Goal: Task Accomplishment & Management: Manage account settings

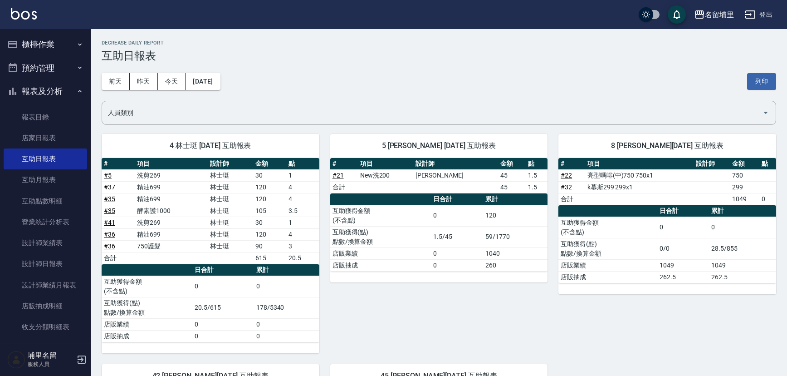
scroll to position [216, 0]
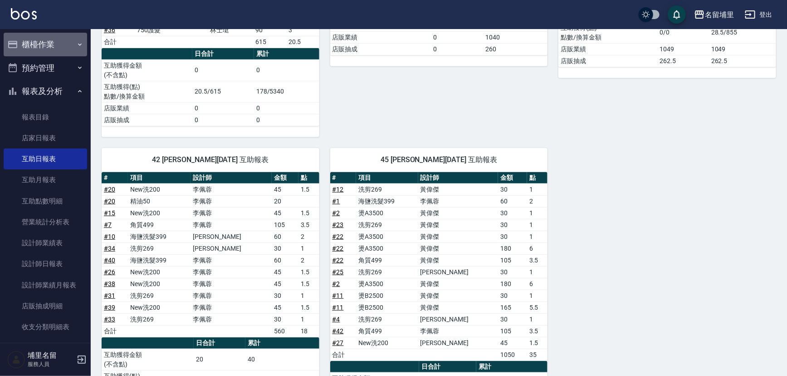
click at [50, 49] on button "櫃檯作業" at bounding box center [45, 45] width 83 height 24
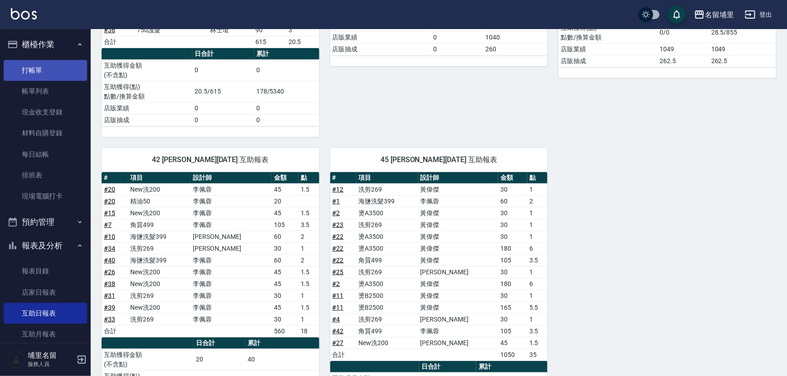
click at [55, 77] on link "打帳單" at bounding box center [45, 70] width 83 height 21
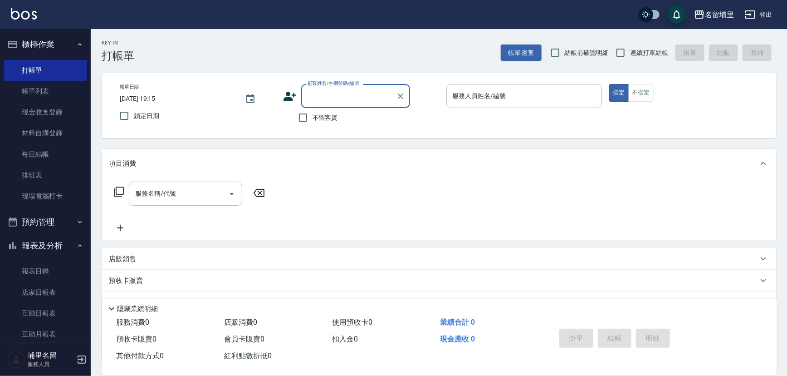
click at [315, 125] on label "不留客資" at bounding box center [315, 117] width 44 height 19
drag, startPoint x: 306, startPoint y: 117, endPoint x: 388, endPoint y: 97, distance: 84.7
click at [307, 117] on input "不留客資" at bounding box center [302, 117] width 19 height 19
checkbox input "true"
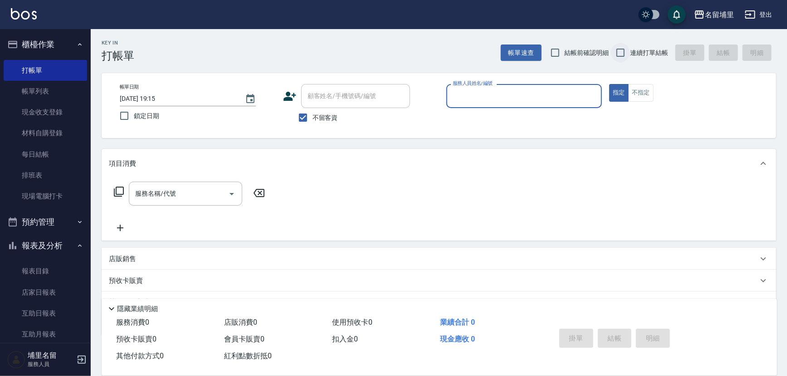
click at [615, 53] on input "連續打單結帳" at bounding box center [620, 52] width 19 height 19
checkbox input "true"
click at [520, 97] on input "服務人員姓名/編號" at bounding box center [524, 96] width 148 height 16
type input "林士珽-4"
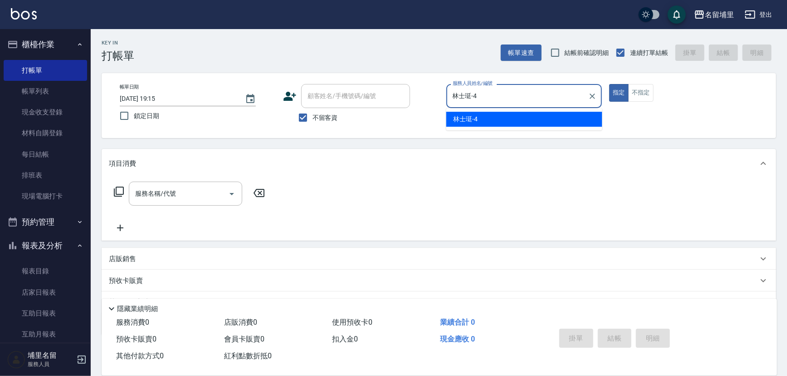
type button "true"
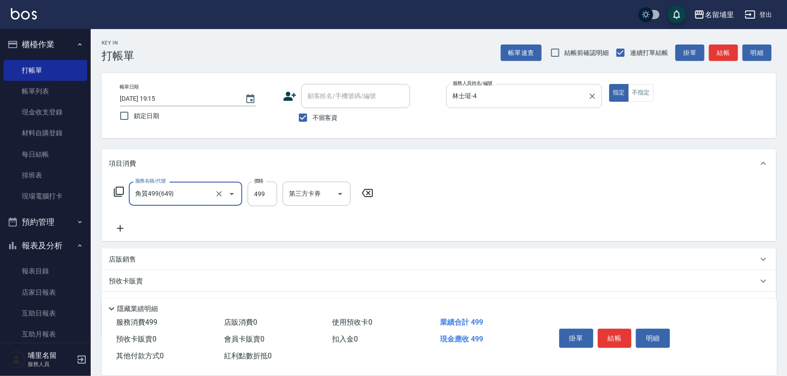
type input "角質499(649)"
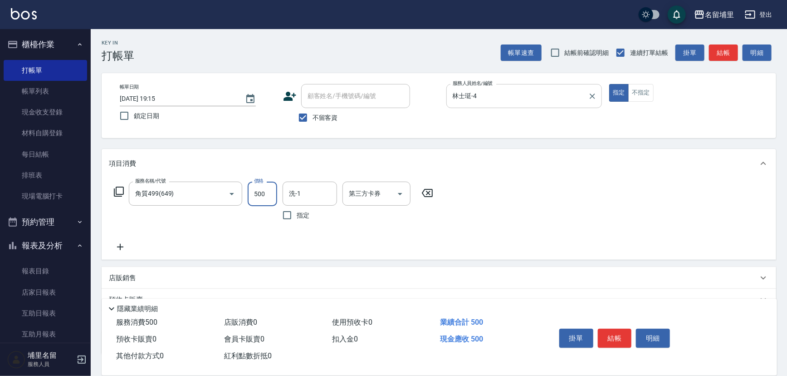
type input "500"
type input "林士珽-4"
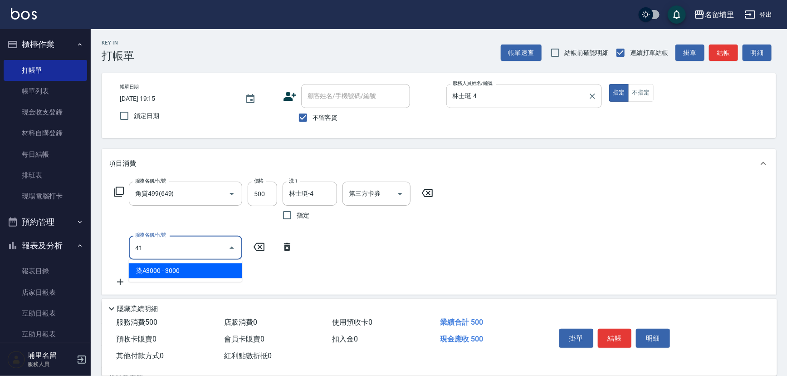
type input "染A3000(41)"
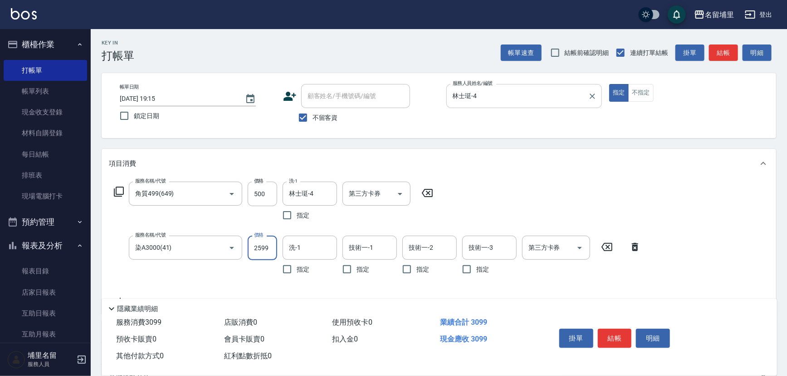
type input "2599"
type input "林士珽-4"
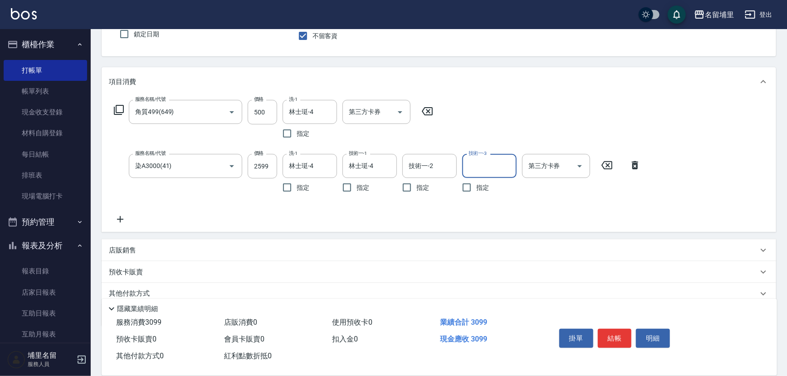
scroll to position [82, 0]
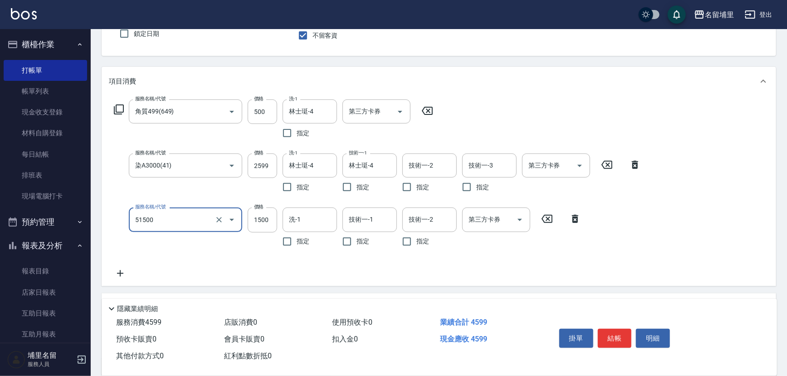
type input "極光護髮1500(51500)"
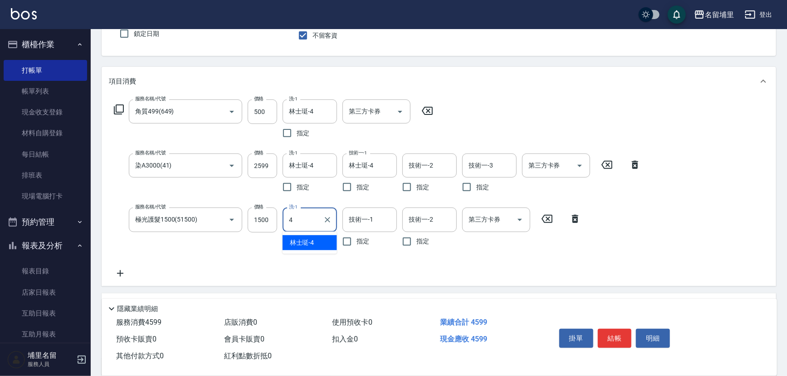
type input "林士珽-4"
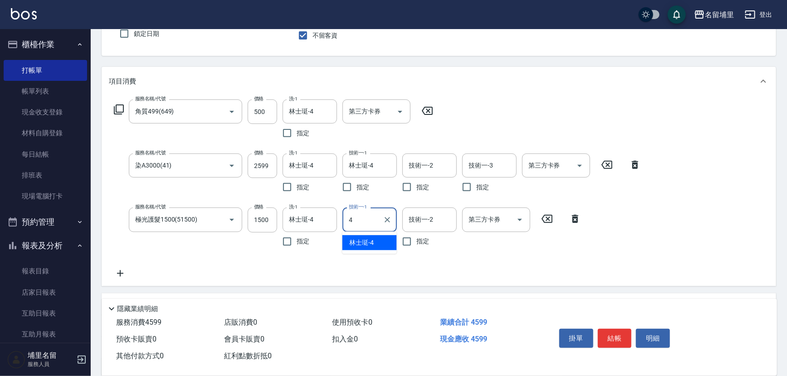
type input "林士珽-4"
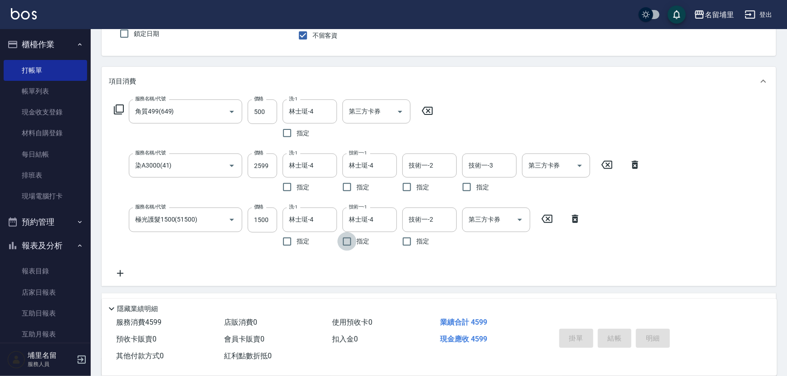
type input "[DATE] 19:16"
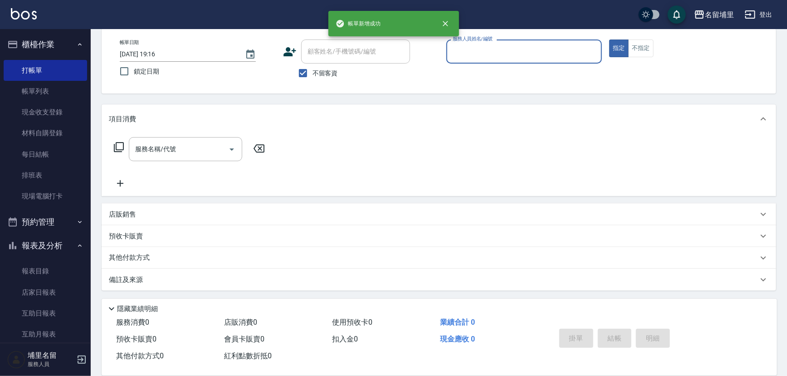
scroll to position [44, 0]
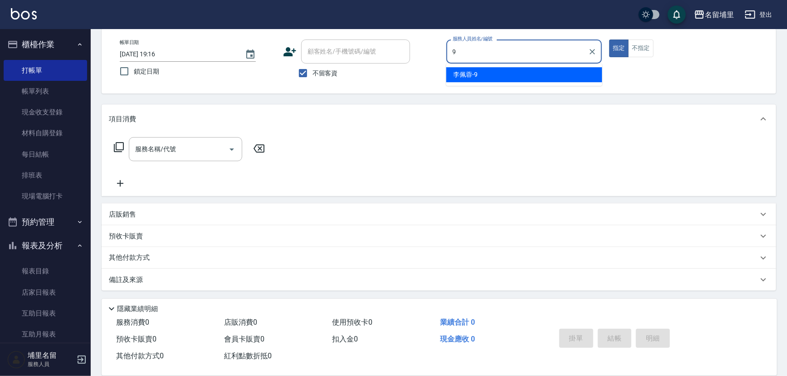
type input "[PERSON_NAME]-9"
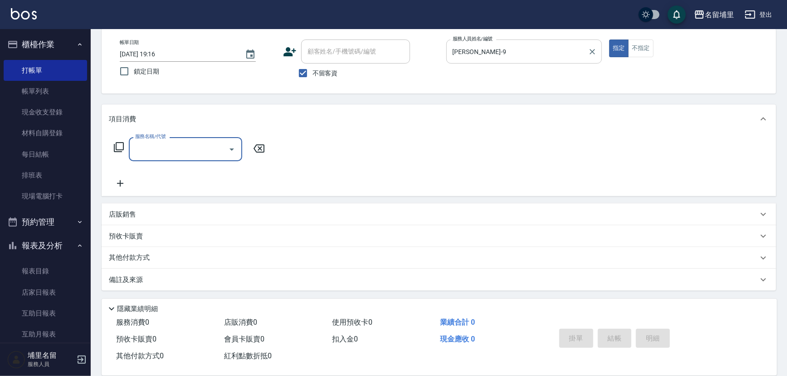
type input "9"
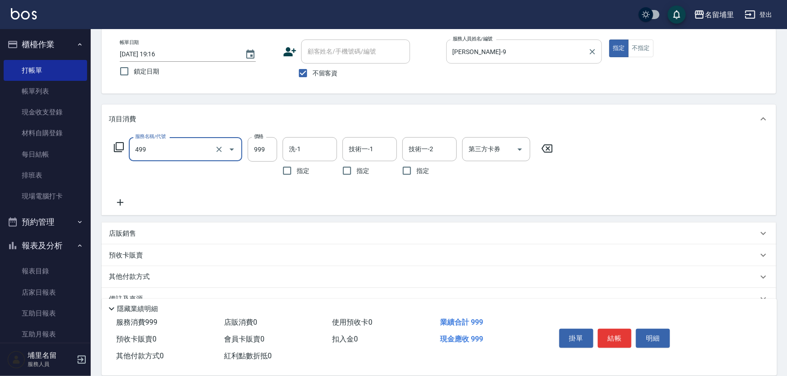
type input "染髮999(499)"
type input "1199"
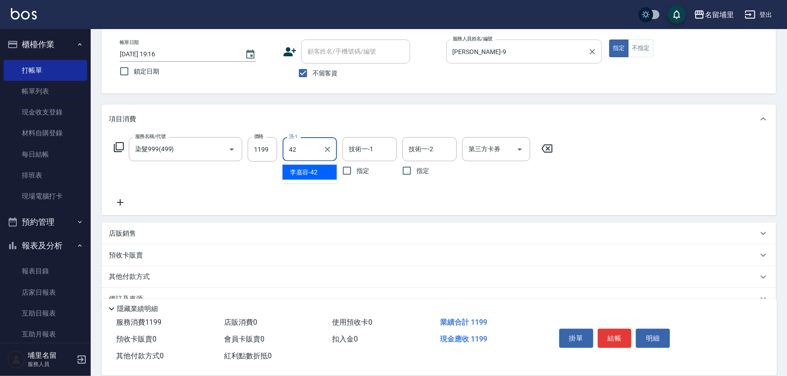
type input "[PERSON_NAME]-42"
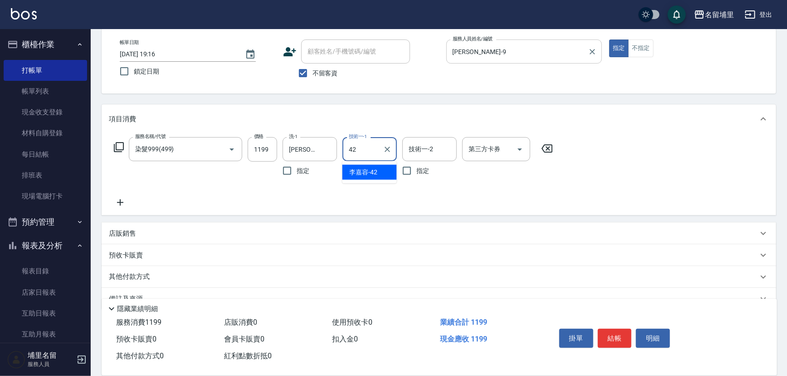
type input "[PERSON_NAME]-42"
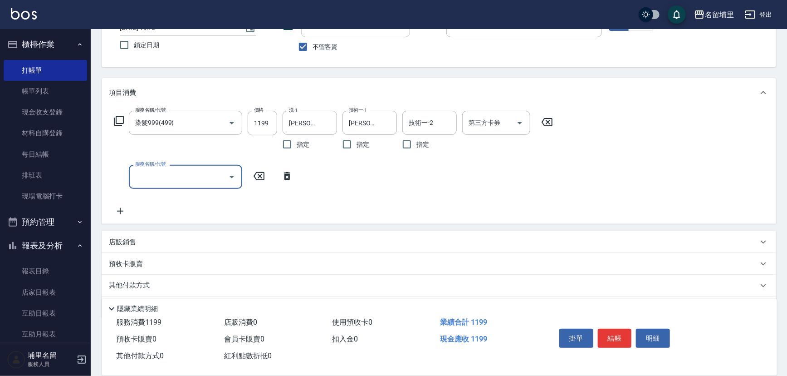
scroll to position [86, 0]
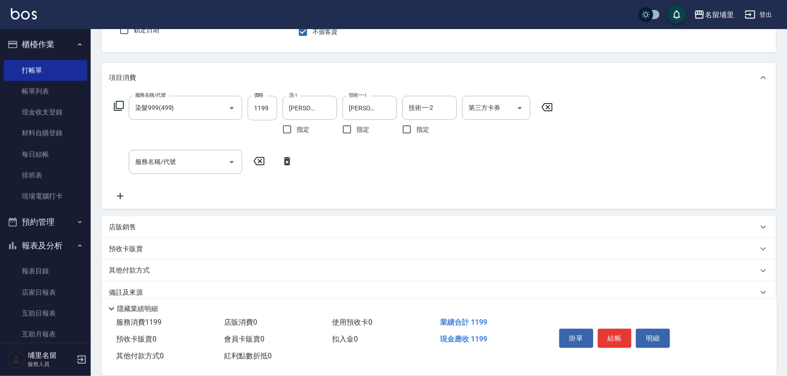
click at [178, 222] on div "店販銷售" at bounding box center [433, 227] width 649 height 10
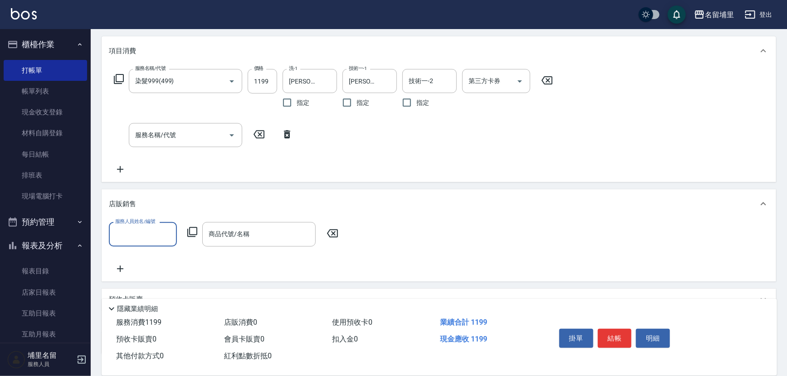
scroll to position [127, 0]
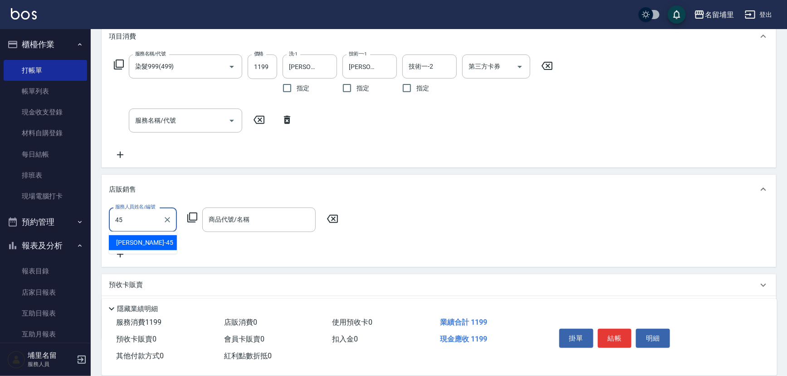
type input "[PERSON_NAME]-45"
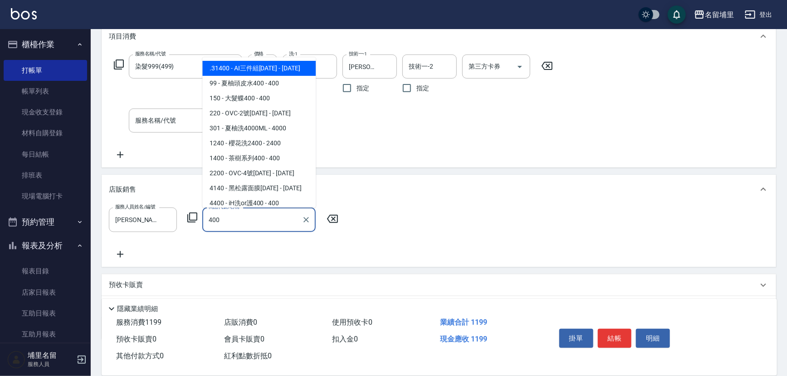
scroll to position [18, 0]
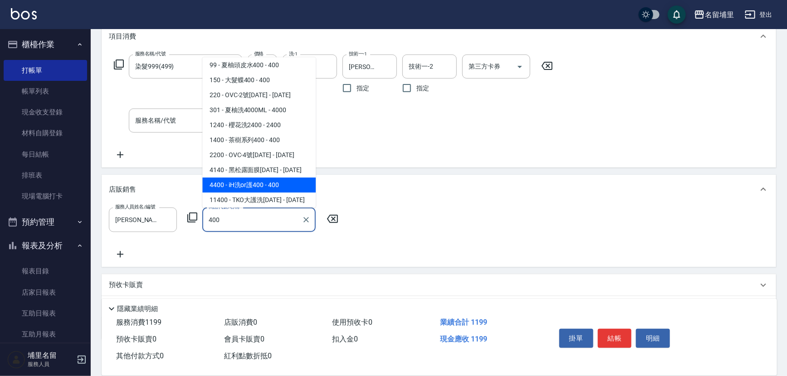
type input "iH洗or護400"
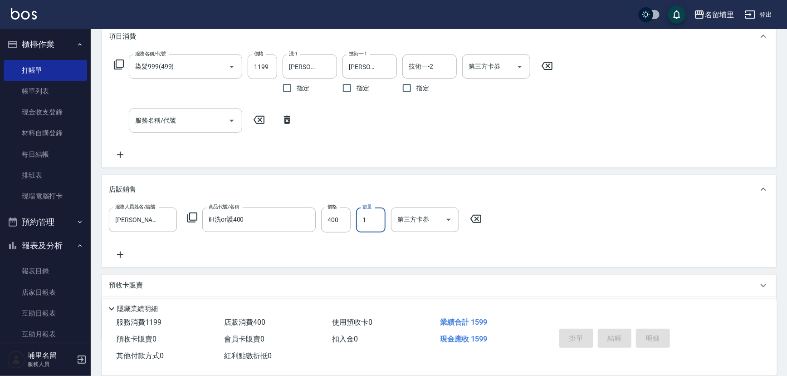
type input "[DATE] 19:17"
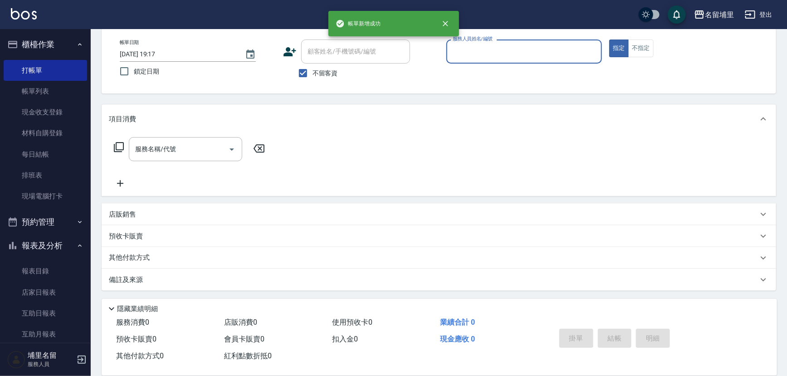
scroll to position [0, 0]
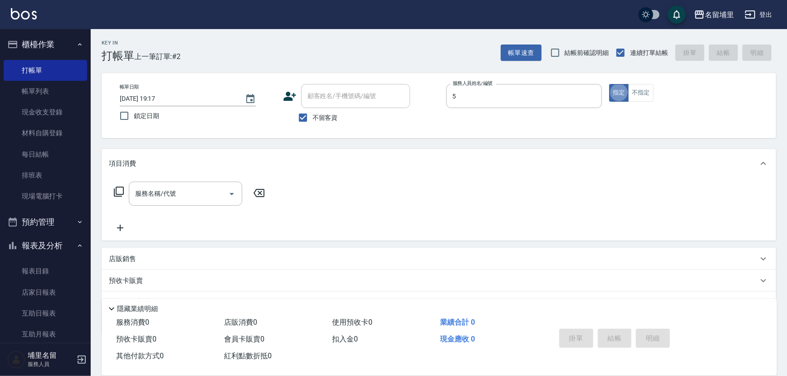
type input "[PERSON_NAME]-5"
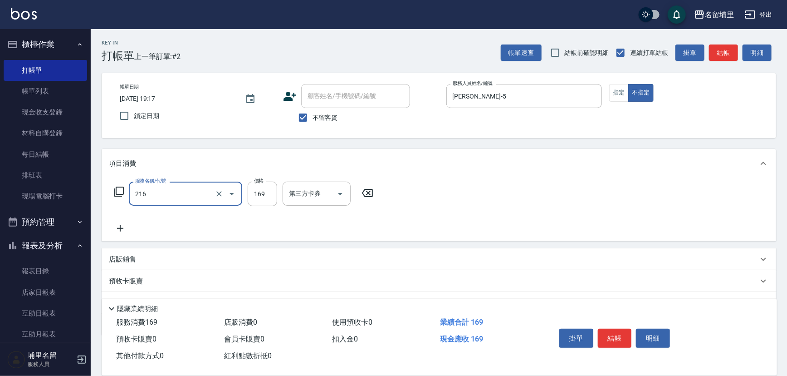
type input "剪髮169(216)"
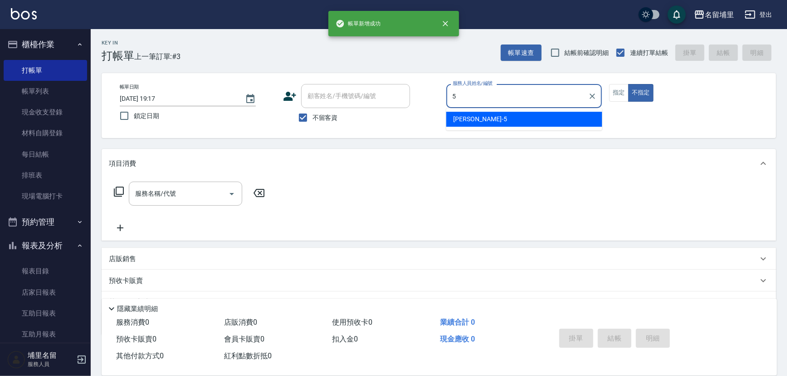
type input "[PERSON_NAME]-5"
type button "false"
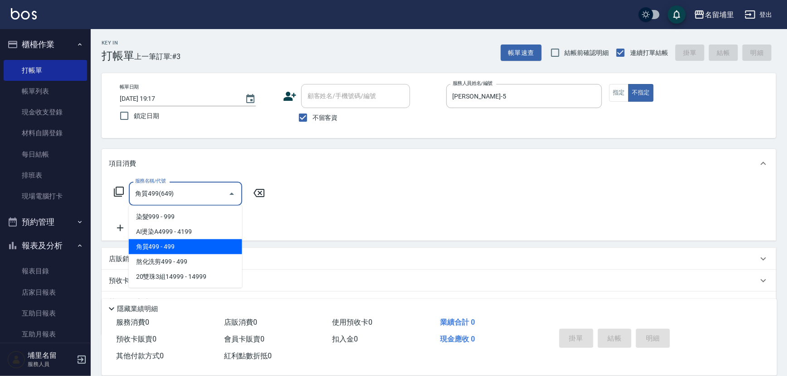
type input "角質499(649)"
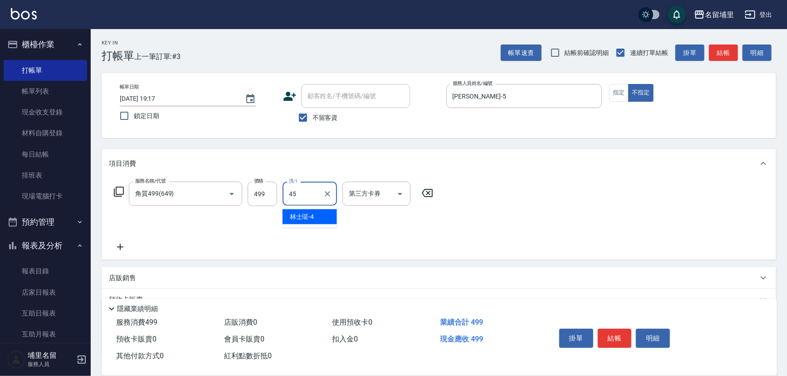
type input "[PERSON_NAME]-45"
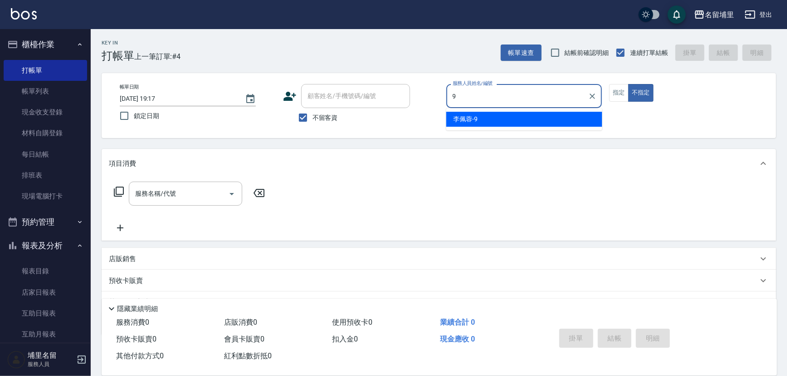
type input "[PERSON_NAME]-9"
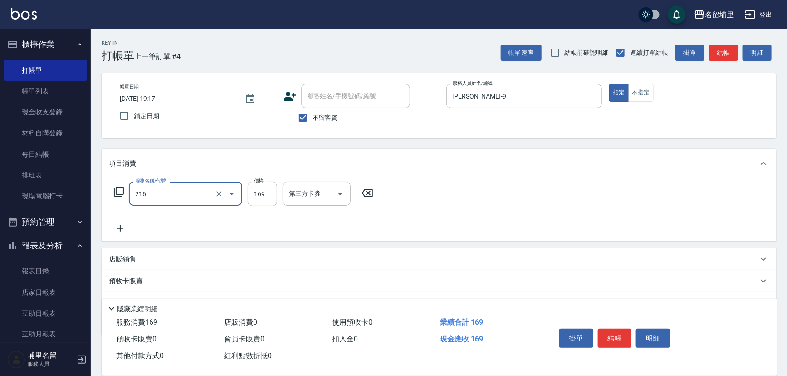
type input "剪髮169(216)"
type input "150"
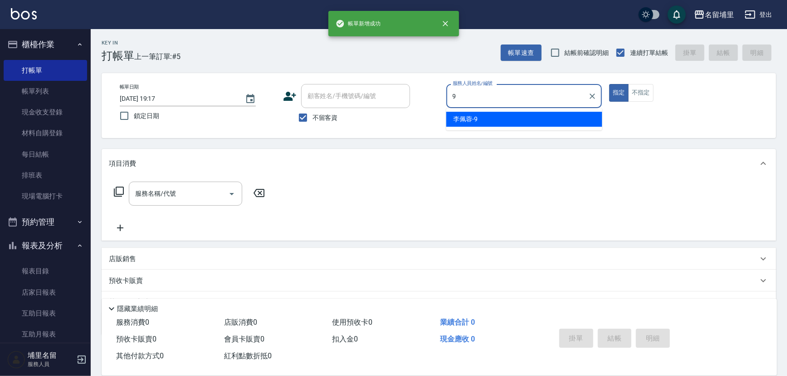
type input "[PERSON_NAME]-9"
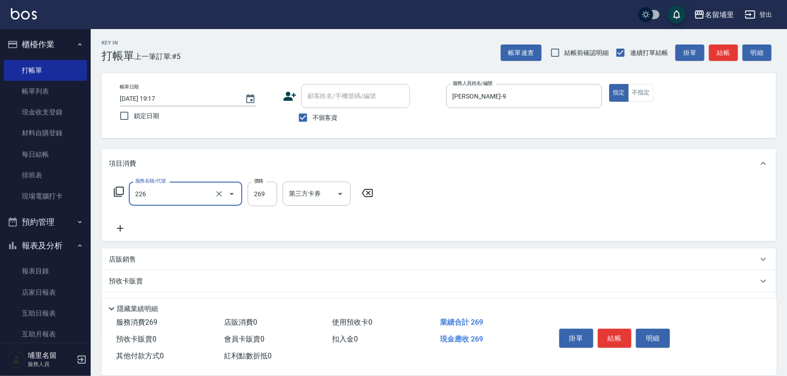
type input "洗剪269(226)"
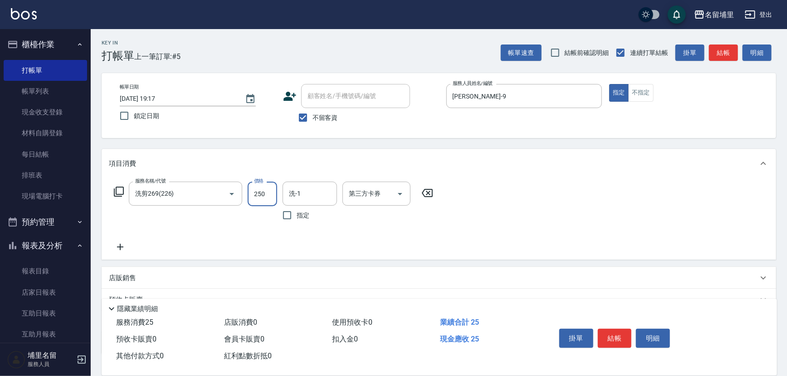
type input "250"
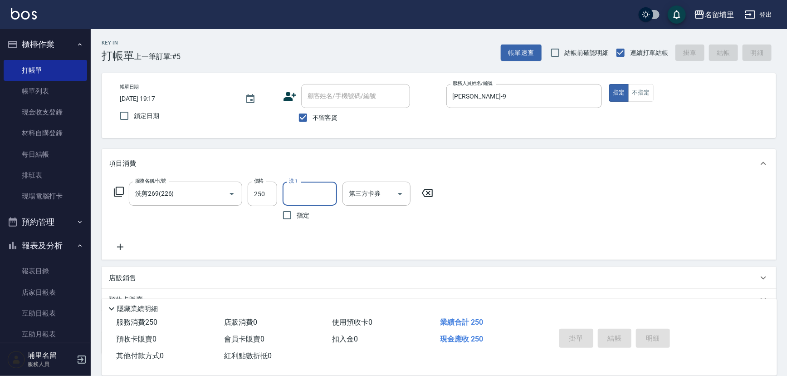
type input "[DATE] 19:18"
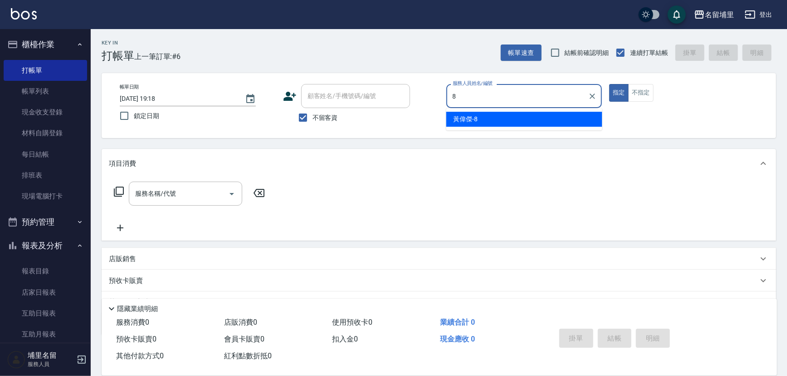
type input "[PERSON_NAME]-8"
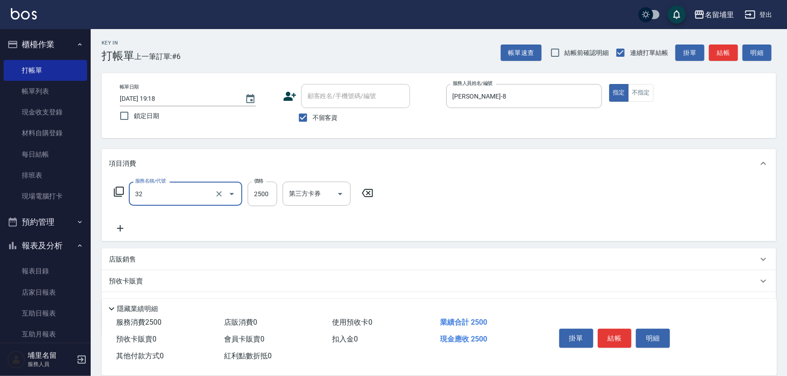
type input "燙B2500(32)"
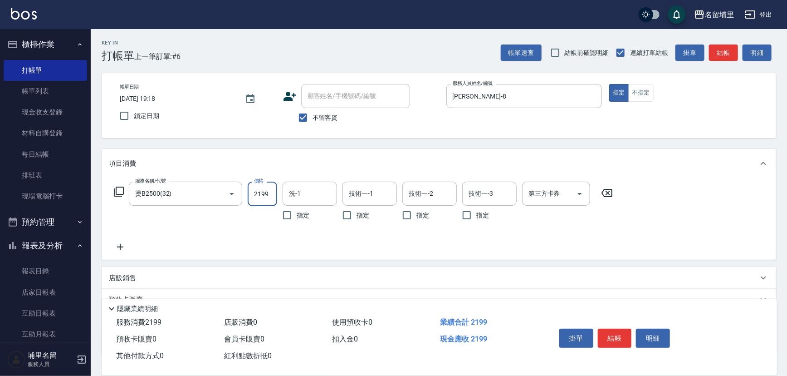
type input "2199"
type input "[PERSON_NAME]-45"
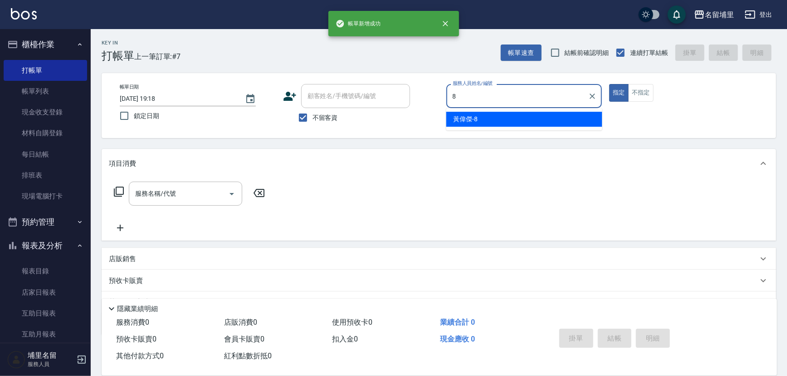
type input "[PERSON_NAME]-8"
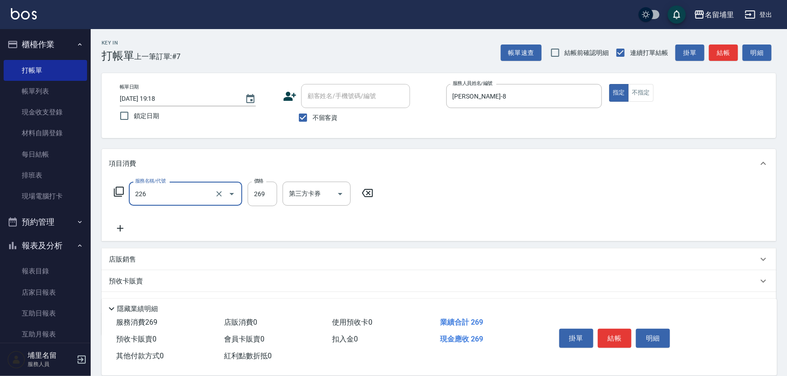
type input "洗剪269(226)"
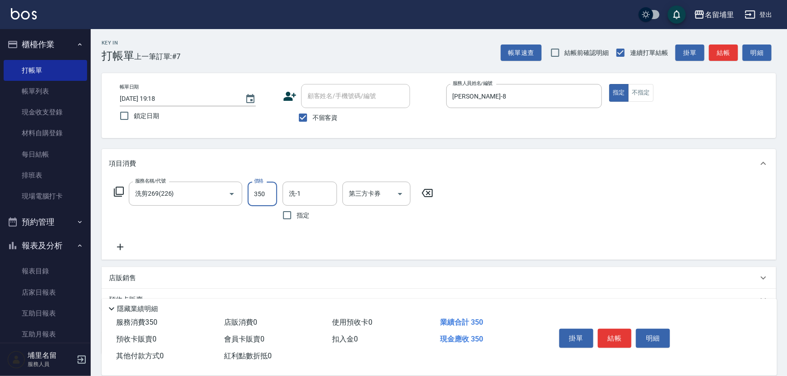
type input "350"
type input "[PERSON_NAME]-45"
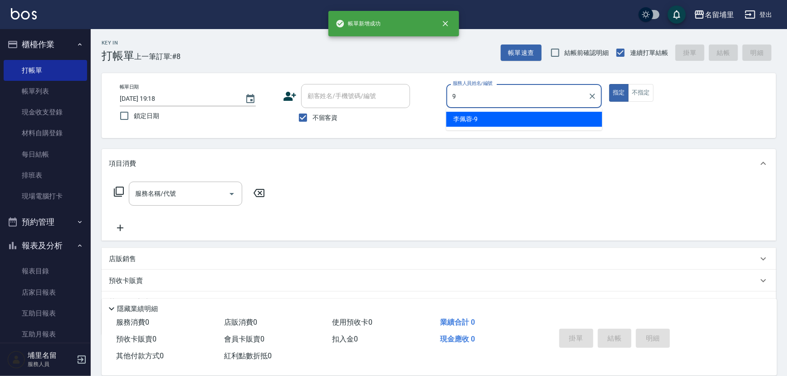
type input "[PERSON_NAME]-9"
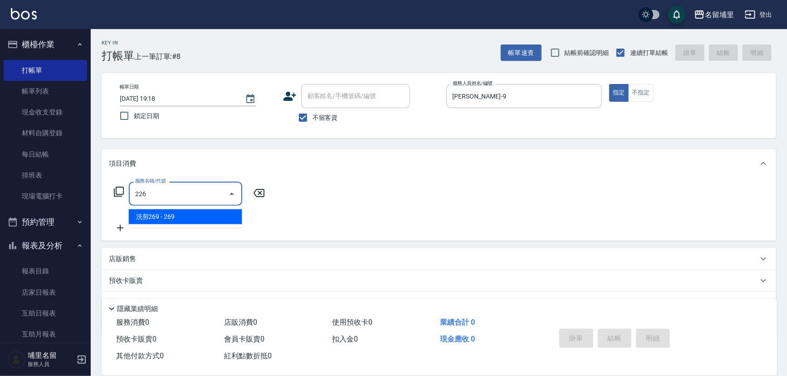
type input "洗剪269(226)"
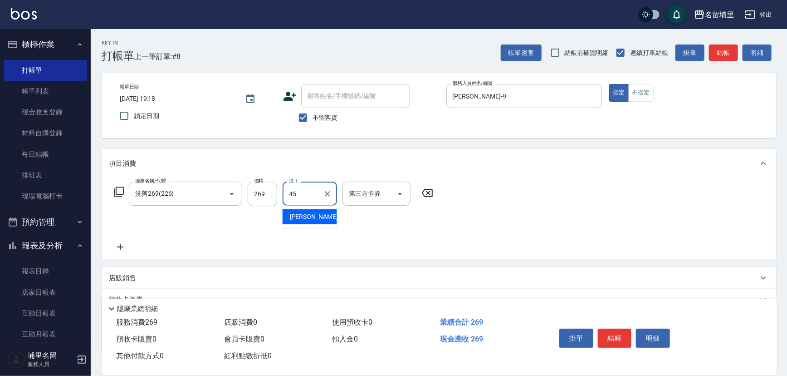
type input "[PERSON_NAME]-45"
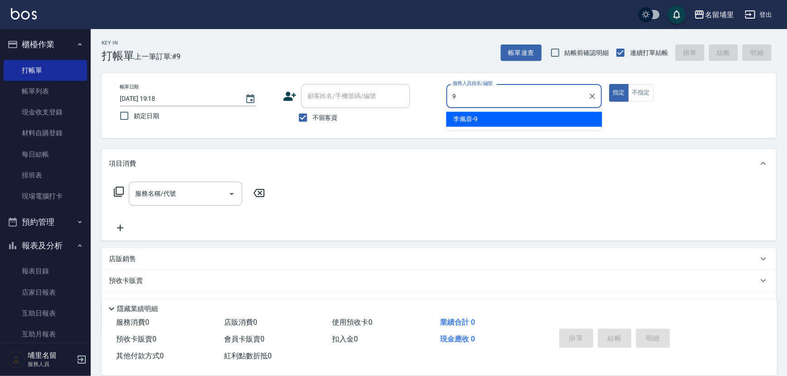
type input "[PERSON_NAME]-9"
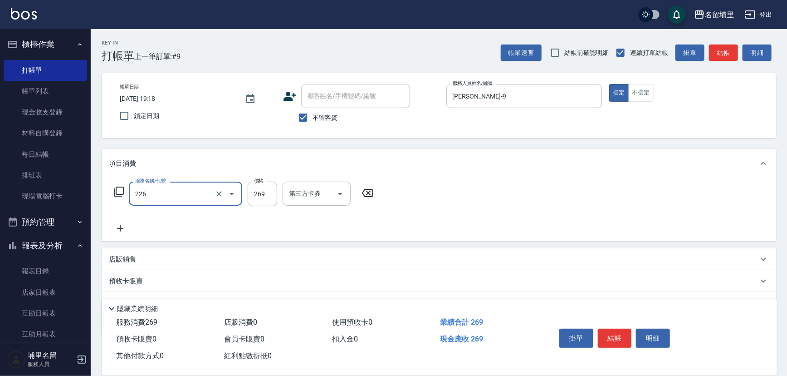
type input "洗剪269(226)"
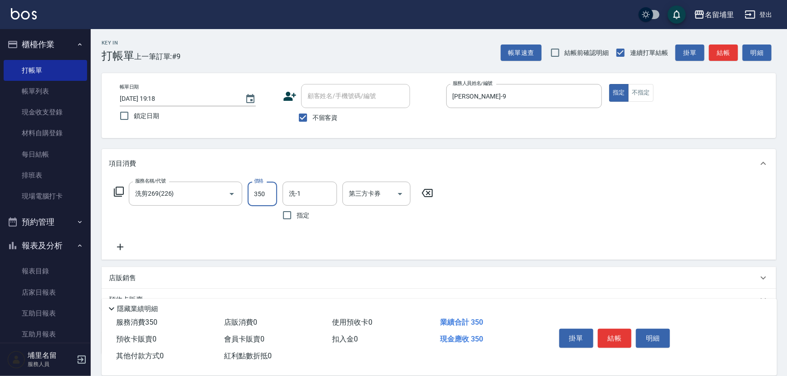
type input "350"
type input "[PERSON_NAME]-42"
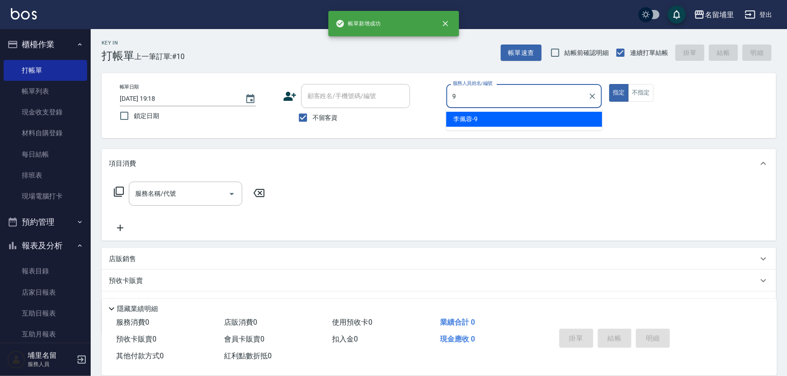
type input "[PERSON_NAME]-9"
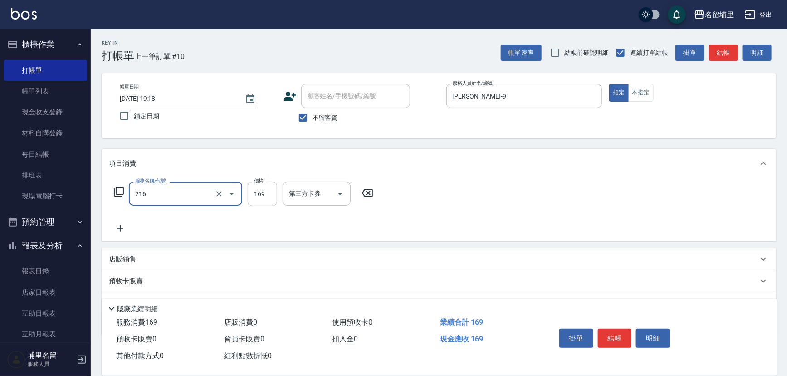
type input "剪髮169(216)"
type input "150"
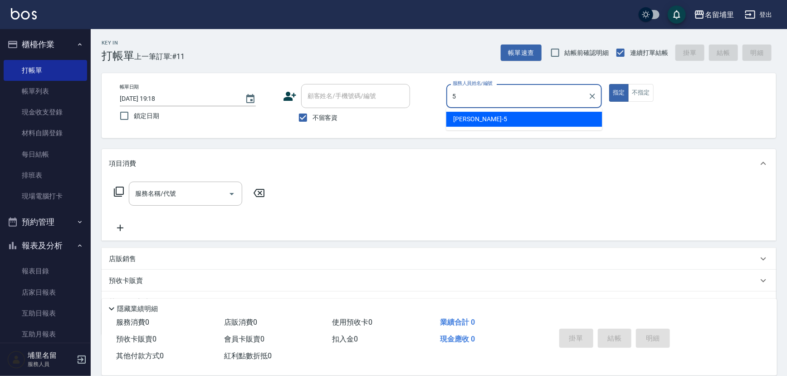
type input "[PERSON_NAME]-5"
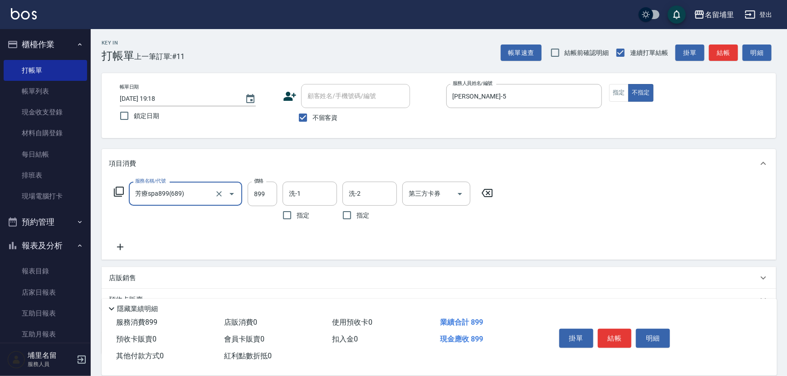
type input "芳療spa899(689)"
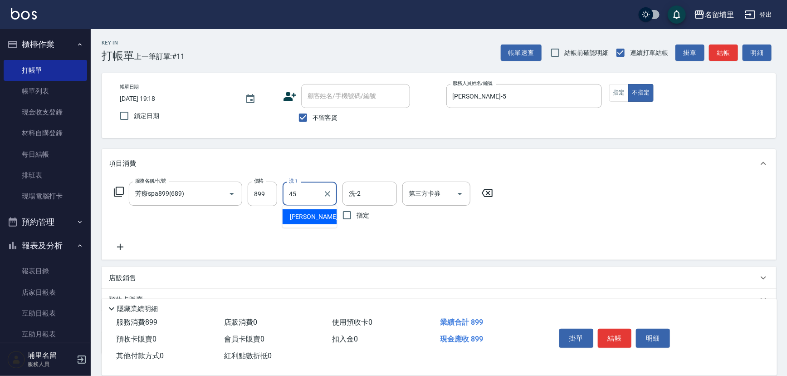
type input "[PERSON_NAME]-45"
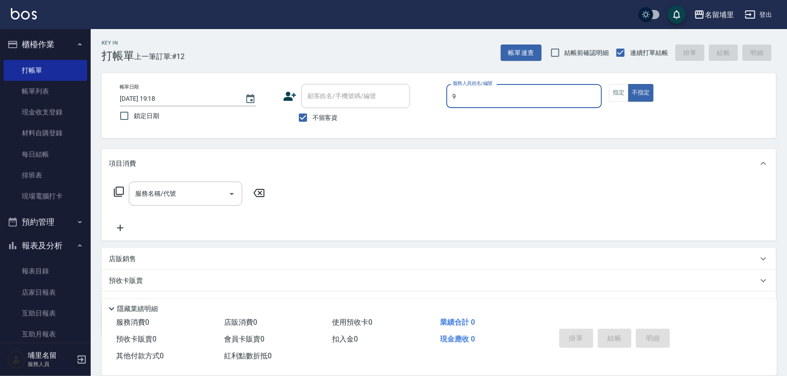
type input "[PERSON_NAME]-9"
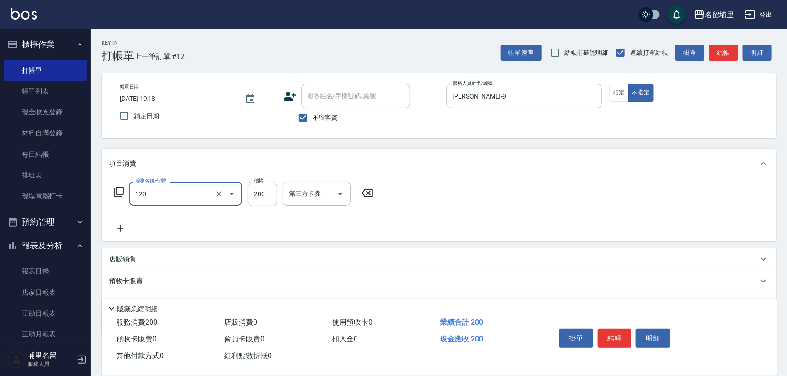
type input "New洗200(120)"
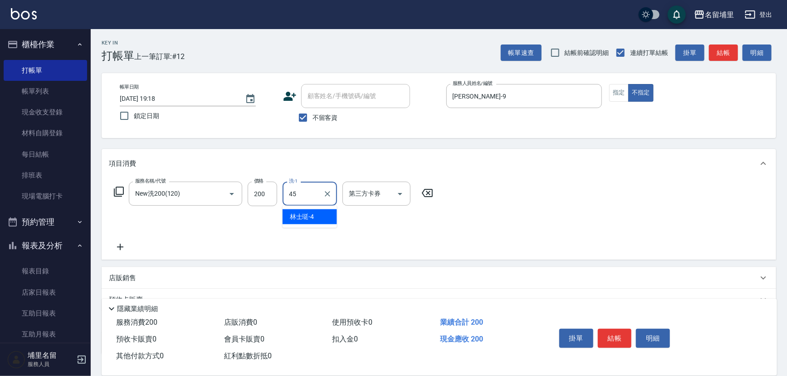
type input "[PERSON_NAME]-45"
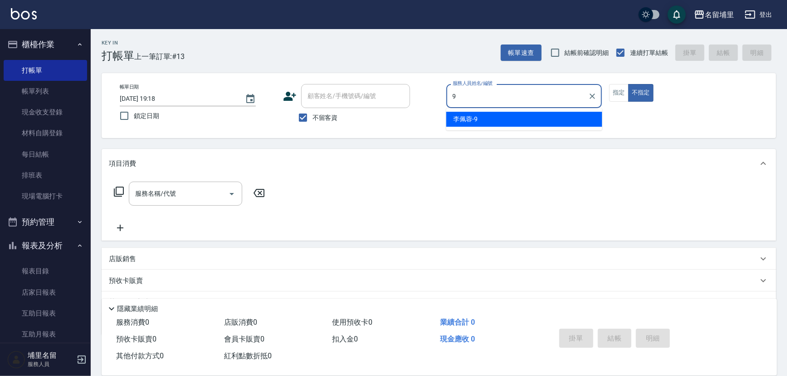
type input "[PERSON_NAME]-9"
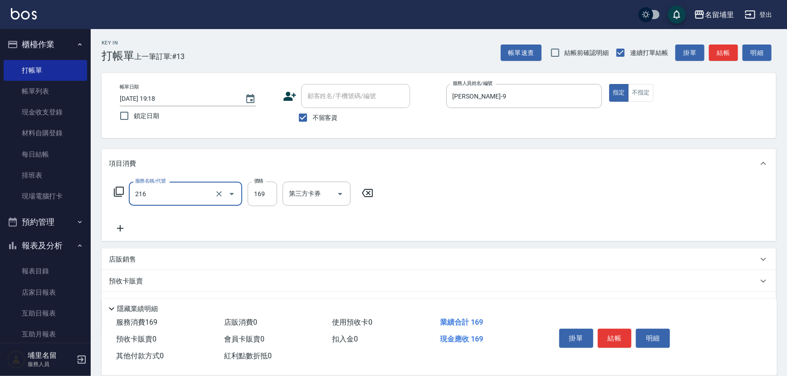
type input "剪髮169(216)"
type input "250"
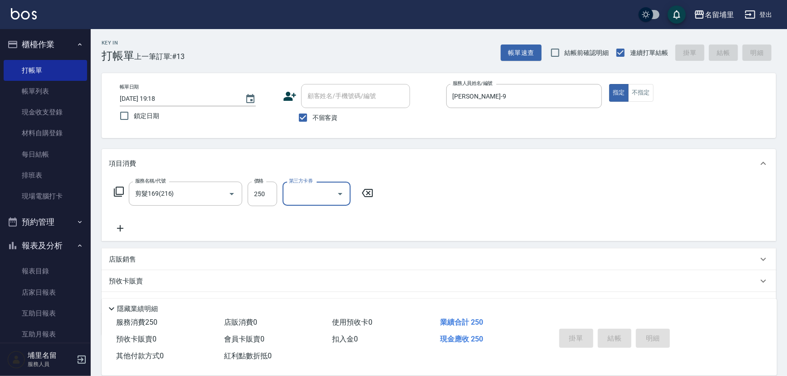
type input "[DATE] 19:19"
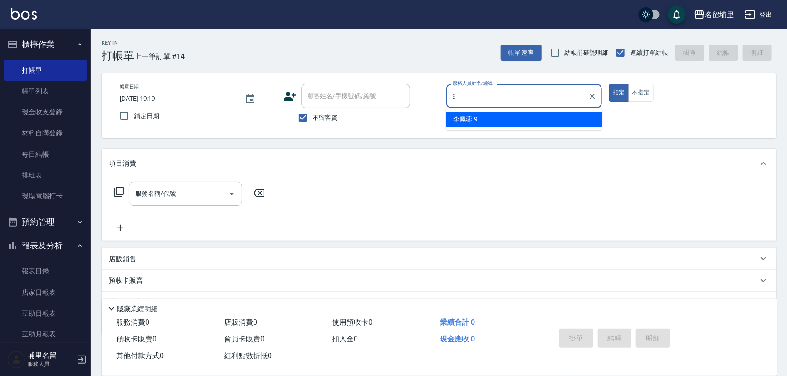
type input "[PERSON_NAME]-9"
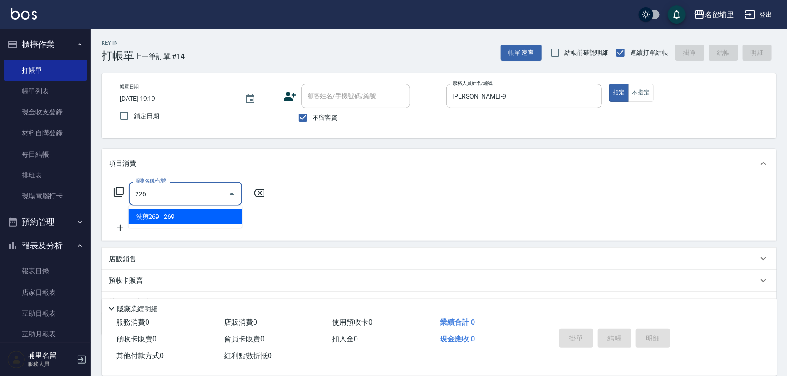
type input "洗剪269(226)"
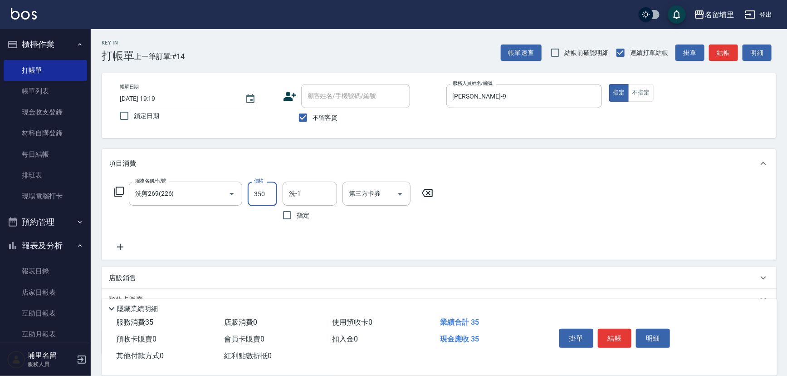
type input "350"
type input "[PERSON_NAME]-45"
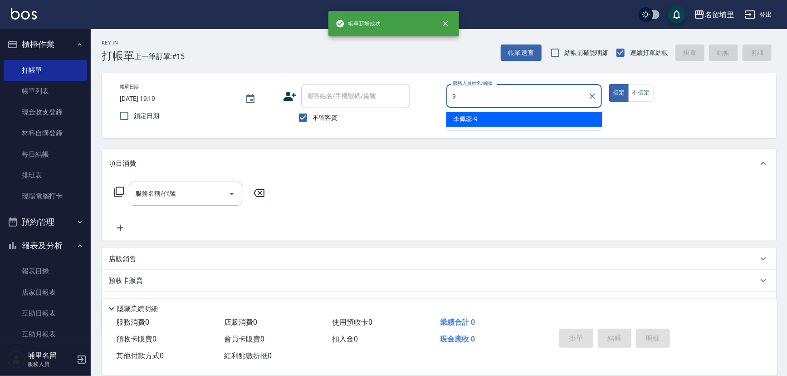
type input "[PERSON_NAME]-9"
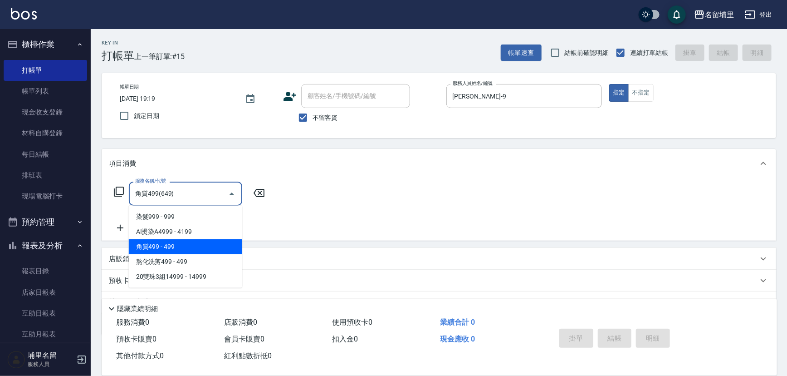
type input "角質499(649)"
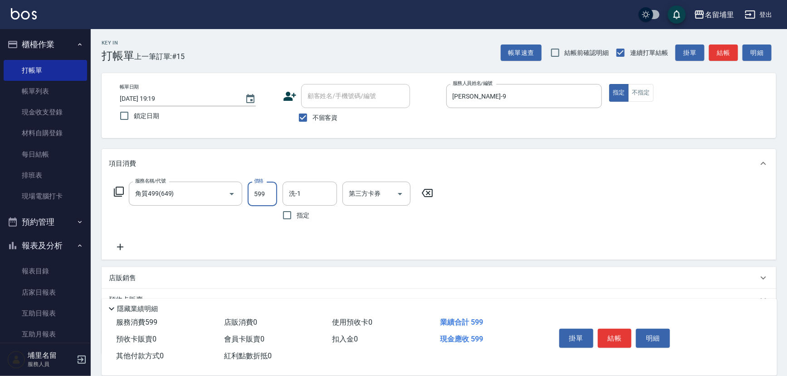
type input "599"
type input "[PERSON_NAME]-42"
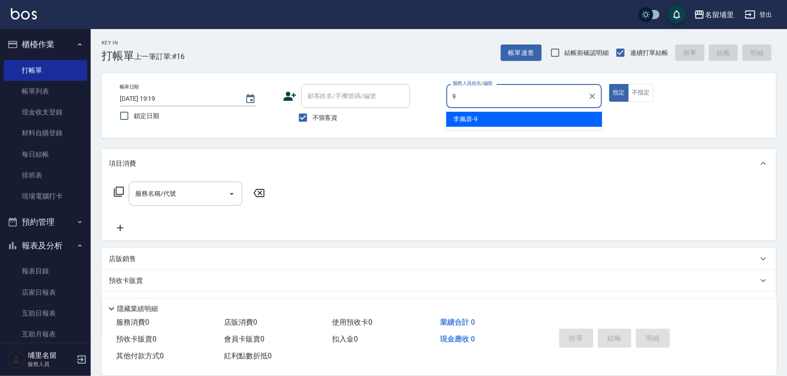
type input "[PERSON_NAME]-9"
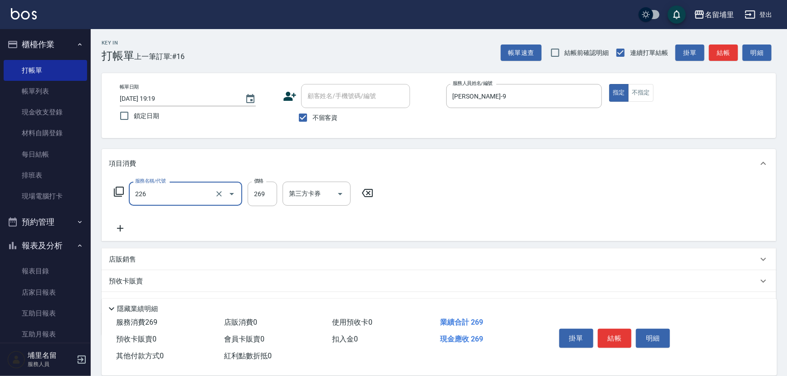
type input "洗剪269(226)"
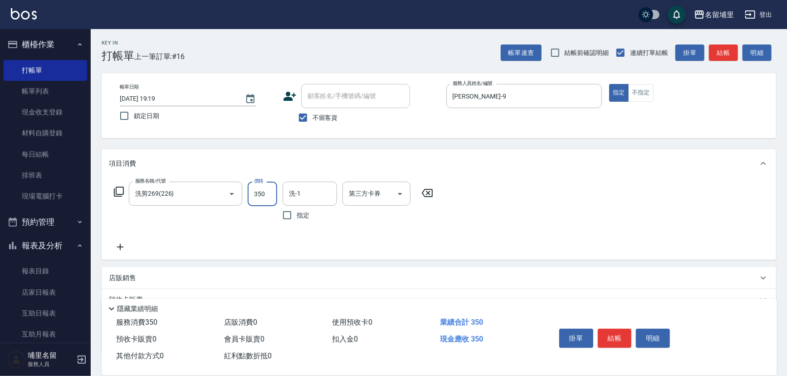
type input "350"
type input "[PERSON_NAME]-45"
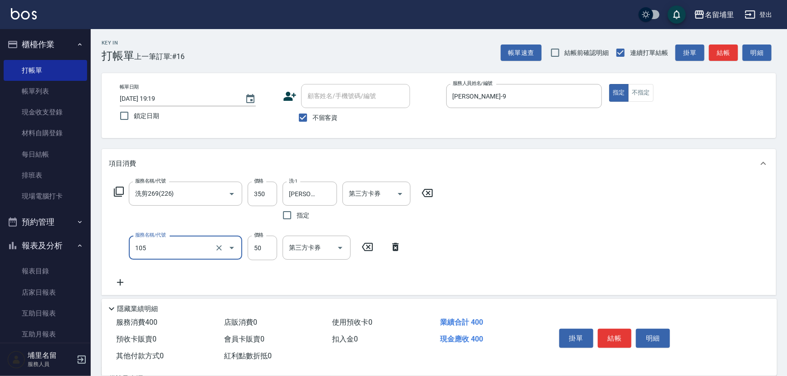
type input "精油50(105)"
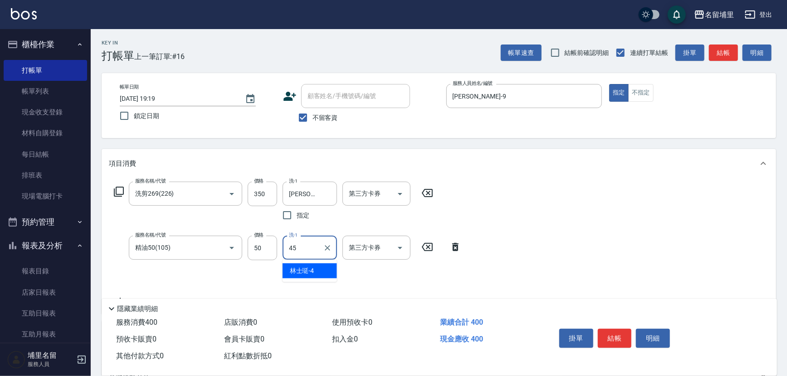
type input "[PERSON_NAME]-45"
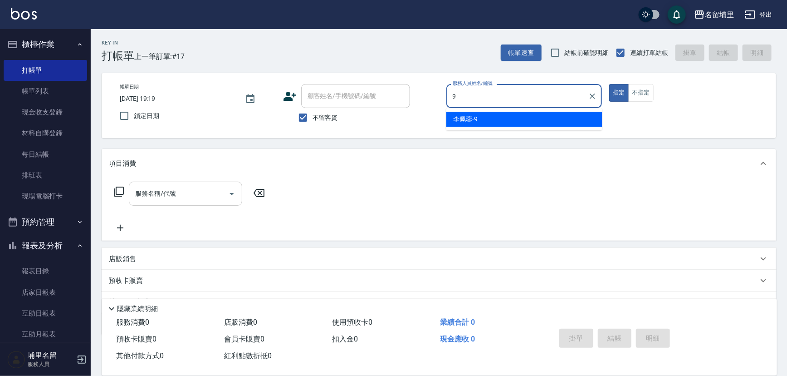
type input "[PERSON_NAME]-9"
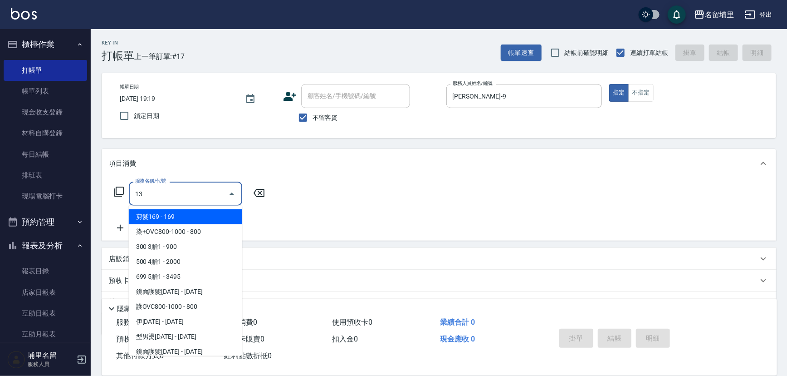
type input "男士燙髮1399(31699)"
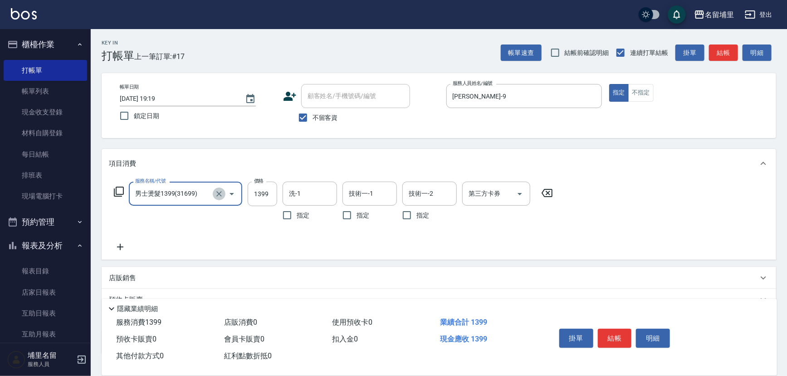
click at [224, 191] on button "Clear" at bounding box center [219, 193] width 13 height 13
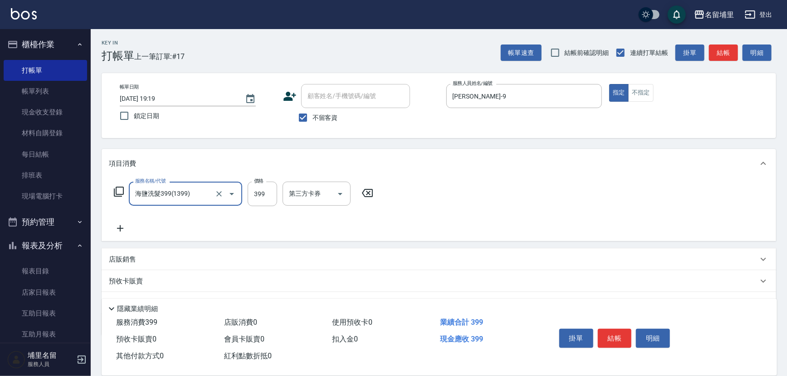
type input "海鹽洗髮399(1399)"
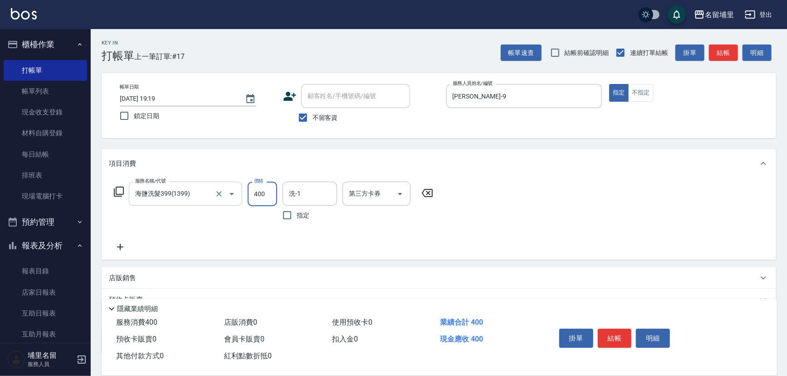
type input "400"
type input "[PERSON_NAME]-42"
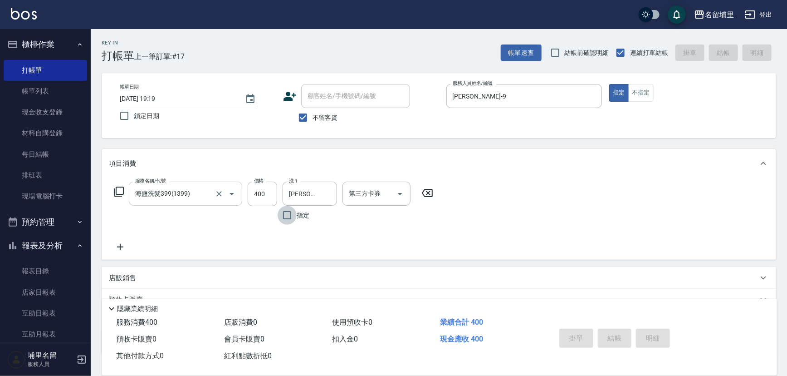
type input "[DATE] 19:20"
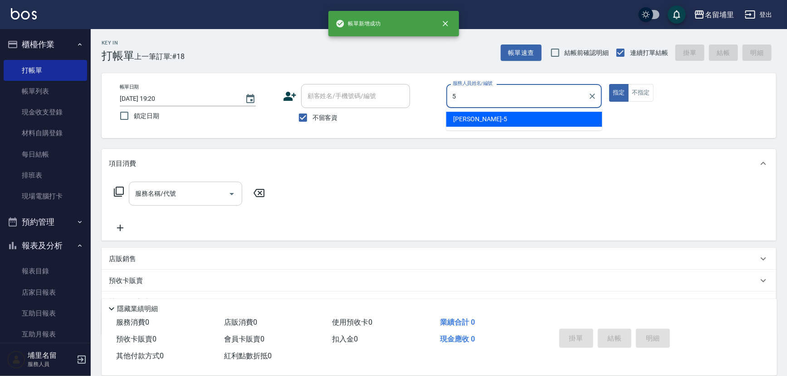
type input "[PERSON_NAME]-5"
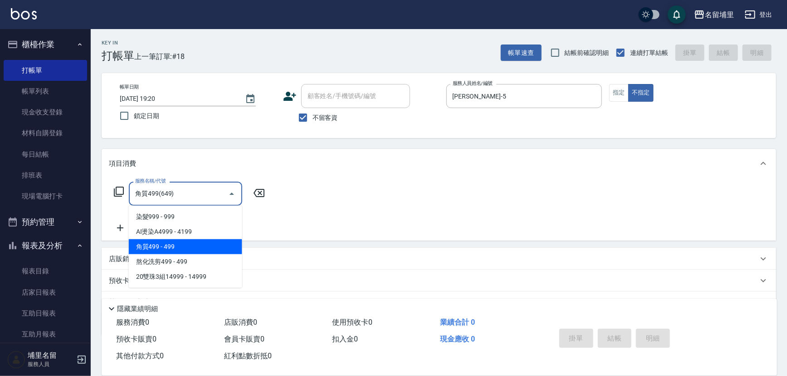
type input "角質499(649)"
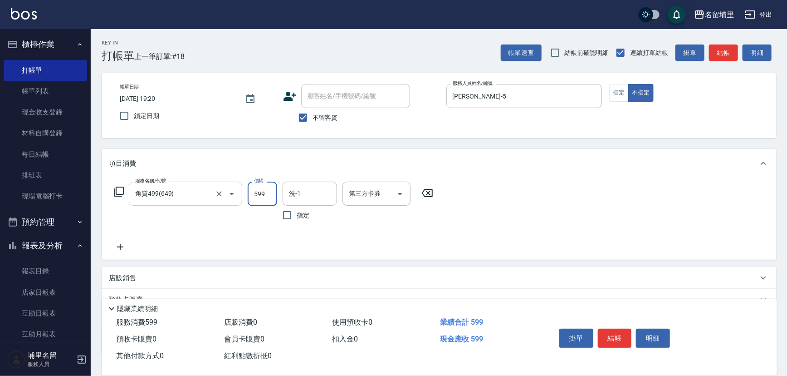
type input "599"
type input "[PERSON_NAME]-42"
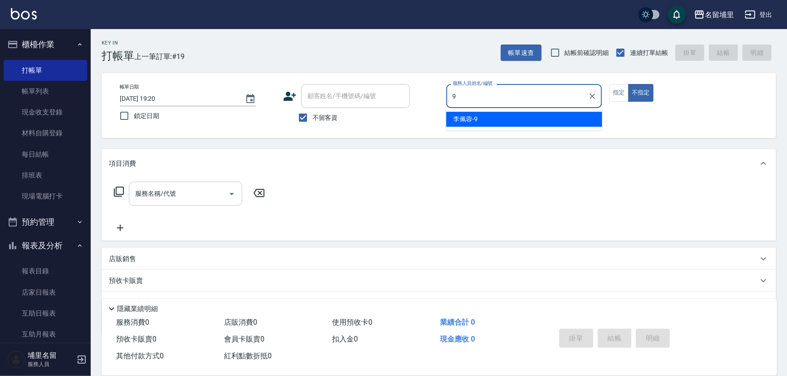
type input "[PERSON_NAME]-9"
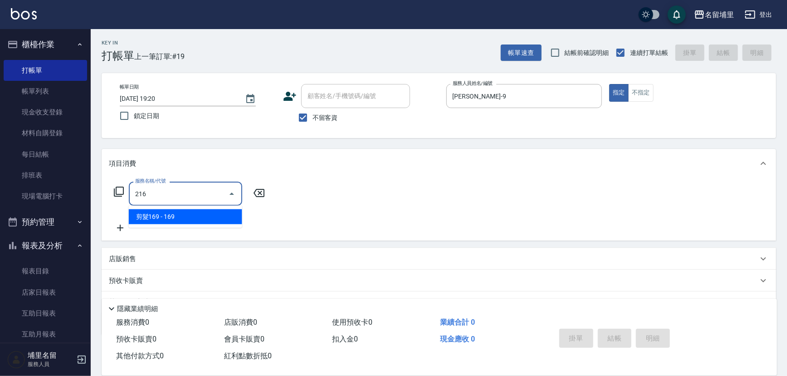
type input "剪髮169(216)"
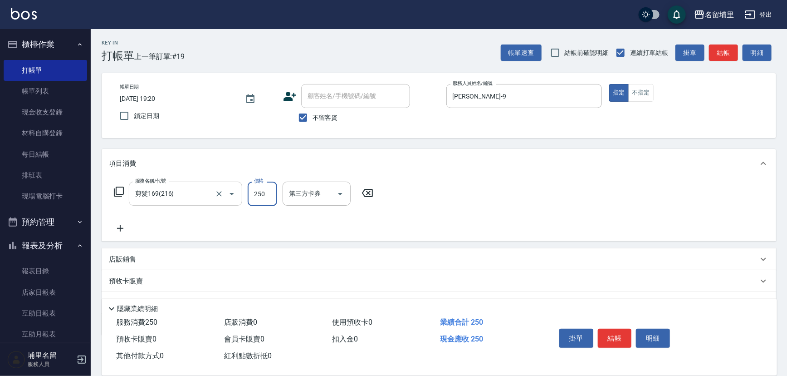
type input "250"
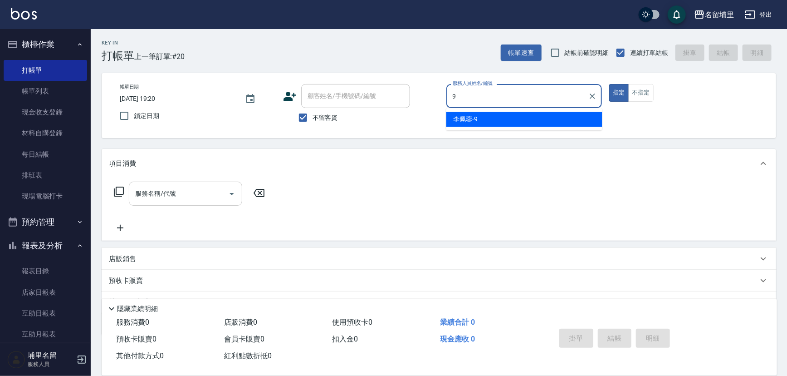
type input "[PERSON_NAME]-9"
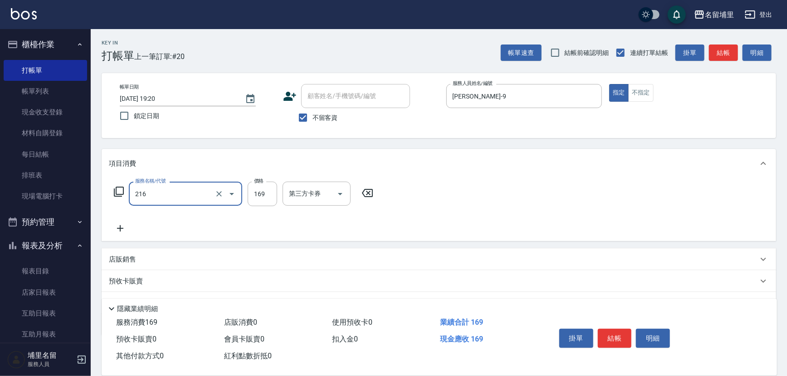
type input "剪髮169(216)"
type input "250"
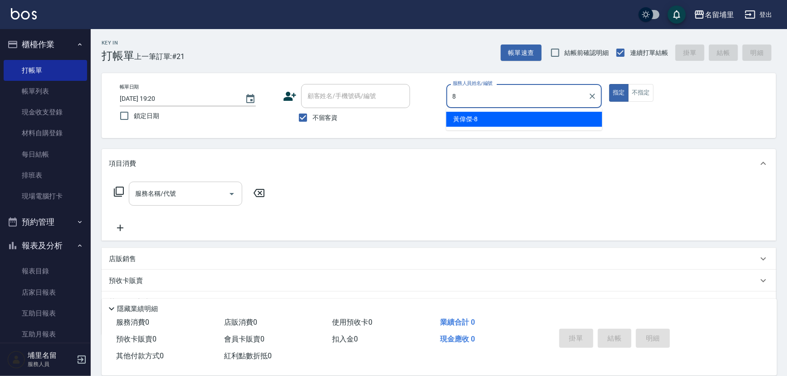
type input "[PERSON_NAME]-8"
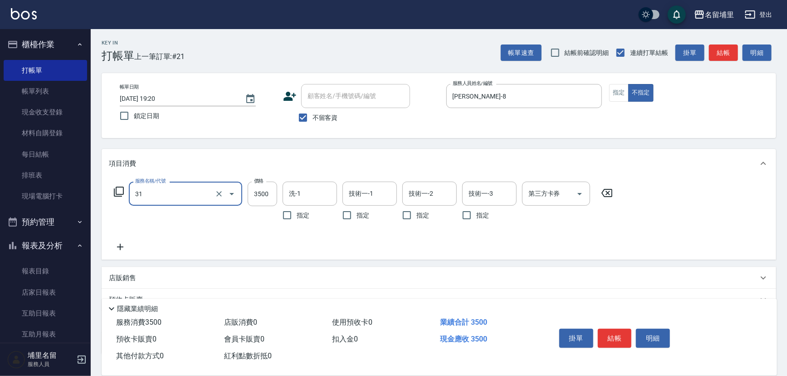
type input "燙A3500(31)"
type input "2899"
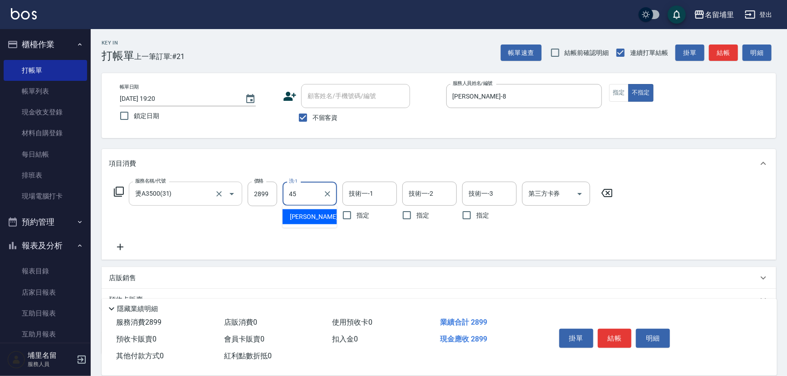
type input "[PERSON_NAME]-45"
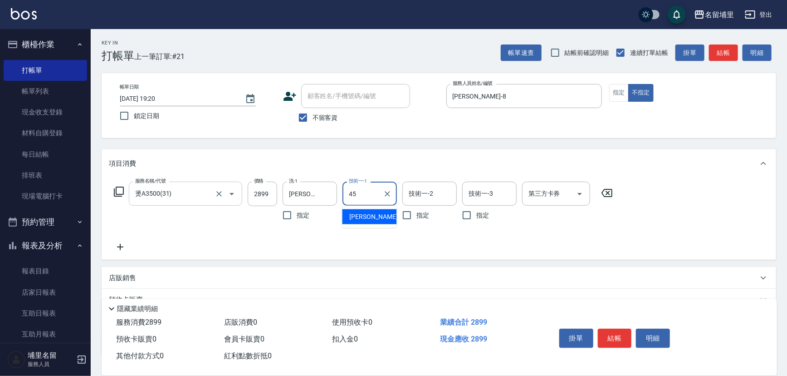
type input "[PERSON_NAME]-45"
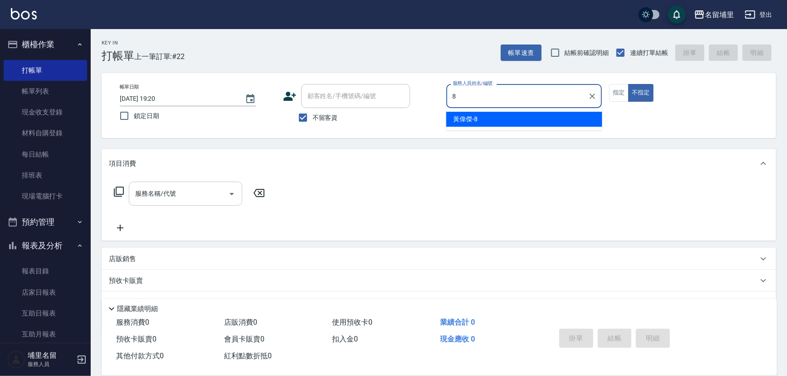
type input "[PERSON_NAME]-8"
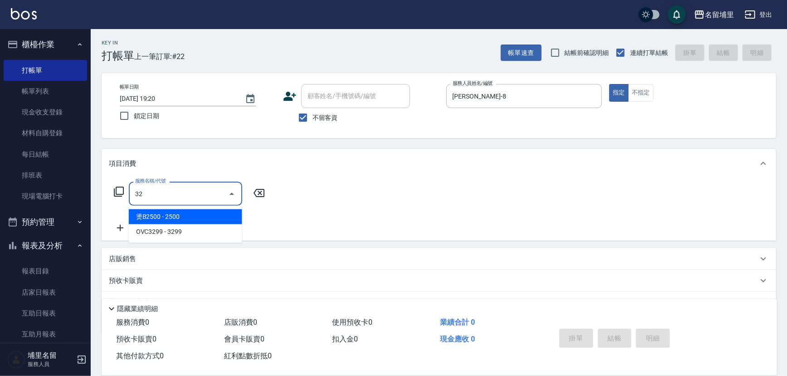
type input "燙B2500(32)"
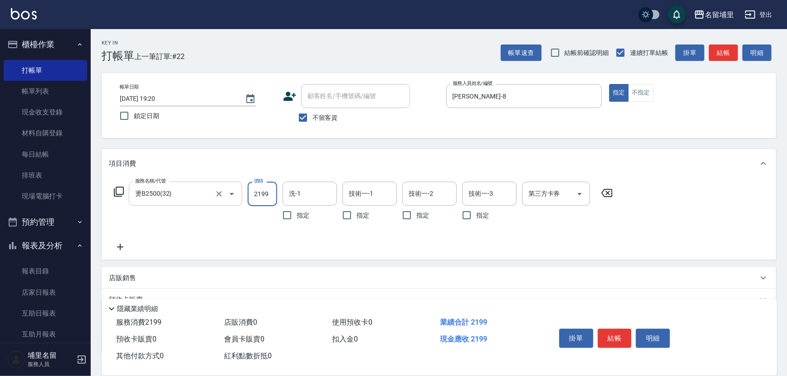
type input "2199"
type input "[PERSON_NAME]-45"
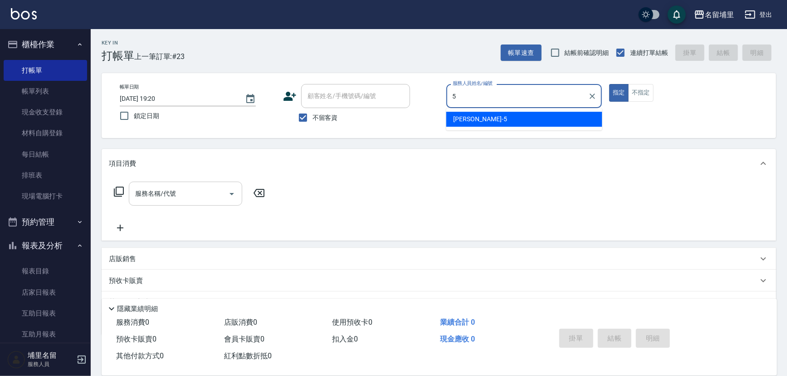
type input "[PERSON_NAME]-5"
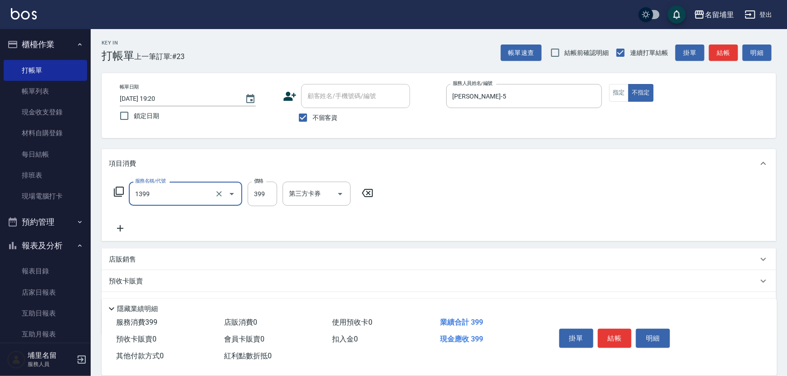
type input "海鹽洗髮399(1399)"
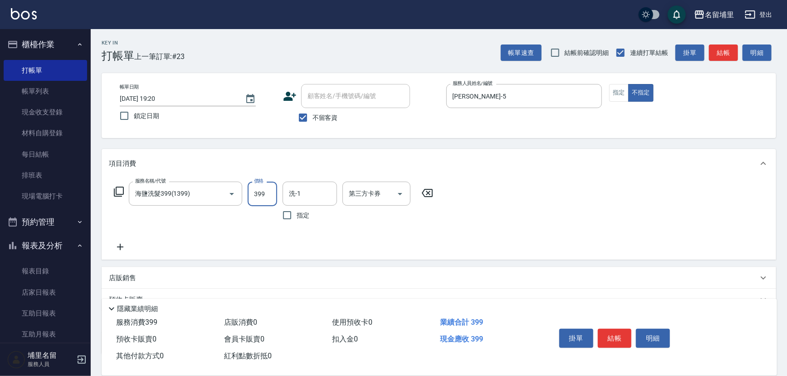
click at [268, 196] on input "399" at bounding box center [262, 193] width 29 height 24
type input "499"
type input "[PERSON_NAME]-42"
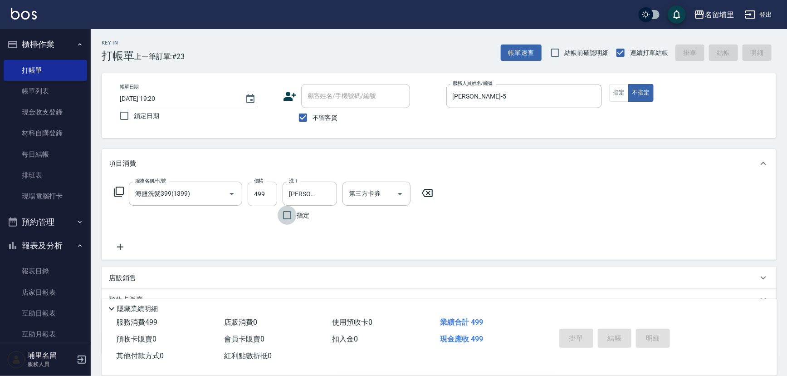
type input "[DATE] 19:21"
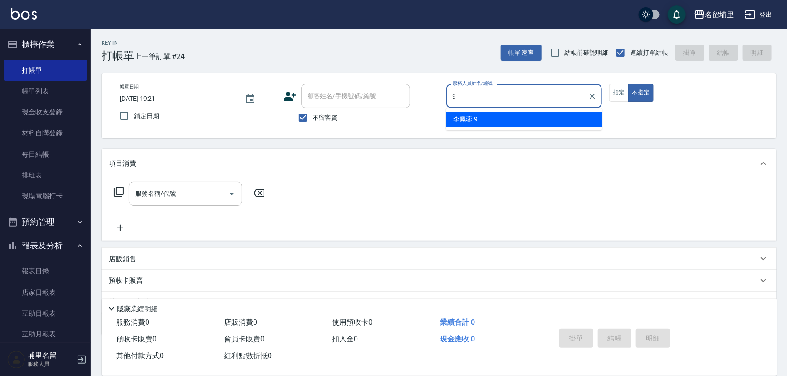
type input "[PERSON_NAME]-9"
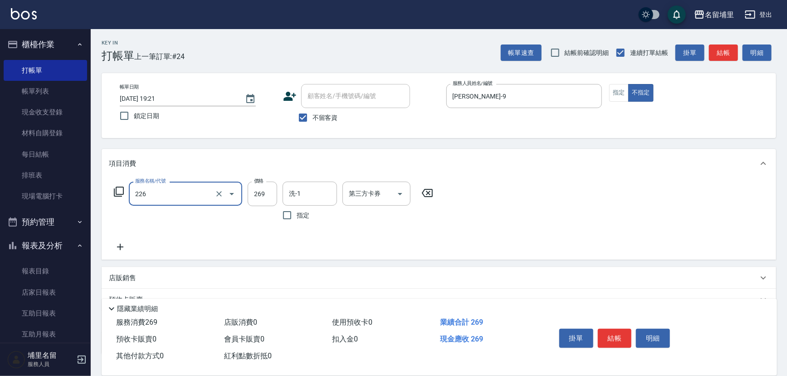
type input "洗剪269(226)"
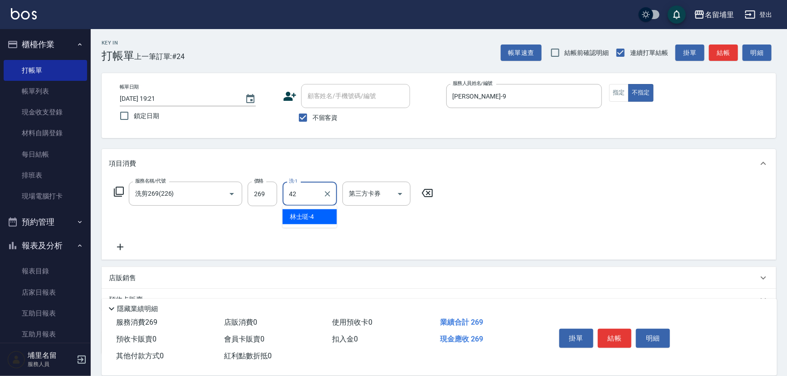
type input "[PERSON_NAME]-42"
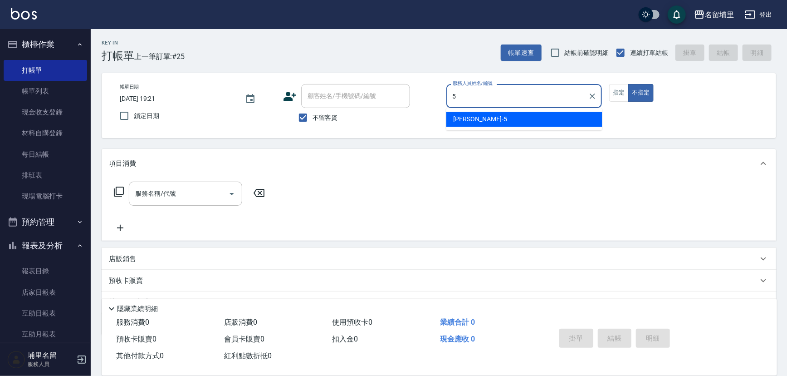
type input "[PERSON_NAME]-5"
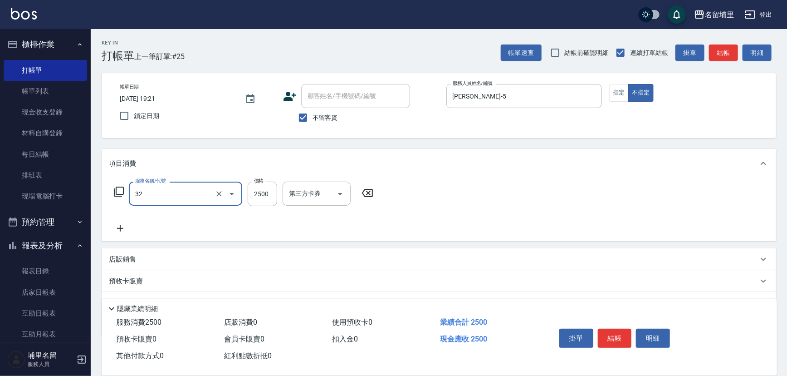
type input "燙B2500(32)"
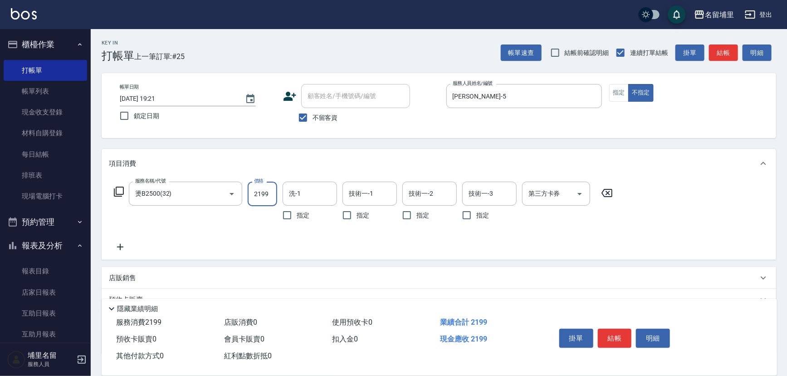
type input "2199"
type input "[PERSON_NAME]-42"
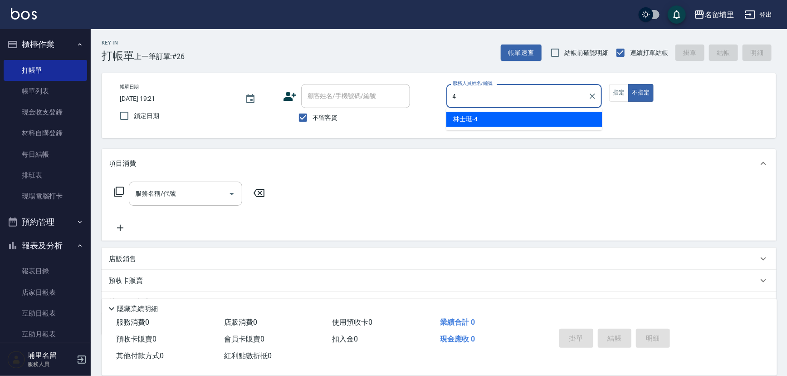
type input "林士珽-4"
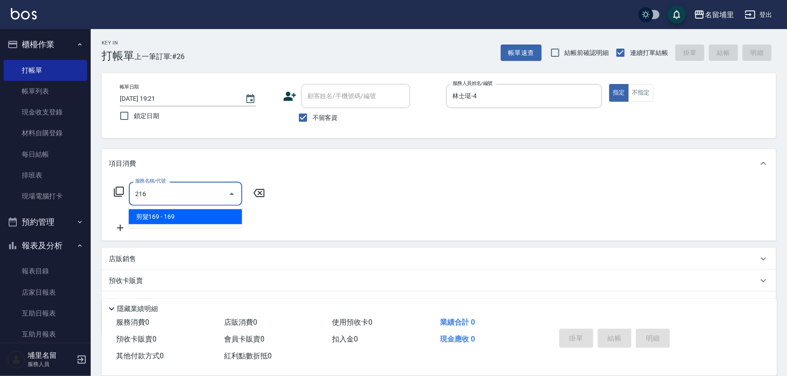
type input "剪髮169(216)"
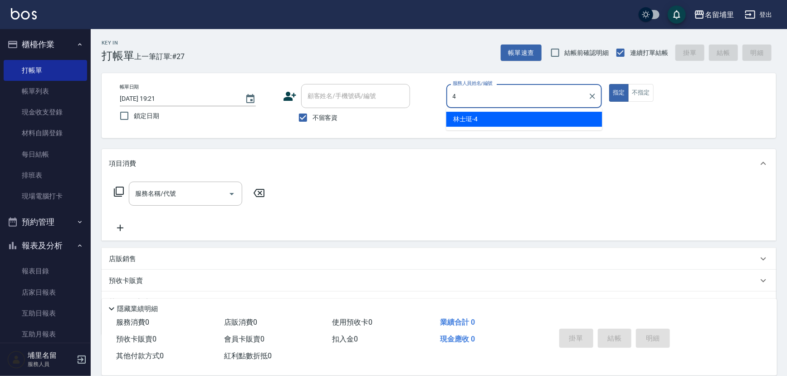
type input "林士珽-4"
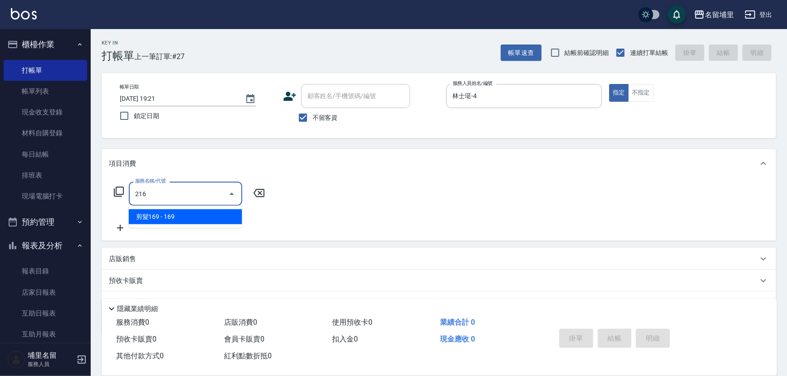
type input "剪髮169(216)"
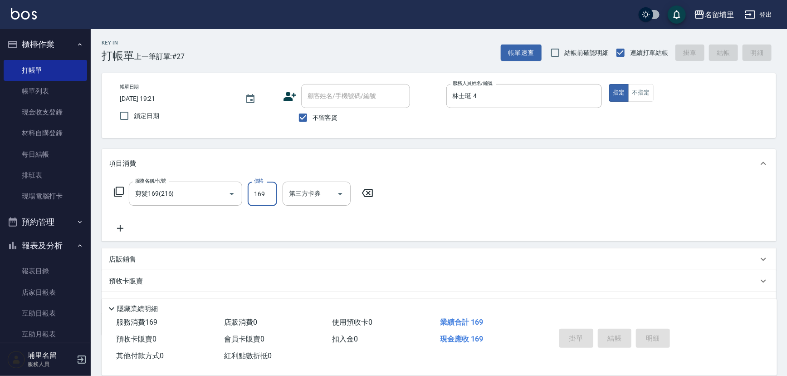
type input "[DATE] 19:22"
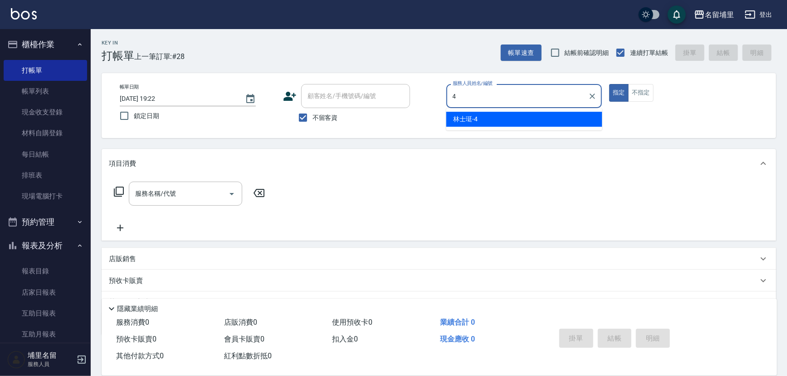
type input "林士珽-4"
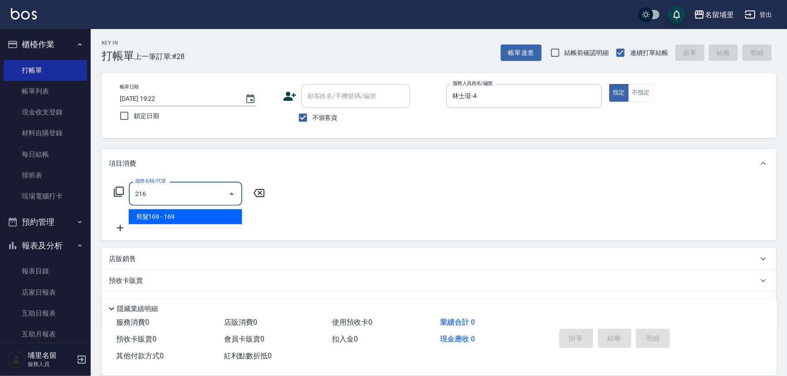
type input "剪髮169(216)"
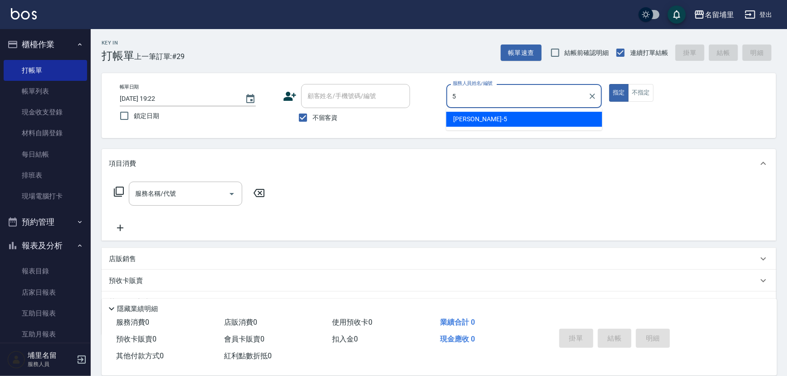
type input "[PERSON_NAME]-5"
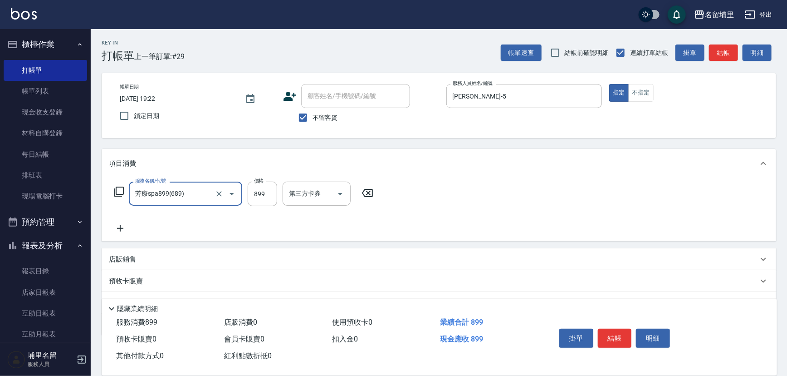
type input "芳療spa899(689)"
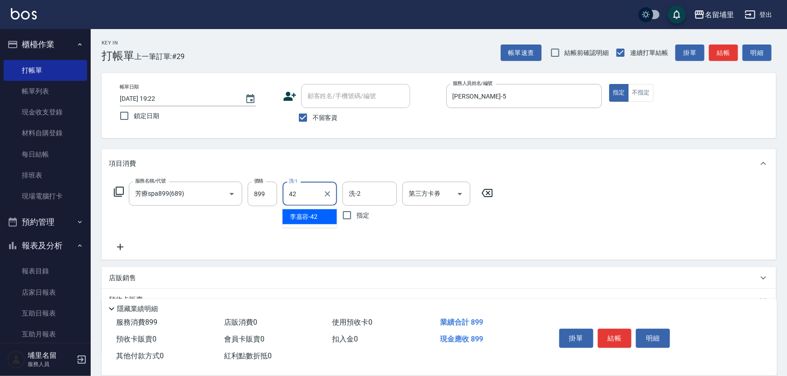
type input "[PERSON_NAME]-42"
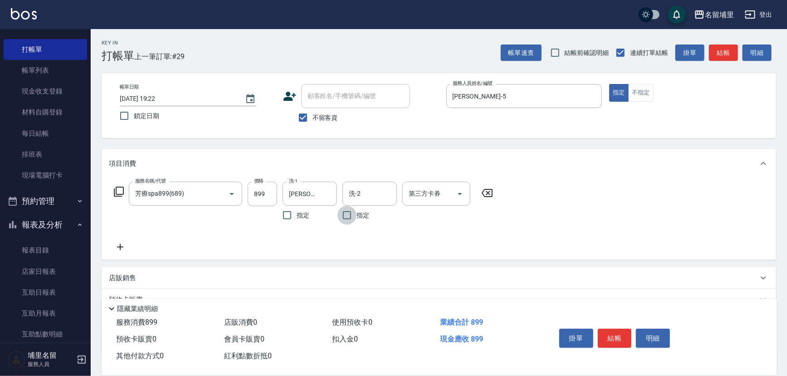
scroll to position [41, 0]
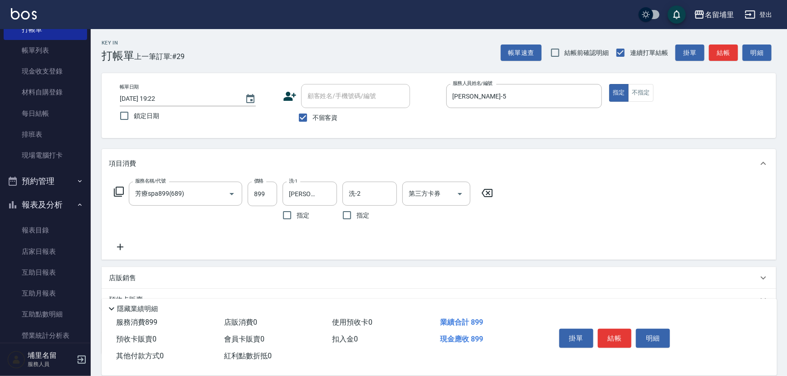
click at [197, 279] on div "店販銷售" at bounding box center [433, 278] width 649 height 10
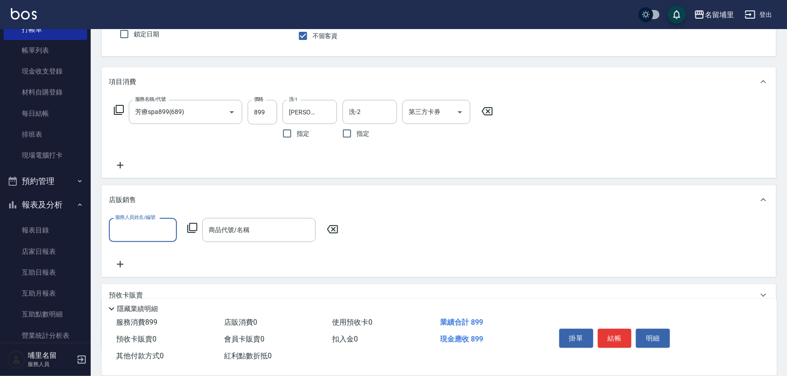
scroll to position [82, 0]
type input "[PERSON_NAME]-5"
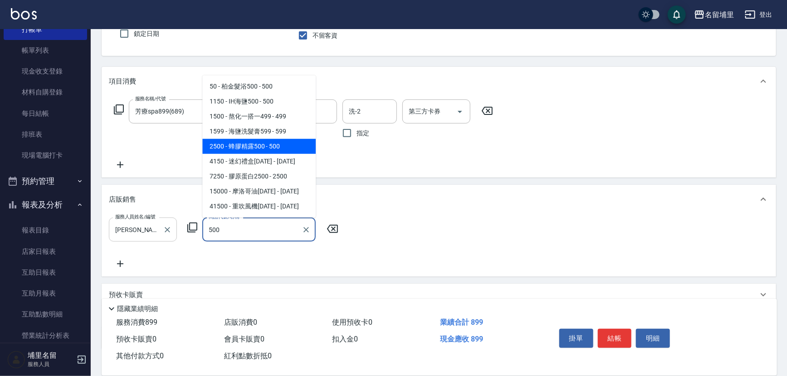
type input "蜂膠精露500"
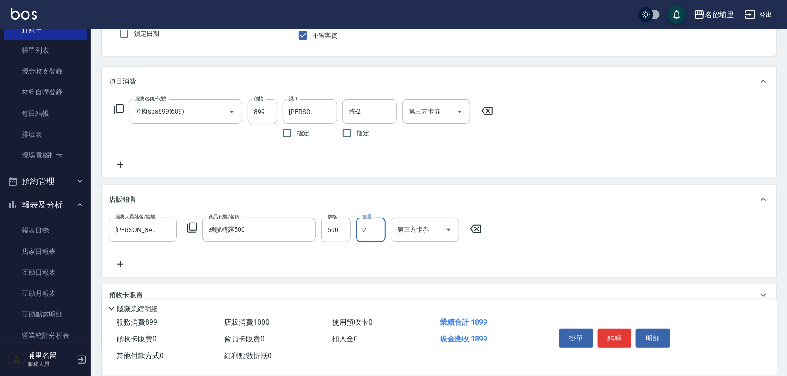
type input "2"
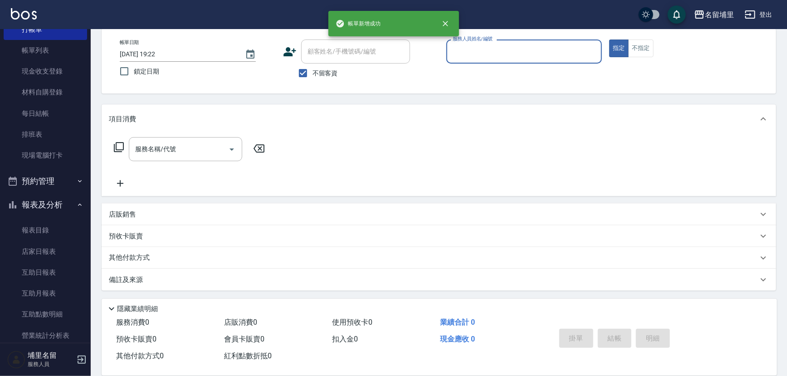
scroll to position [44, 0]
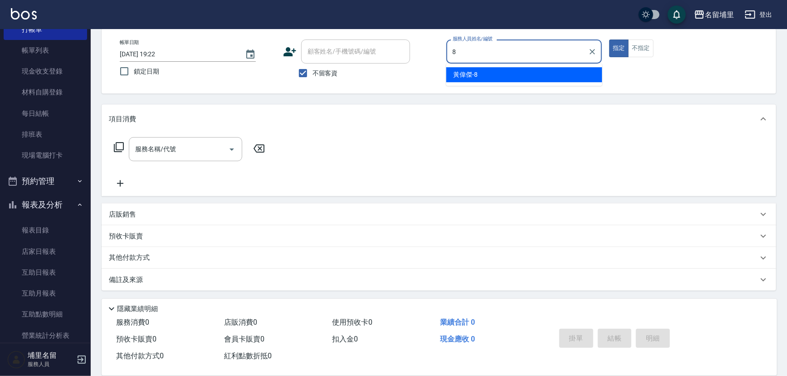
type input "[PERSON_NAME]-8"
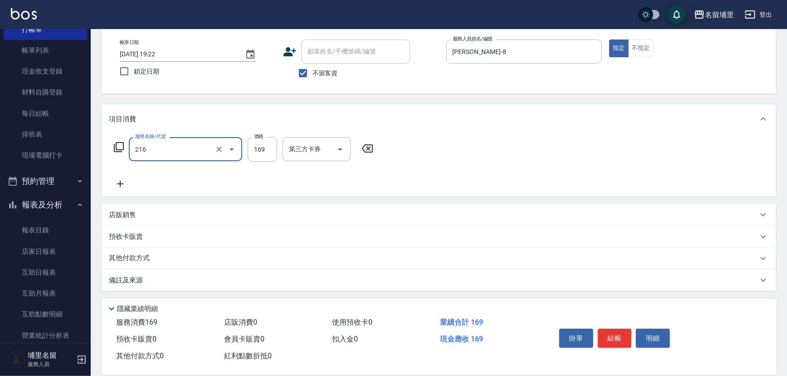
type input "剪髮169(216)"
type input "250"
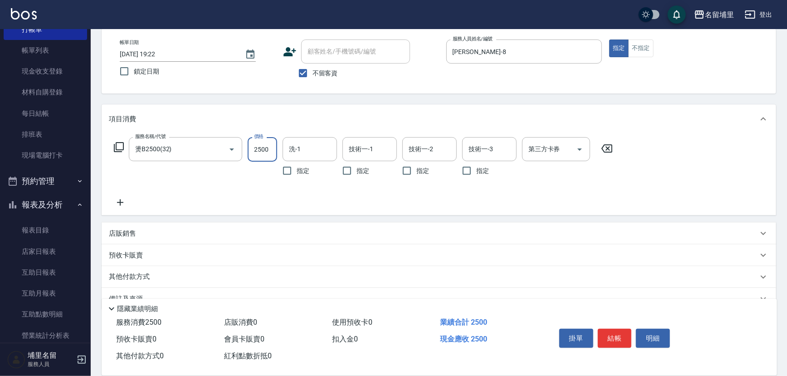
click at [221, 149] on icon "Clear" at bounding box center [219, 149] width 9 height 9
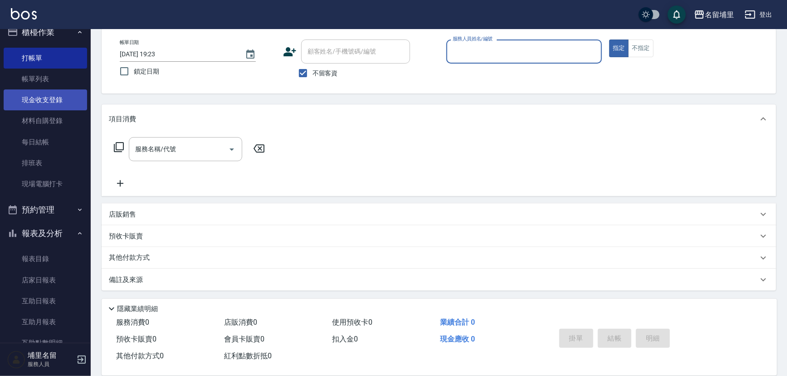
scroll to position [0, 0]
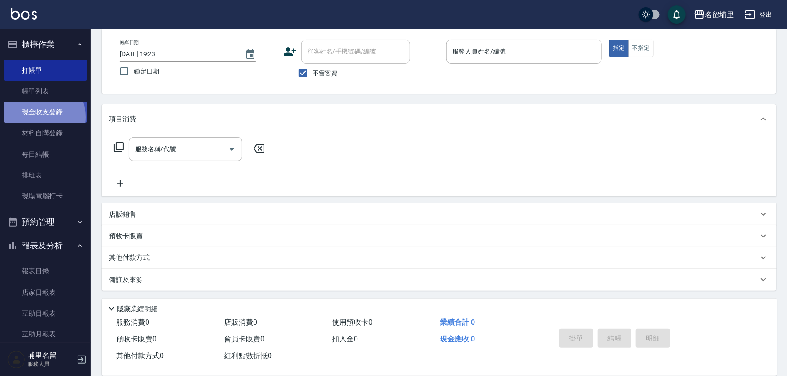
click at [35, 117] on link "現金收支登錄" at bounding box center [45, 112] width 83 height 21
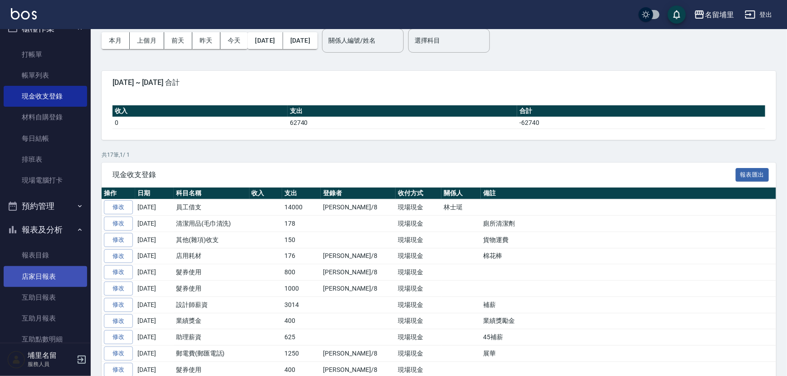
scroll to position [41, 0]
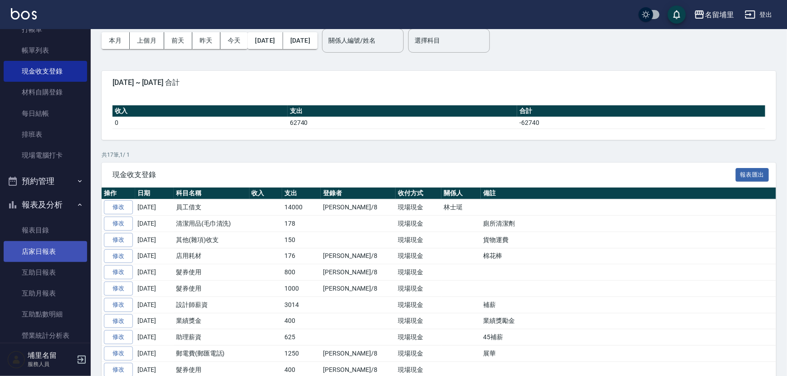
click at [47, 249] on link "店家日報表" at bounding box center [45, 251] width 83 height 21
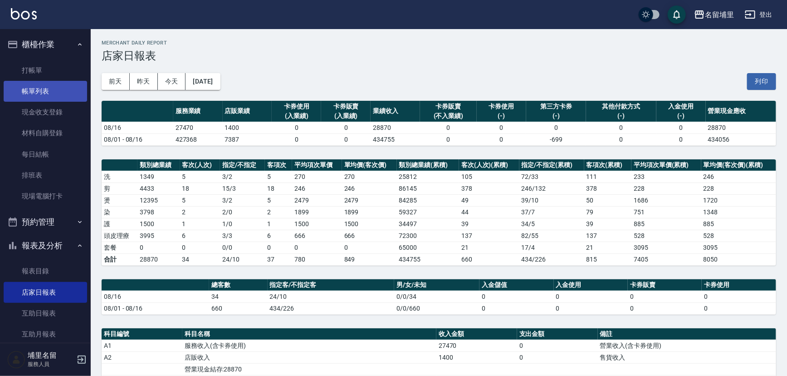
click at [50, 92] on link "帳單列表" at bounding box center [45, 91] width 83 height 21
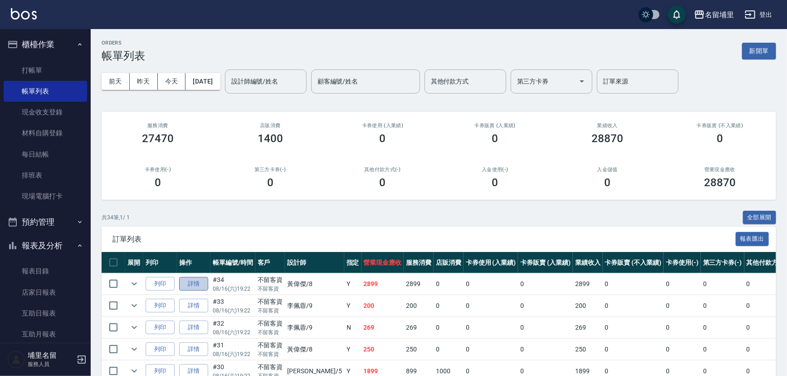
click at [204, 288] on link "詳情" at bounding box center [193, 284] width 29 height 14
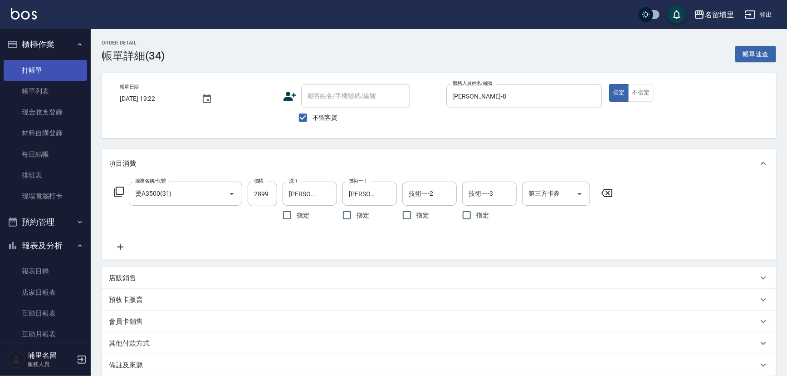
click at [15, 63] on link "打帳單" at bounding box center [45, 70] width 83 height 21
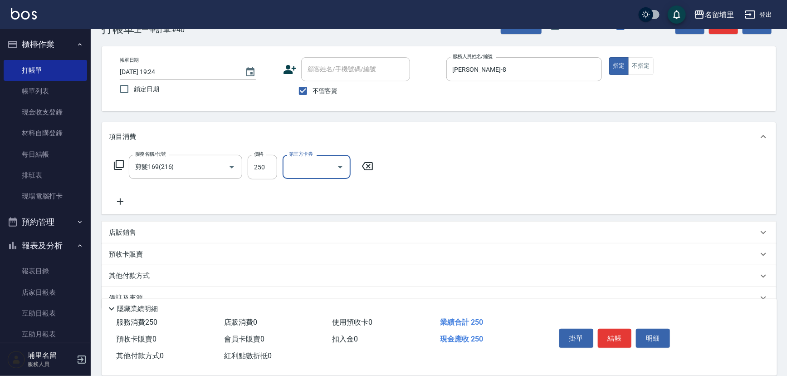
scroll to position [41, 0]
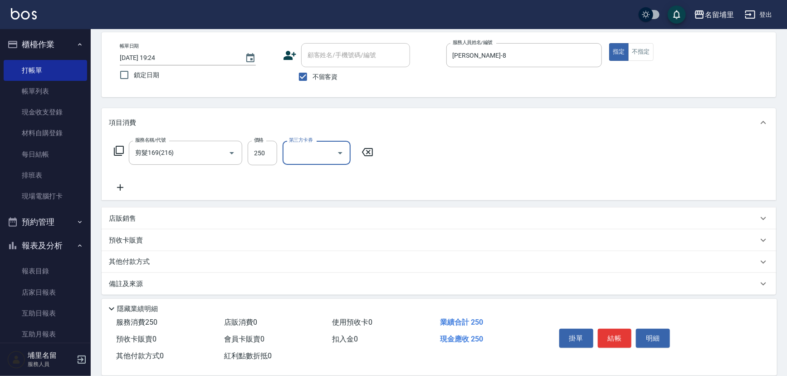
click at [131, 217] on p "店販銷售" at bounding box center [122, 219] width 27 height 10
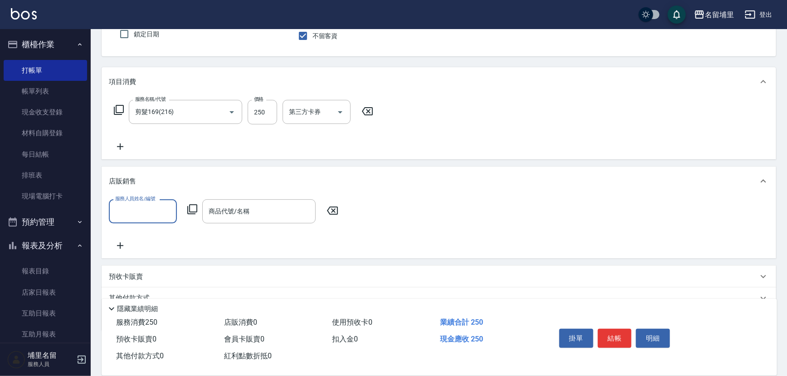
scroll to position [82, 0]
click at [137, 209] on input "服務人員姓名/編號" at bounding box center [143, 211] width 60 height 16
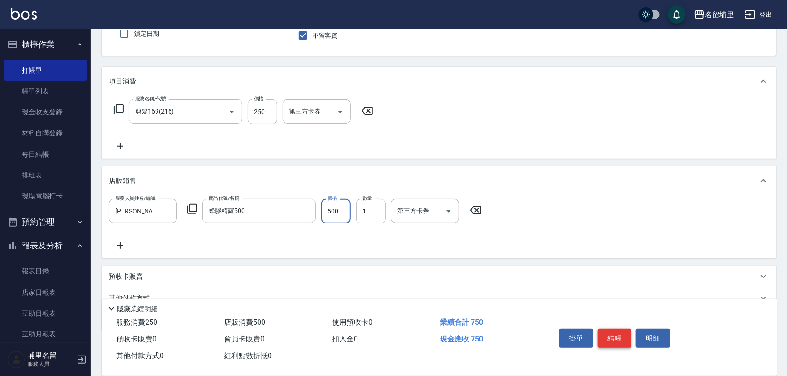
click at [614, 332] on button "結帳" at bounding box center [615, 337] width 34 height 19
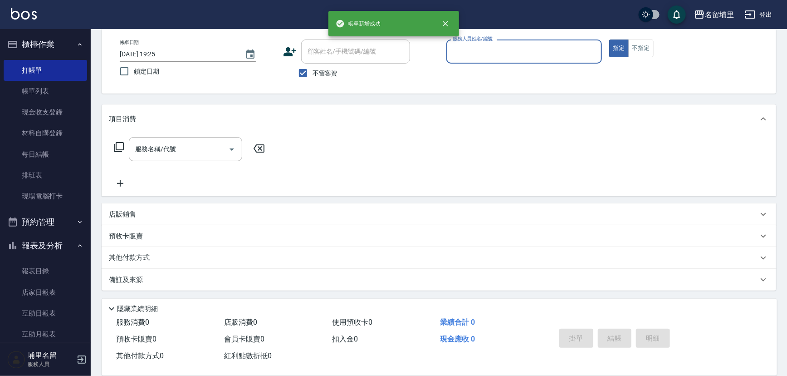
scroll to position [44, 0]
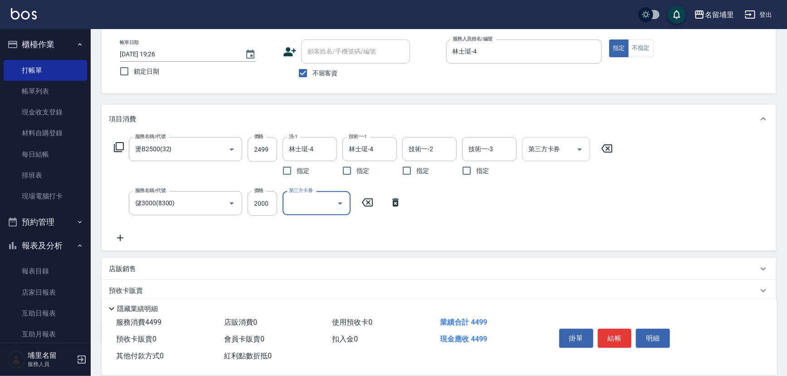
click at [584, 149] on icon "Open" at bounding box center [579, 149] width 11 height 11
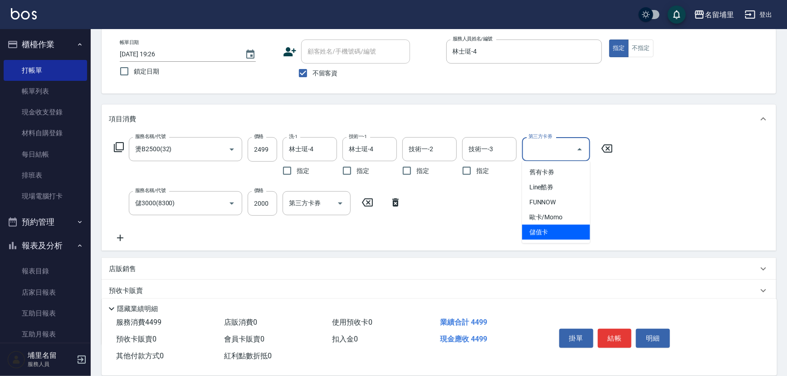
click at [571, 230] on span "儲值卡" at bounding box center [556, 232] width 68 height 15
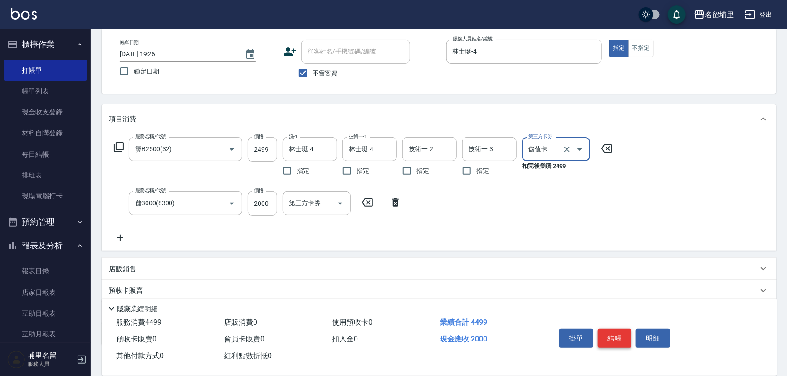
click at [618, 331] on button "結帳" at bounding box center [615, 337] width 34 height 19
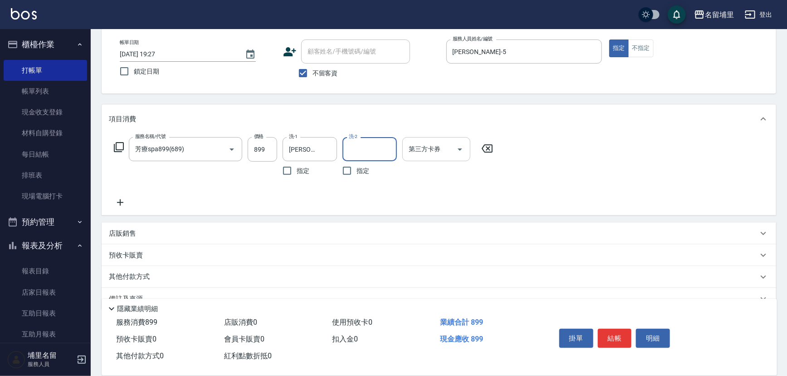
click at [460, 150] on icon "Open" at bounding box center [460, 149] width 11 height 11
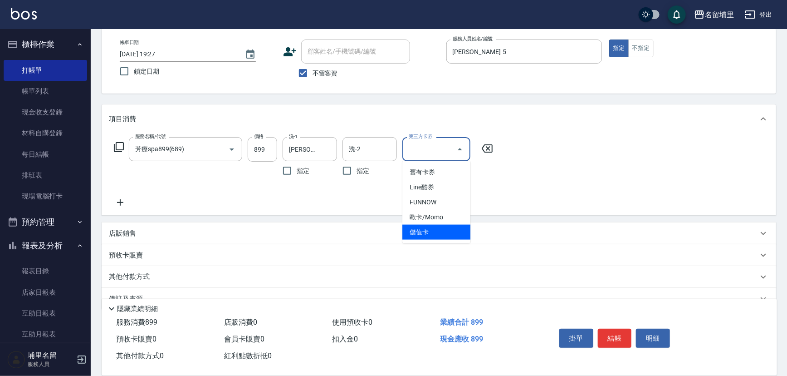
click at [437, 231] on span "儲值卡" at bounding box center [436, 232] width 68 height 15
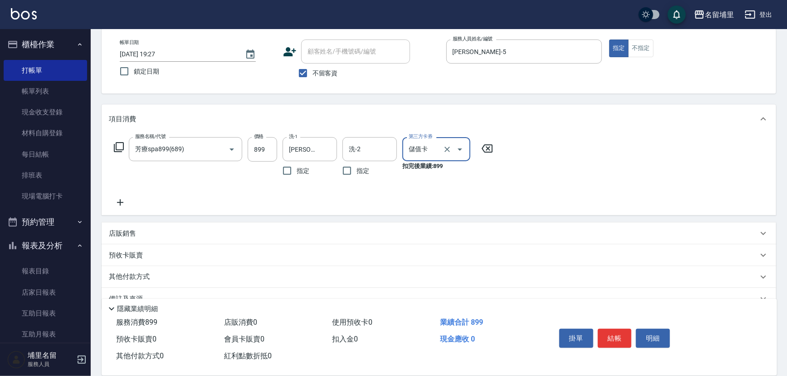
click at [368, 209] on div "服務名稱/代號 芳療spa899(689) 服務名稱/代號 價格 899 價格 洗-1 [PERSON_NAME]-5 洗-1 指定 洗-2 洗-2 指定 第…" at bounding box center [439, 174] width 675 height 82
click at [117, 197] on icon at bounding box center [120, 202] width 23 height 11
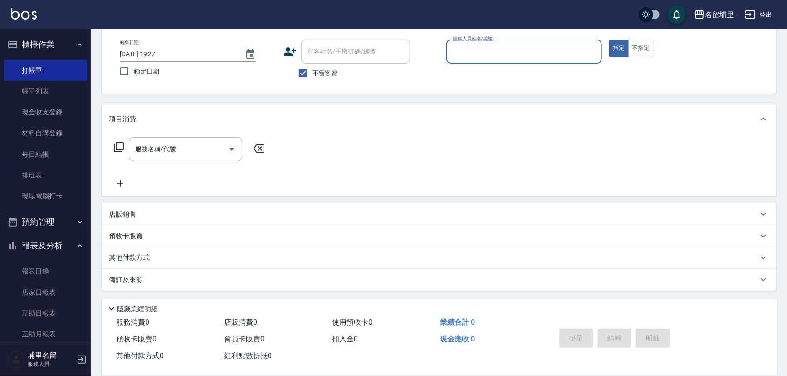
click at [609, 39] on button "指定" at bounding box center [619, 48] width 20 height 18
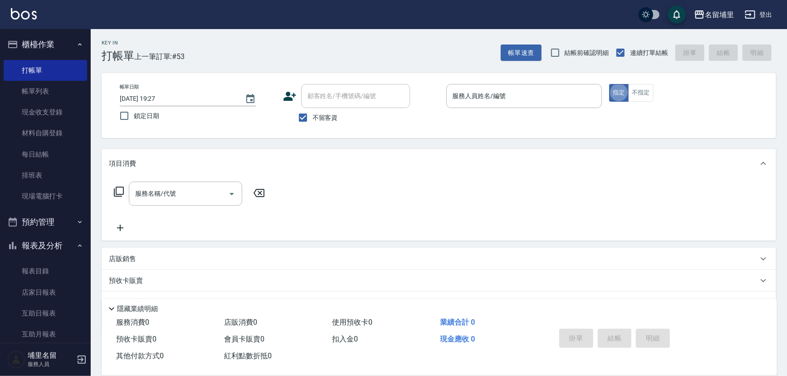
scroll to position [0, 0]
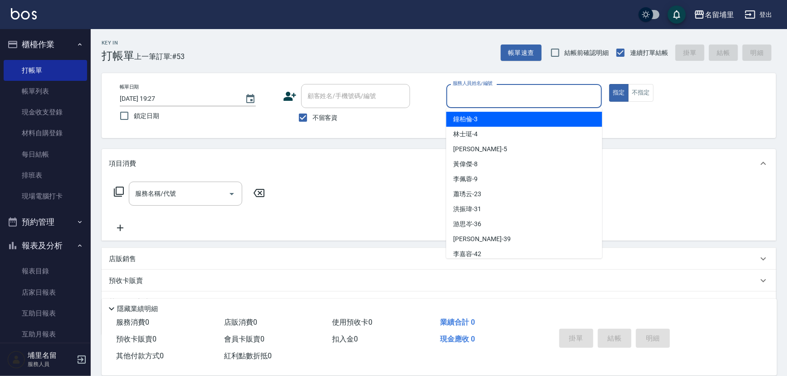
click at [503, 96] on input "服務人員姓名/編號" at bounding box center [524, 96] width 148 height 16
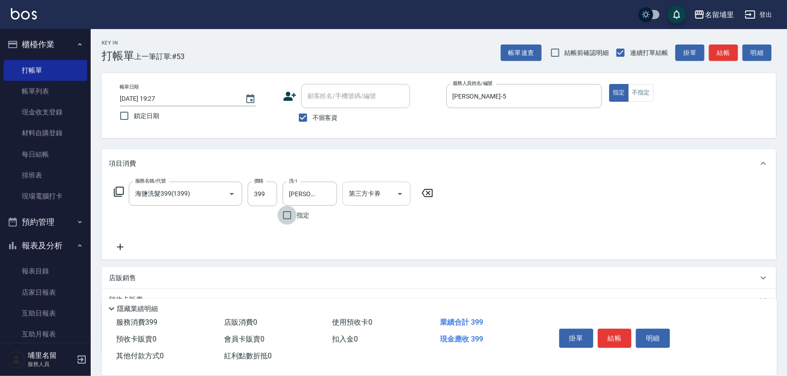
click at [400, 196] on icon "Open" at bounding box center [400, 193] width 11 height 11
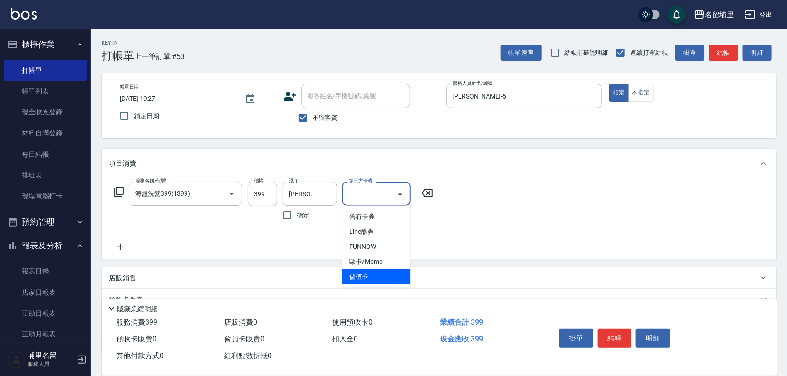
click at [392, 269] on span "儲值卡" at bounding box center [376, 276] width 68 height 15
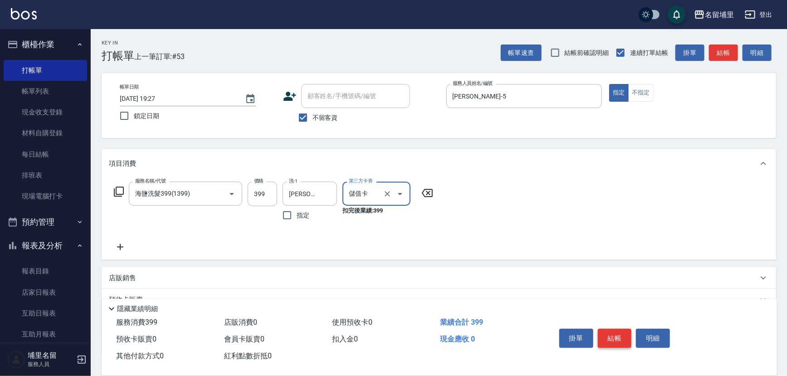
click at [615, 336] on button "結帳" at bounding box center [615, 337] width 34 height 19
click at [404, 194] on icon "Open" at bounding box center [400, 193] width 11 height 11
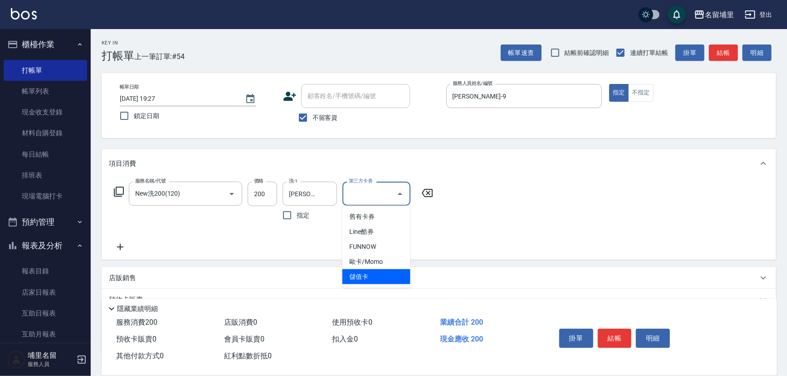
drag, startPoint x: 381, startPoint y: 272, endPoint x: 386, endPoint y: 269, distance: 5.7
click at [381, 272] on span "儲值卡" at bounding box center [376, 276] width 68 height 15
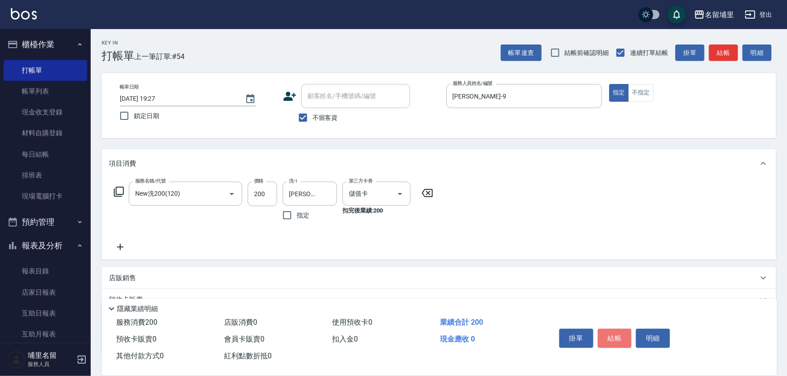
drag, startPoint x: 626, startPoint y: 331, endPoint x: 612, endPoint y: 346, distance: 20.5
click at [626, 331] on button "結帳" at bounding box center [615, 337] width 34 height 19
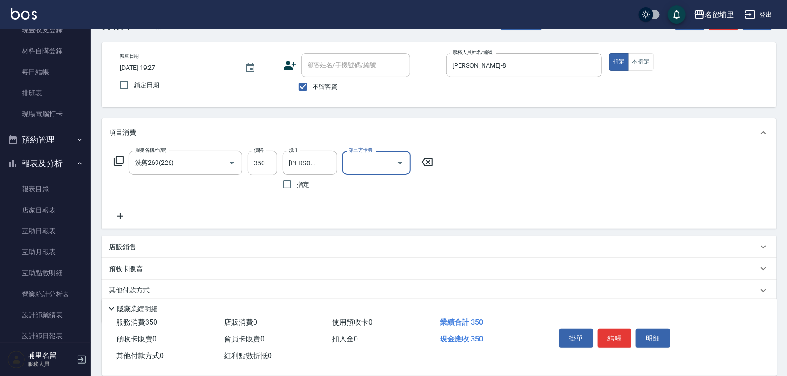
scroll to position [64, 0]
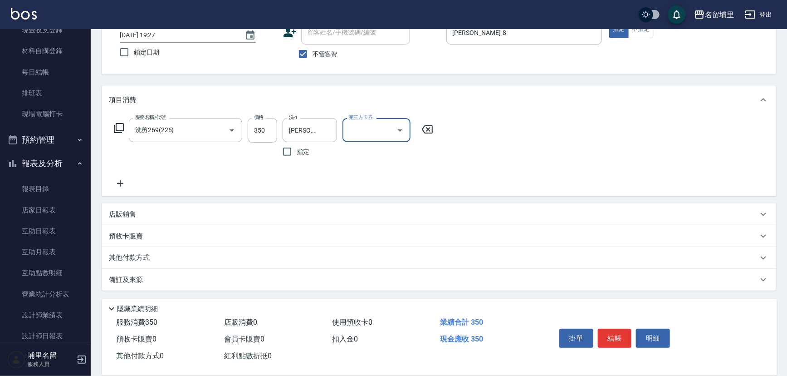
drag, startPoint x: 159, startPoint y: 254, endPoint x: 164, endPoint y: 267, distance: 13.8
click at [159, 255] on div "其他付款方式" at bounding box center [433, 258] width 649 height 10
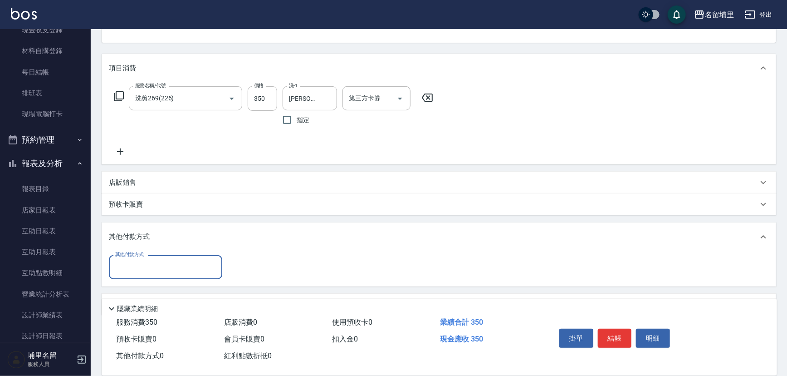
scroll to position [104, 0]
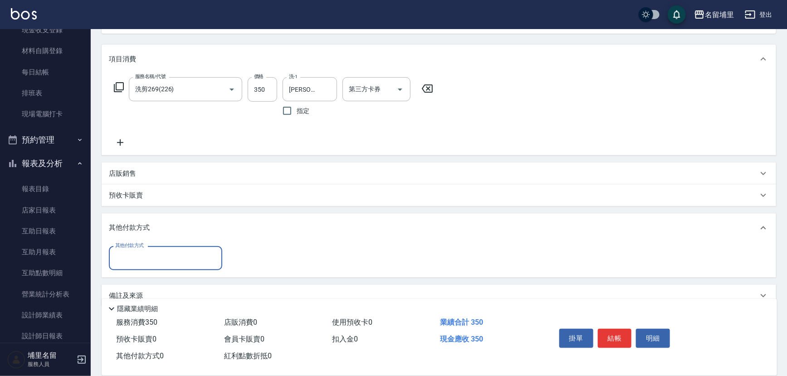
click at [162, 256] on input "其他付款方式" at bounding box center [165, 258] width 105 height 16
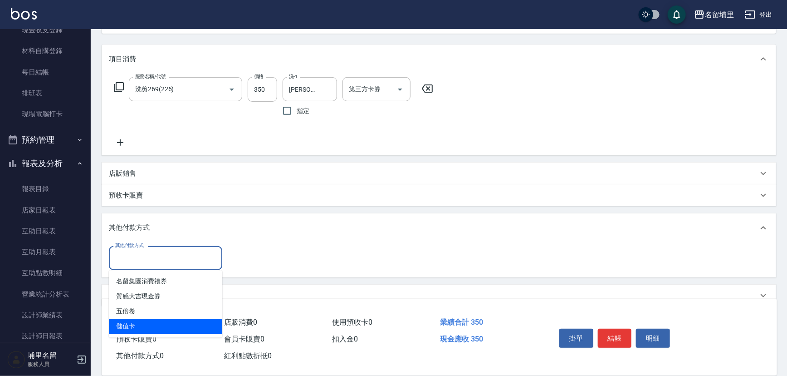
drag, startPoint x: 155, startPoint y: 326, endPoint x: 192, endPoint y: 312, distance: 40.4
click at [155, 326] on span "儲值卡" at bounding box center [165, 325] width 113 height 15
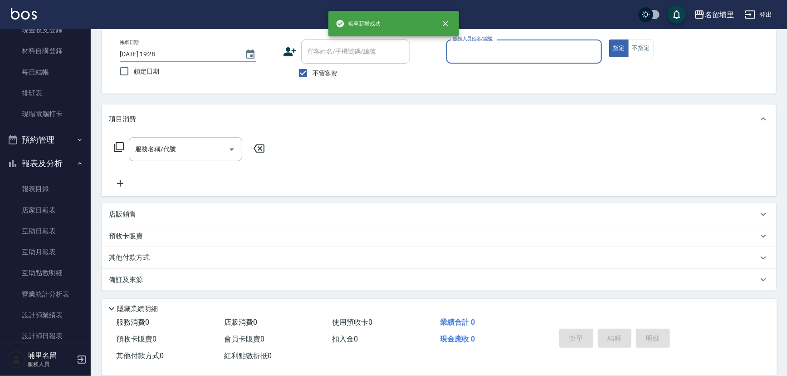
scroll to position [44, 0]
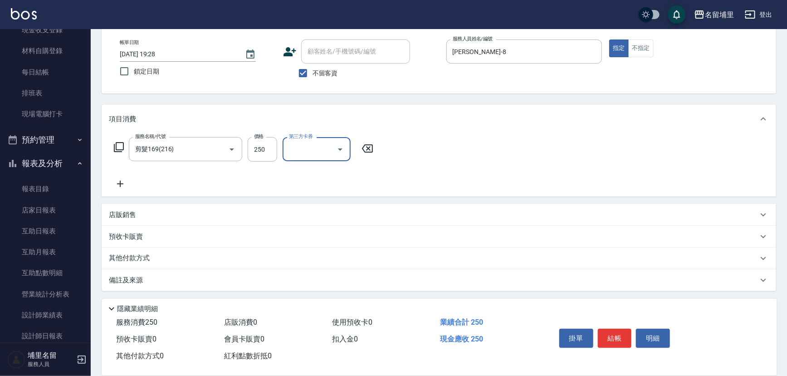
click at [341, 152] on icon "Open" at bounding box center [340, 149] width 11 height 11
drag, startPoint x: 323, startPoint y: 238, endPoint x: 443, endPoint y: 259, distance: 121.9
click at [323, 238] on span "儲值卡" at bounding box center [317, 232] width 68 height 15
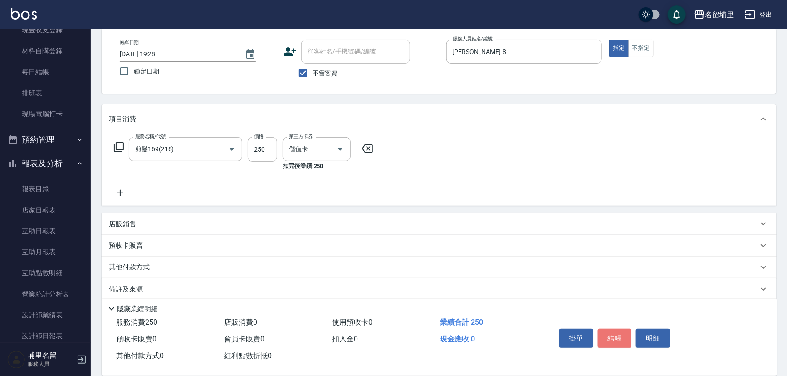
drag, startPoint x: 612, startPoint y: 339, endPoint x: 606, endPoint y: 346, distance: 9.9
click at [611, 340] on button "結帳" at bounding box center [615, 337] width 34 height 19
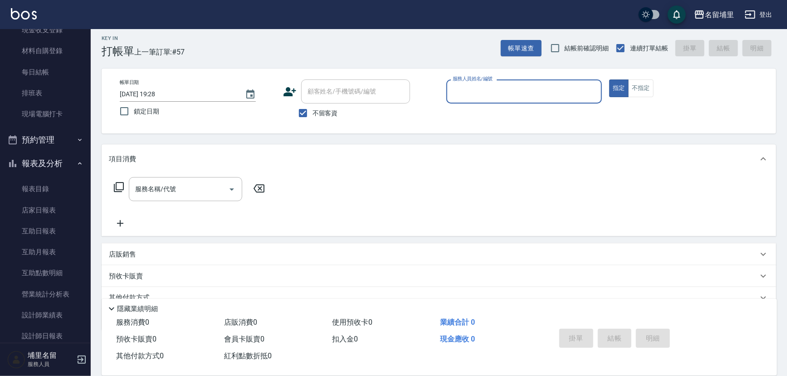
scroll to position [0, 0]
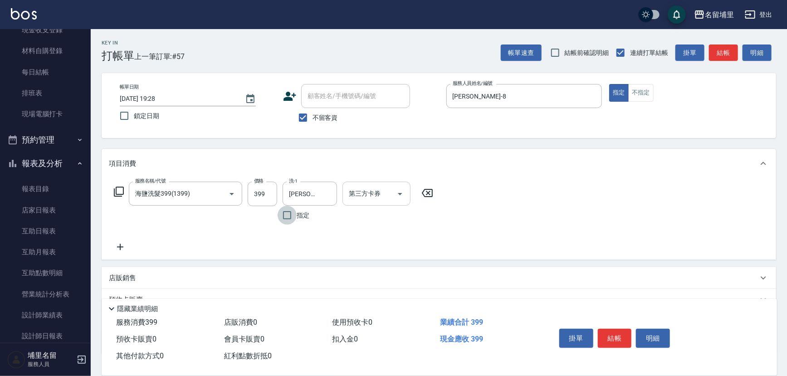
click at [394, 195] on button "Open" at bounding box center [400, 193] width 15 height 15
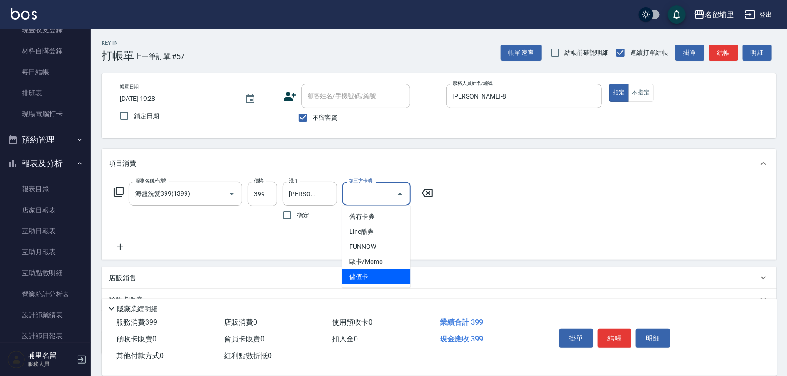
drag, startPoint x: 387, startPoint y: 277, endPoint x: 437, endPoint y: 266, distance: 51.1
click at [388, 277] on span "儲值卡" at bounding box center [376, 276] width 68 height 15
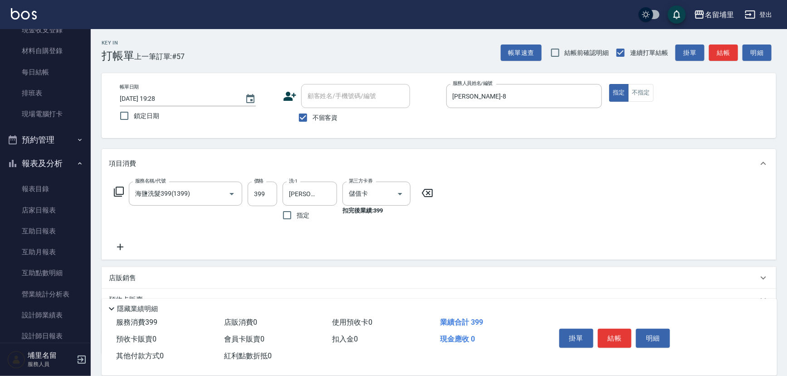
drag, startPoint x: 502, startPoint y: 255, endPoint x: 532, endPoint y: 256, distance: 30.0
click at [503, 255] on div "服務名稱/代號 海鹽洗髮399(1399) 服務名稱/代號 價格 399 價格 洗-1 [PERSON_NAME]-45 洗-1 指定 第三方卡券 儲值卡 第…" at bounding box center [439, 219] width 675 height 82
drag, startPoint x: 614, startPoint y: 336, endPoint x: 538, endPoint y: 357, distance: 78.6
click at [610, 338] on button "結帳" at bounding box center [615, 337] width 34 height 19
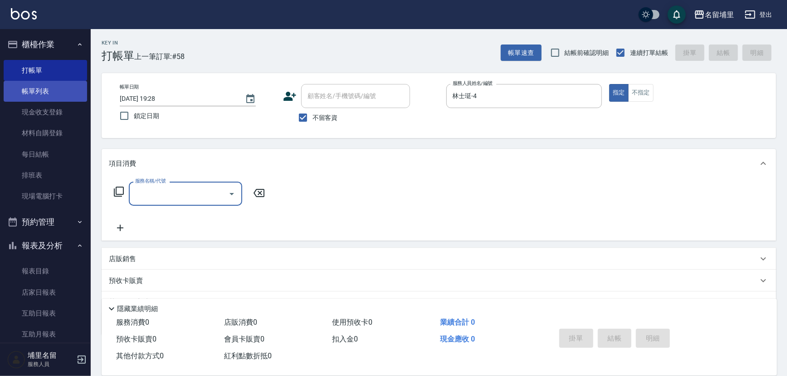
click at [44, 97] on link "帳單列表" at bounding box center [45, 91] width 83 height 21
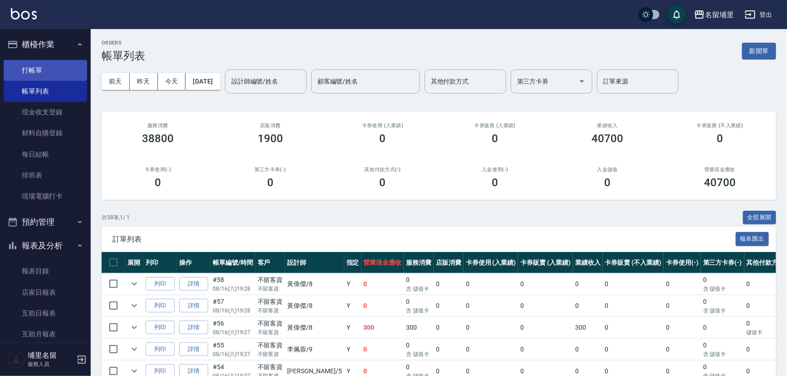
click at [48, 71] on link "打帳單" at bounding box center [45, 70] width 83 height 21
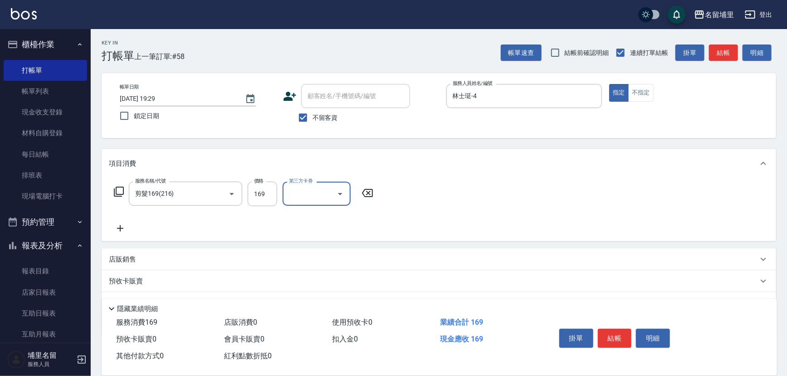
click at [346, 195] on button "Open" at bounding box center [340, 193] width 15 height 15
click at [324, 278] on span "儲值卡" at bounding box center [317, 276] width 68 height 15
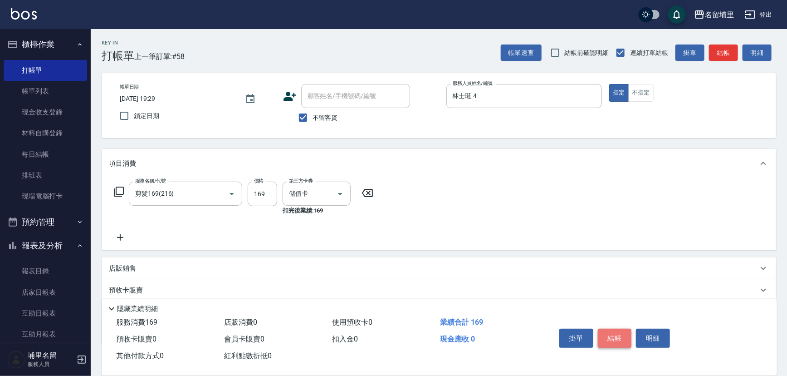
click at [622, 332] on button "結帳" at bounding box center [615, 337] width 34 height 19
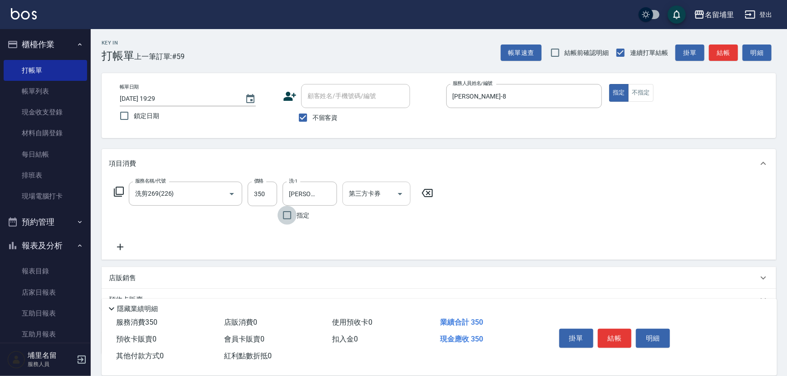
click at [401, 193] on icon "Open" at bounding box center [400, 194] width 5 height 2
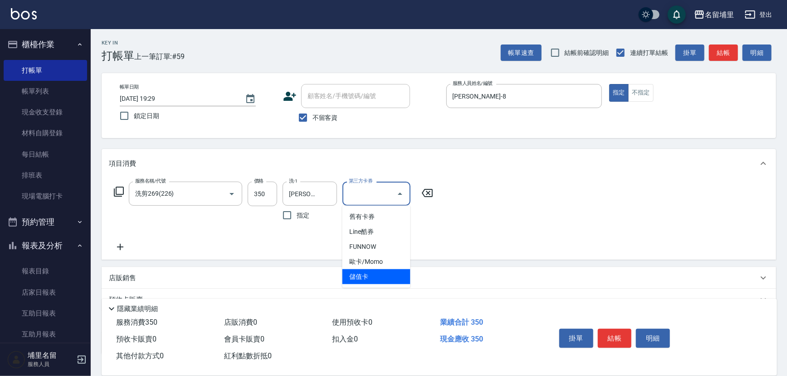
click at [396, 272] on span "儲值卡" at bounding box center [376, 276] width 68 height 15
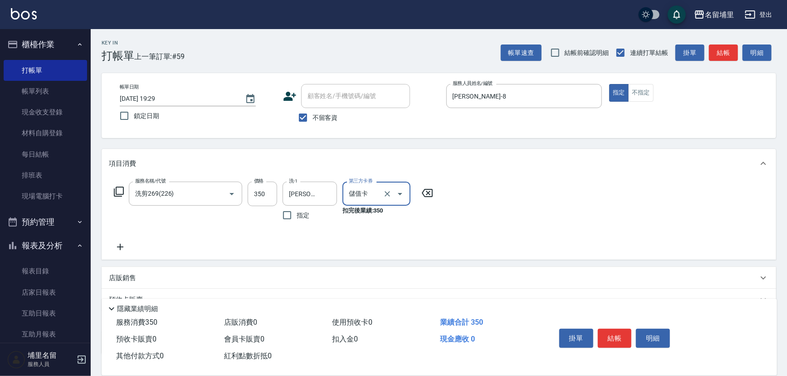
click at [376, 249] on div "服務名稱/代號 洗剪269(226) 服務名稱/代號 價格 350 價格 洗-1 [PERSON_NAME]-45 洗-1 指定 第三方卡券 儲值卡 第三方卡…" at bounding box center [274, 216] width 330 height 71
click at [124, 247] on icon at bounding box center [120, 246] width 23 height 11
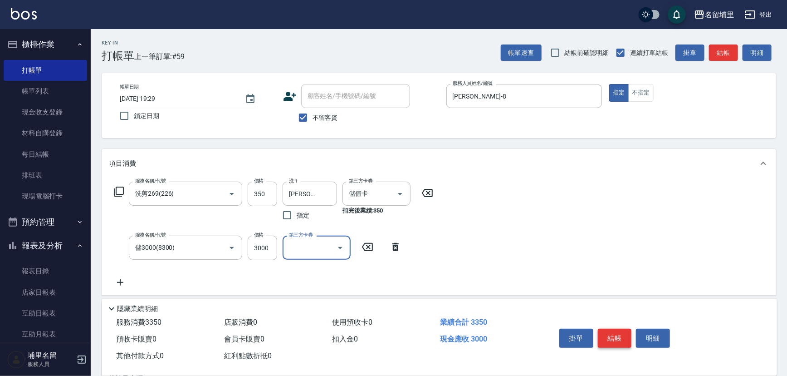
click at [611, 331] on button "結帳" at bounding box center [615, 337] width 34 height 19
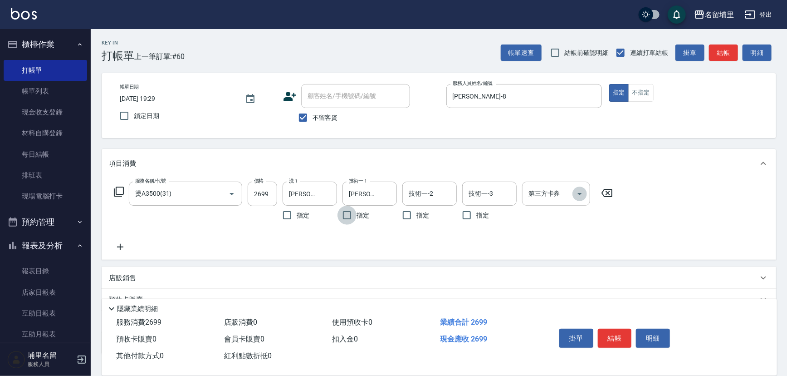
click at [582, 196] on icon "Open" at bounding box center [579, 193] width 11 height 11
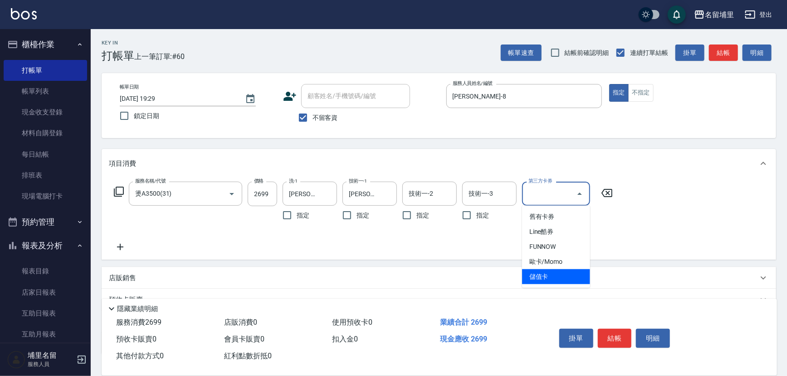
click at [554, 279] on span "儲值卡" at bounding box center [556, 276] width 68 height 15
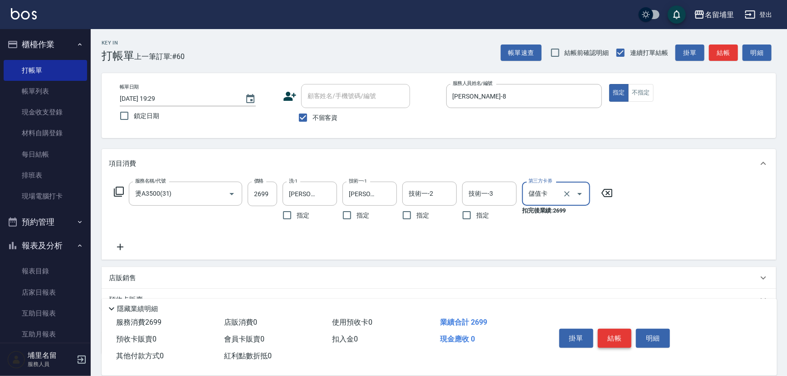
click at [618, 337] on button "結帳" at bounding box center [615, 337] width 34 height 19
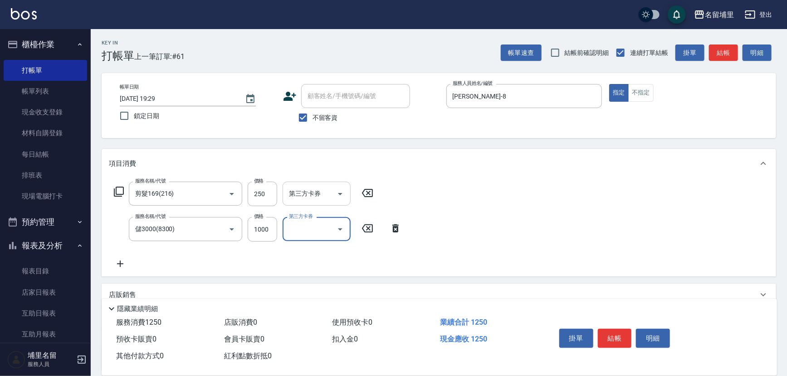
click at [339, 191] on icon "Open" at bounding box center [340, 193] width 11 height 11
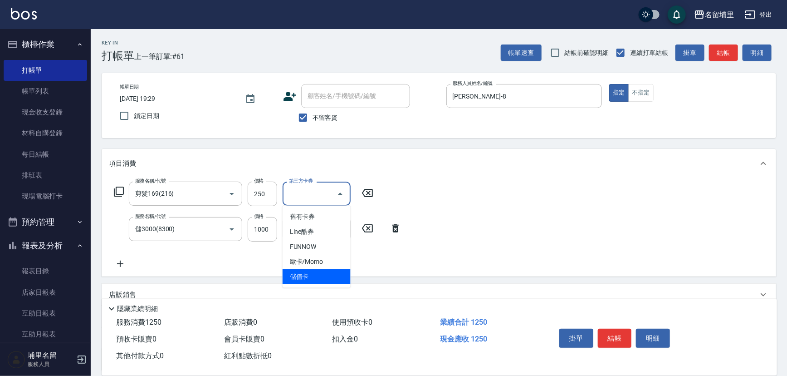
click at [326, 272] on span "儲值卡" at bounding box center [317, 276] width 68 height 15
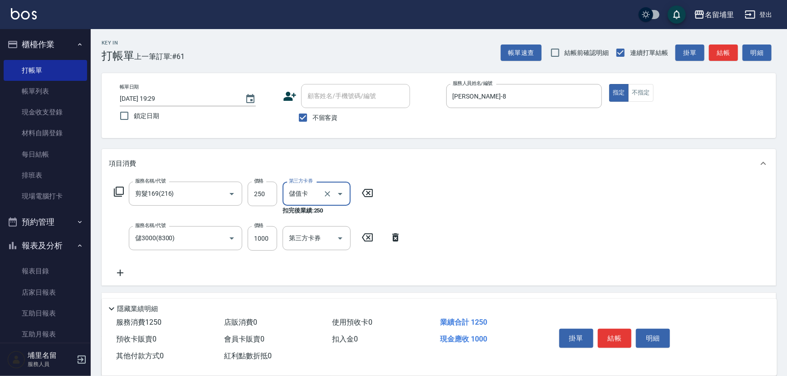
click at [519, 265] on div "服務名稱/代號 剪髮169(216) 服務名稱/代號 價格 250 價格 第三方卡券 儲值卡 第三方卡券 扣完後業績: 250 服務名稱/代號 儲3000(8…" at bounding box center [439, 232] width 675 height 108
drag, startPoint x: 623, startPoint y: 331, endPoint x: 629, endPoint y: 331, distance: 5.9
click at [627, 331] on button "結帳" at bounding box center [615, 337] width 34 height 19
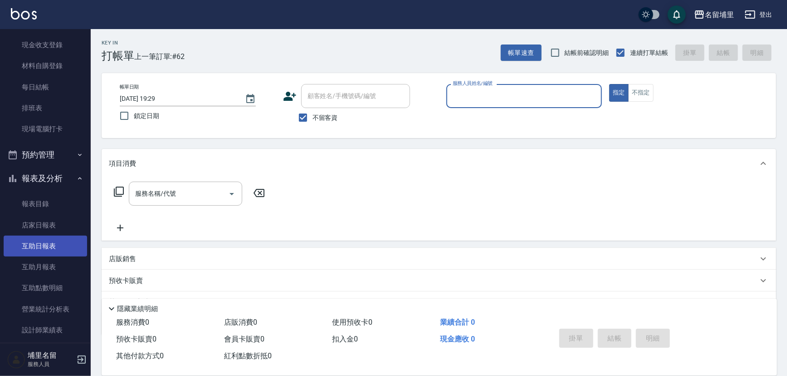
scroll to position [123, 0]
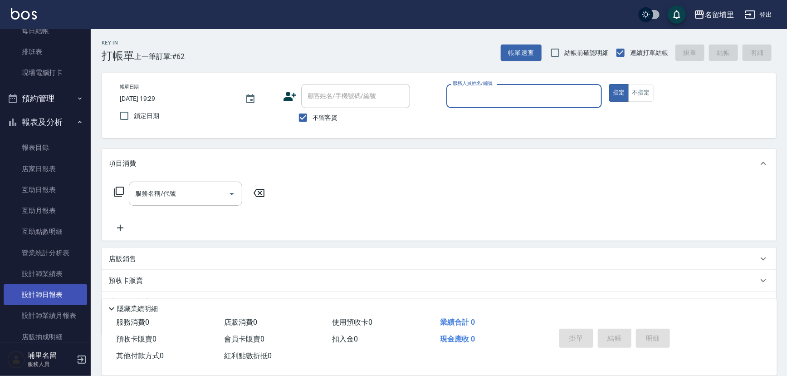
click at [60, 292] on link "設計師日報表" at bounding box center [45, 294] width 83 height 21
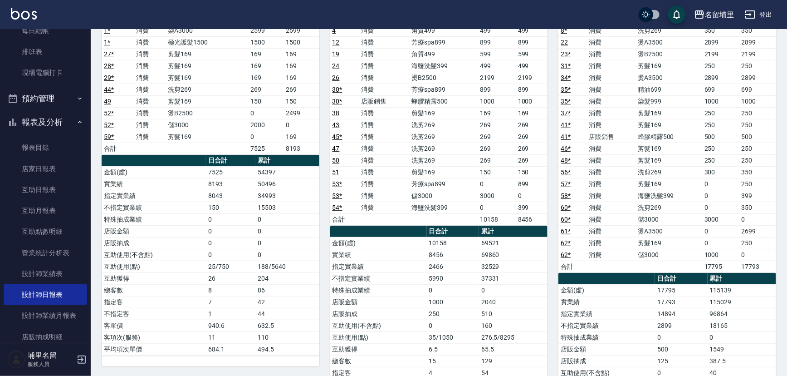
scroll to position [82, 0]
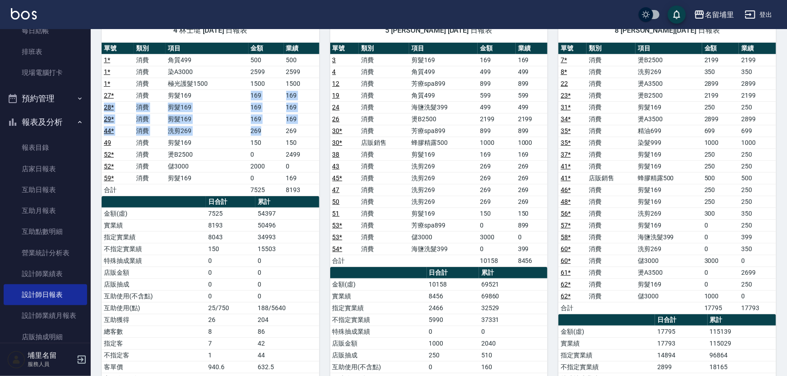
drag, startPoint x: 240, startPoint y: 98, endPoint x: 266, endPoint y: 134, distance: 45.2
click at [266, 134] on tbody "1 * 消費 角質499 500 500 1 * 消費 染A3000 2599 2599 1 * 消費 極光護髮1500 1500 1500 27 * 消費 …" at bounding box center [211, 125] width 218 height 142
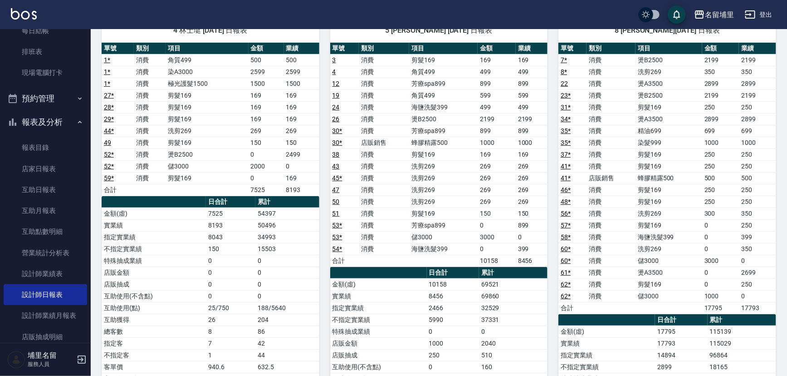
click at [266, 145] on td "150" at bounding box center [266, 143] width 35 height 12
drag, startPoint x: 268, startPoint y: 142, endPoint x: 240, endPoint y: 145, distance: 28.7
click at [240, 145] on tr "49 消費 剪髮169 150 150" at bounding box center [211, 143] width 218 height 12
click at [240, 145] on td "剪髮169" at bounding box center [207, 143] width 83 height 12
drag, startPoint x: 251, startPoint y: 132, endPoint x: 270, endPoint y: 131, distance: 18.6
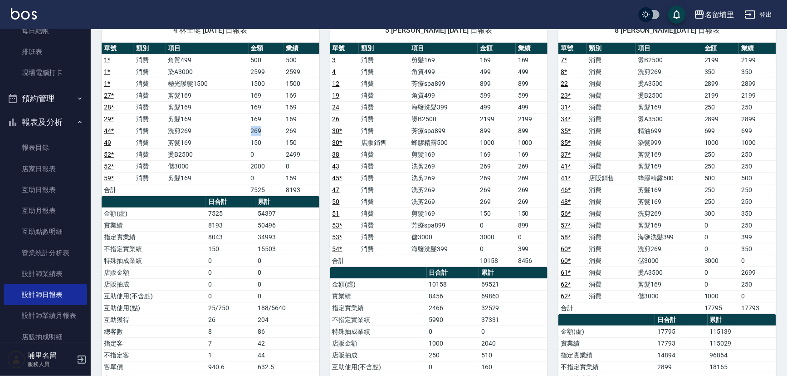
click at [270, 131] on td "269" at bounding box center [266, 131] width 35 height 12
drag, startPoint x: 267, startPoint y: 132, endPoint x: 213, endPoint y: 132, distance: 54.4
click at [213, 132] on tr "44 * 消費 洗剪269 269 269" at bounding box center [211, 131] width 218 height 12
click at [213, 132] on td "洗剪269" at bounding box center [207, 131] width 83 height 12
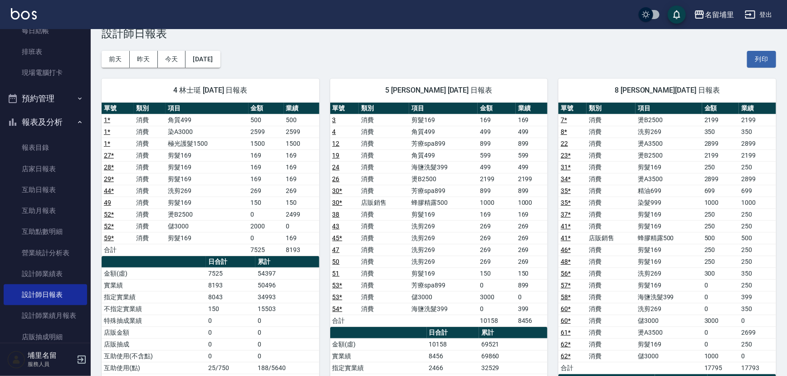
scroll to position [0, 0]
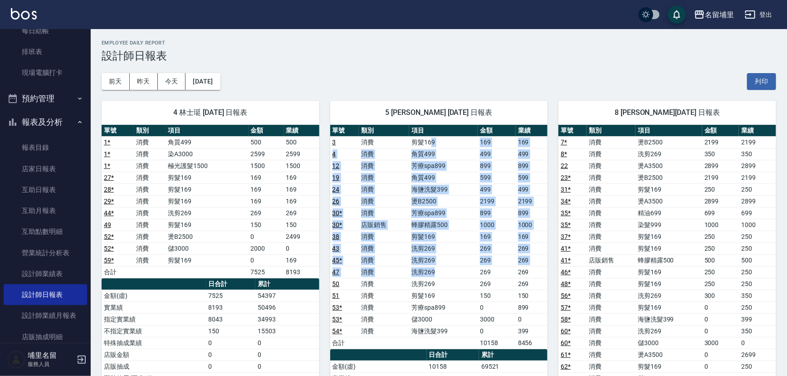
drag, startPoint x: 432, startPoint y: 143, endPoint x: 442, endPoint y: 270, distance: 127.9
click at [442, 270] on tbody "3 消費 剪髮169 169 169 4 消費 角質499 499 499 12 消費 芳療spa899 899 899 19 消費 角質499 599 59…" at bounding box center [439, 242] width 218 height 212
click at [442, 270] on td "洗剪269" at bounding box center [443, 272] width 68 height 12
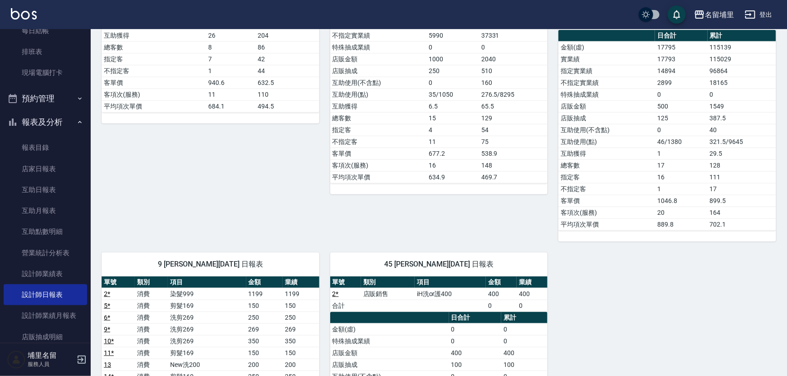
scroll to position [288, 0]
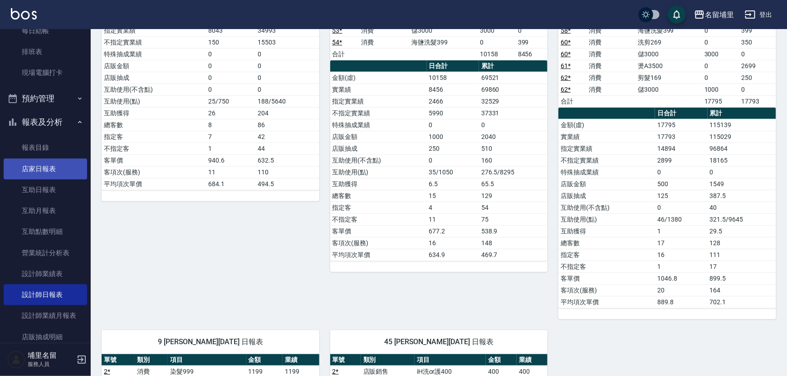
drag, startPoint x: 39, startPoint y: 166, endPoint x: 73, endPoint y: 166, distance: 33.6
click at [39, 166] on link "店家日報表" at bounding box center [45, 168] width 83 height 21
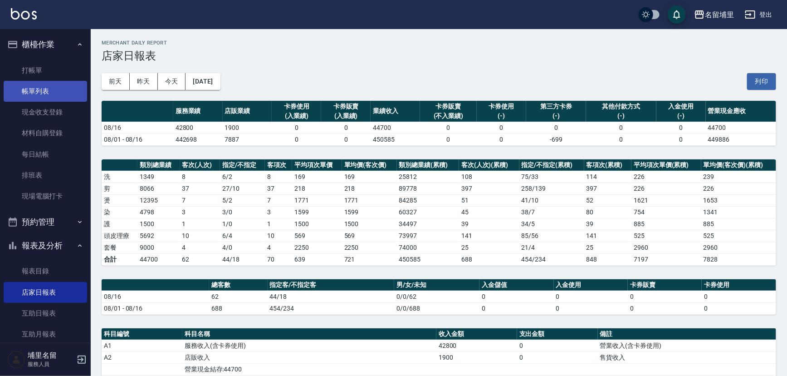
click at [62, 91] on link "帳單列表" at bounding box center [45, 91] width 83 height 21
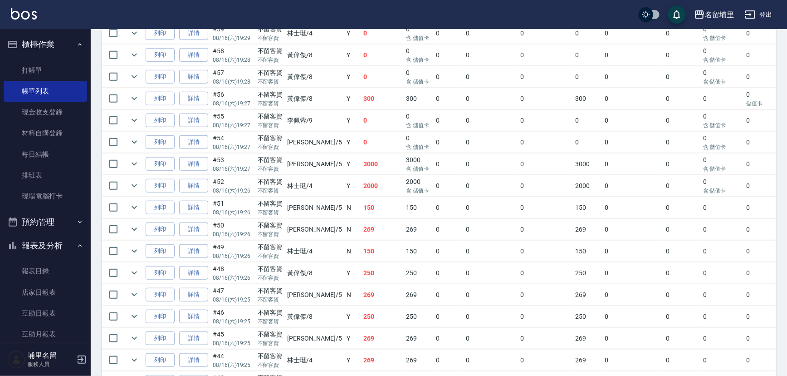
scroll to position [330, 0]
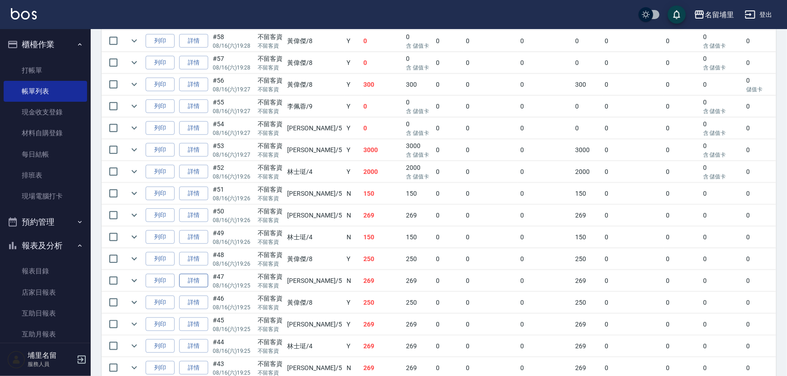
click at [200, 283] on link "詳情" at bounding box center [193, 281] width 29 height 14
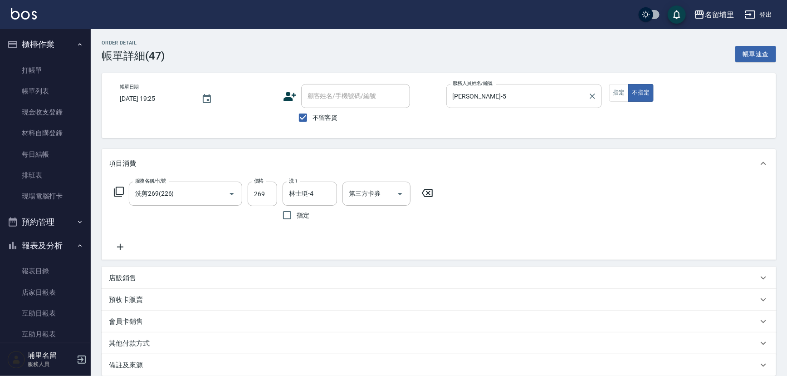
click at [494, 93] on input "[PERSON_NAME]-5" at bounding box center [517, 96] width 134 height 16
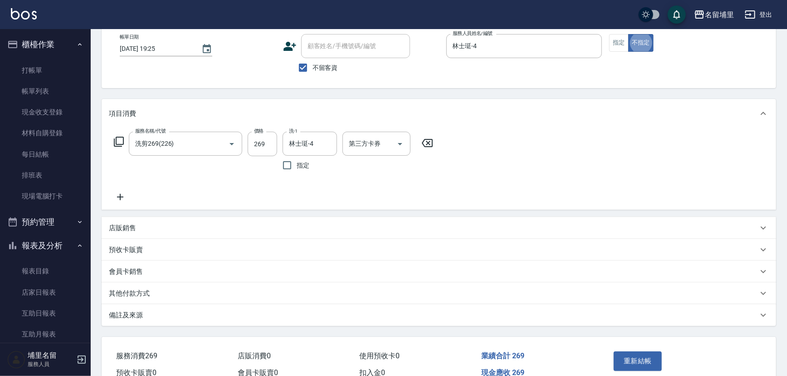
scroll to position [96, 0]
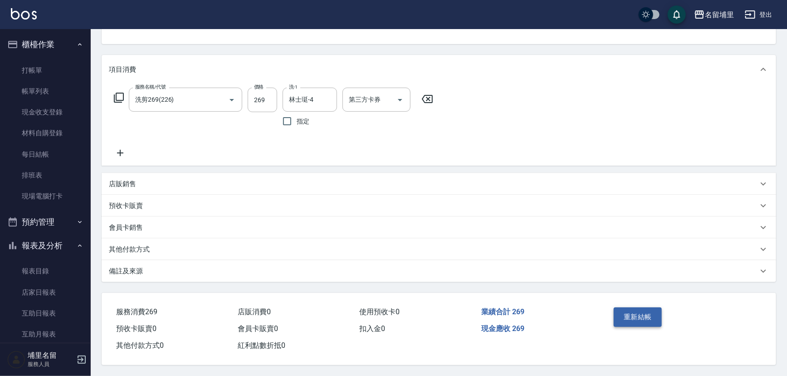
click at [640, 313] on button "重新結帳" at bounding box center [638, 316] width 48 height 19
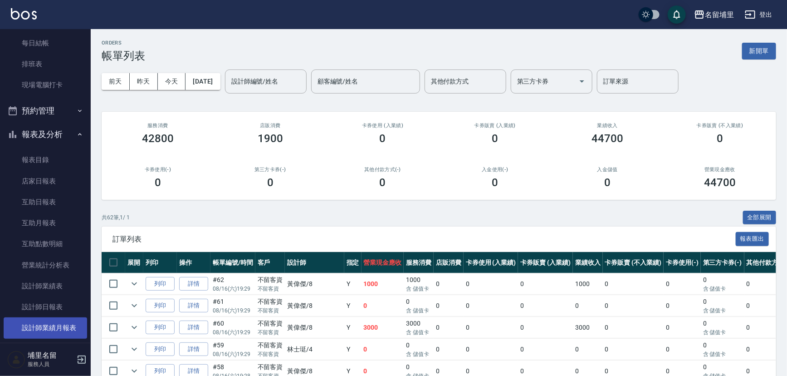
scroll to position [123, 0]
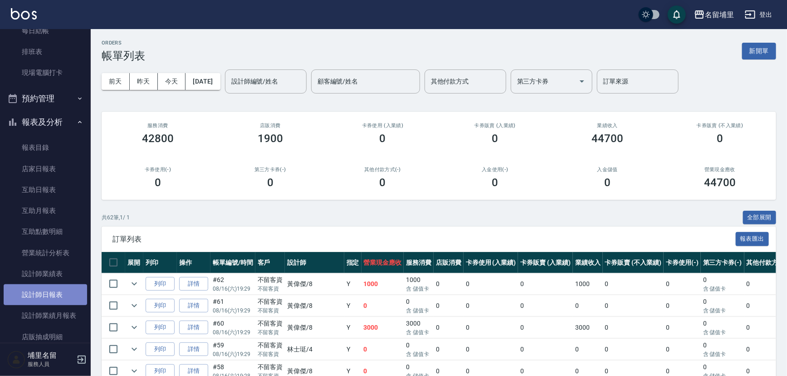
click at [57, 300] on link "設計師日報表" at bounding box center [45, 294] width 83 height 21
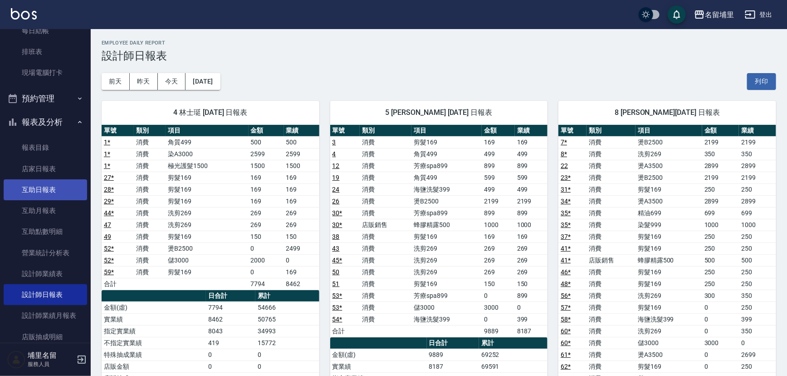
click at [44, 188] on link "互助日報表" at bounding box center [45, 189] width 83 height 21
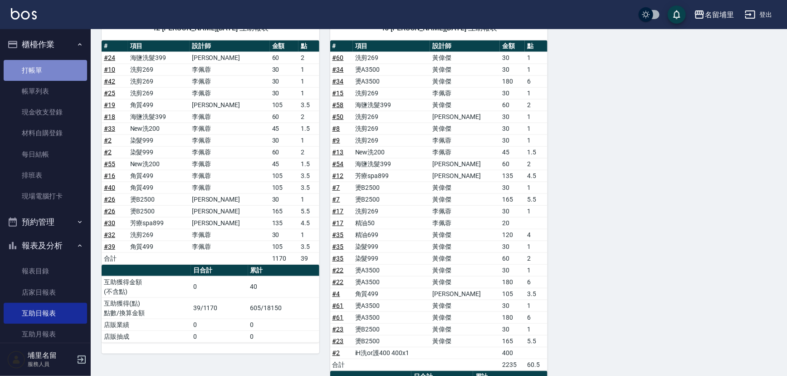
click at [55, 64] on link "打帳單" at bounding box center [45, 70] width 83 height 21
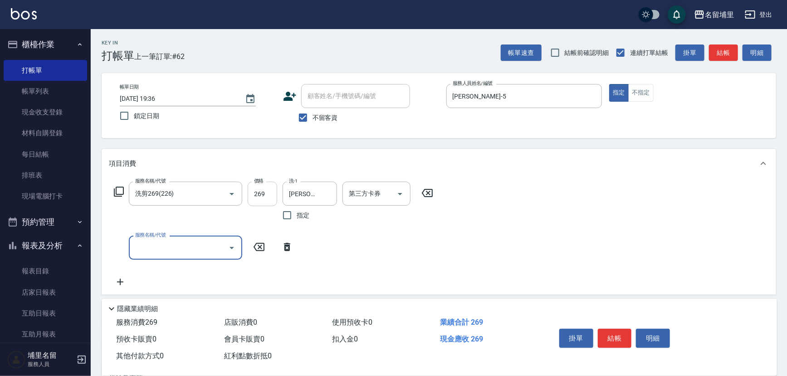
click at [272, 193] on input "269" at bounding box center [262, 193] width 29 height 24
click at [197, 244] on input "服務名稱/代號" at bounding box center [179, 248] width 92 height 16
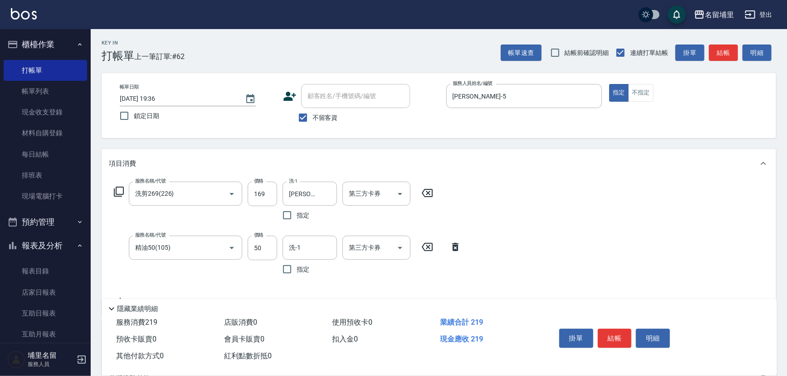
click at [350, 273] on div "第三方卡券 第三方卡券" at bounding box center [378, 256] width 73 height 43
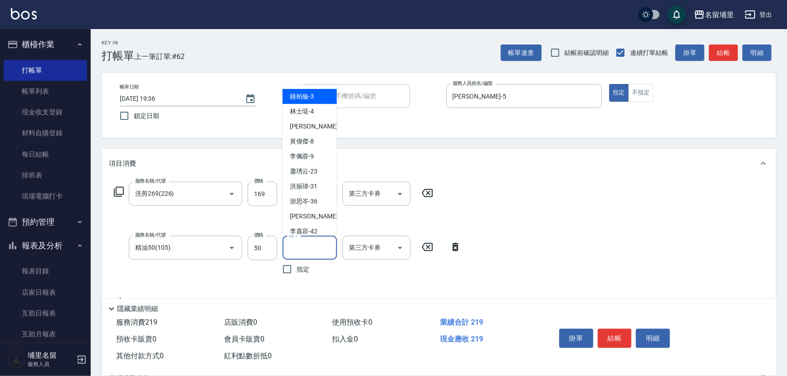
click at [299, 242] on input "洗-1" at bounding box center [310, 248] width 46 height 16
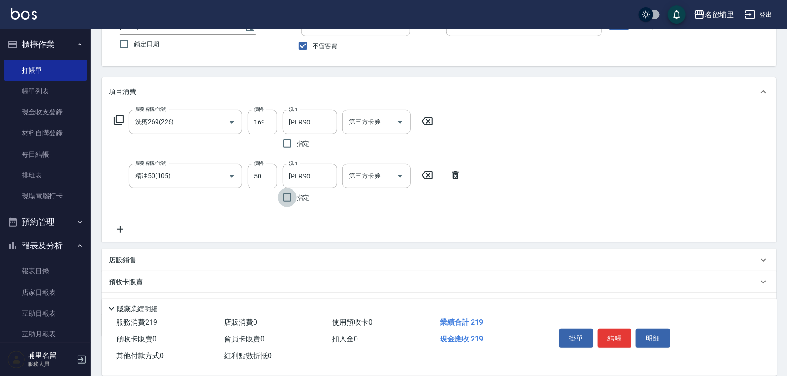
scroll to position [82, 0]
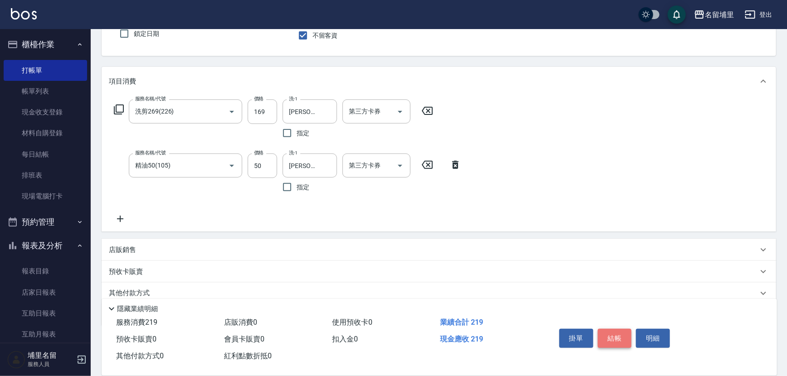
drag, startPoint x: 622, startPoint y: 340, endPoint x: 599, endPoint y: 333, distance: 24.2
click at [621, 341] on button "結帳" at bounding box center [615, 337] width 34 height 19
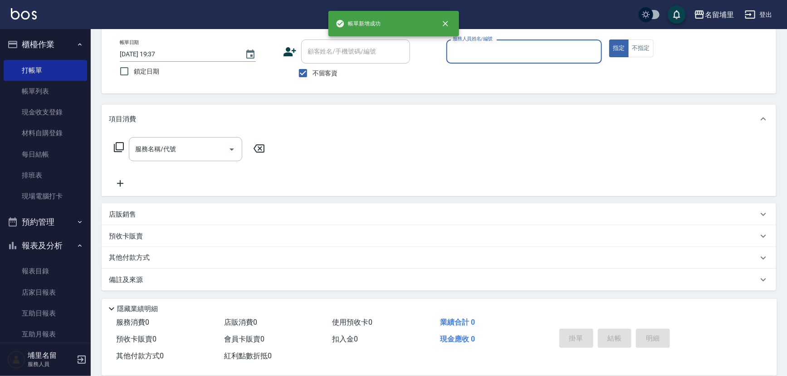
scroll to position [44, 0]
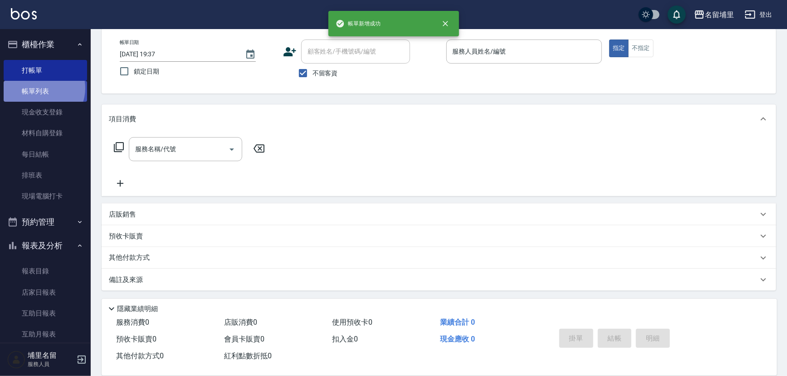
click at [40, 88] on link "帳單列表" at bounding box center [45, 91] width 83 height 21
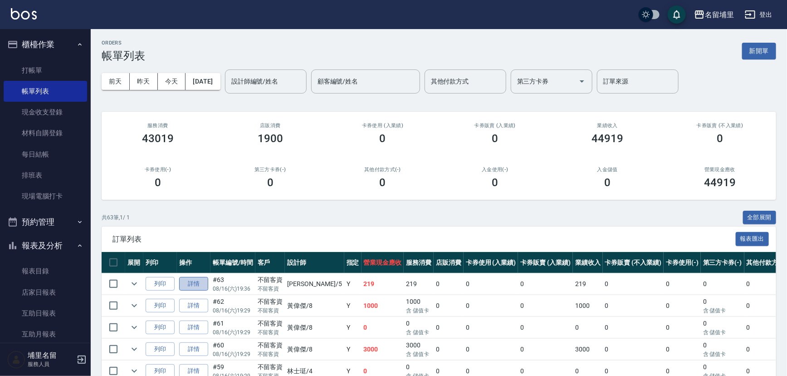
click at [200, 287] on link "詳情" at bounding box center [193, 284] width 29 height 14
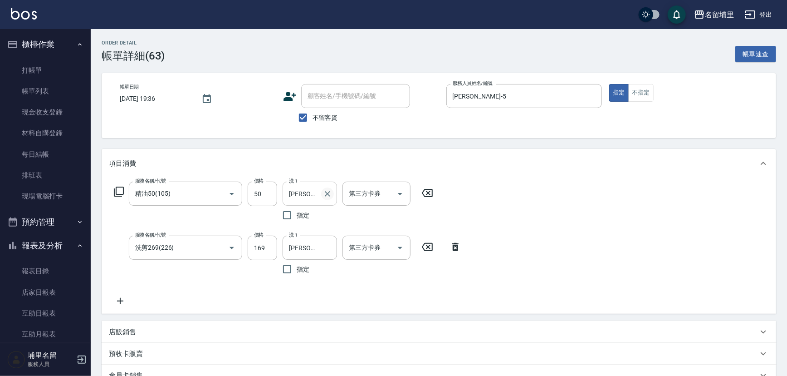
click at [327, 197] on icon "Clear" at bounding box center [327, 193] width 9 height 9
click at [463, 246] on icon at bounding box center [455, 246] width 23 height 11
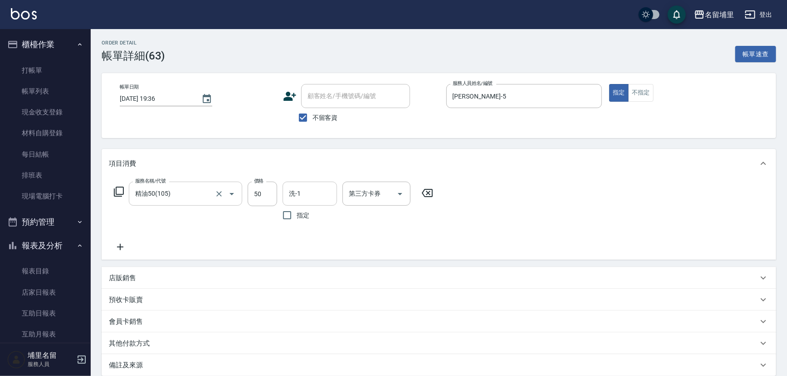
click at [225, 198] on div at bounding box center [225, 193] width 25 height 24
click at [215, 194] on icon "Clear" at bounding box center [219, 193] width 9 height 9
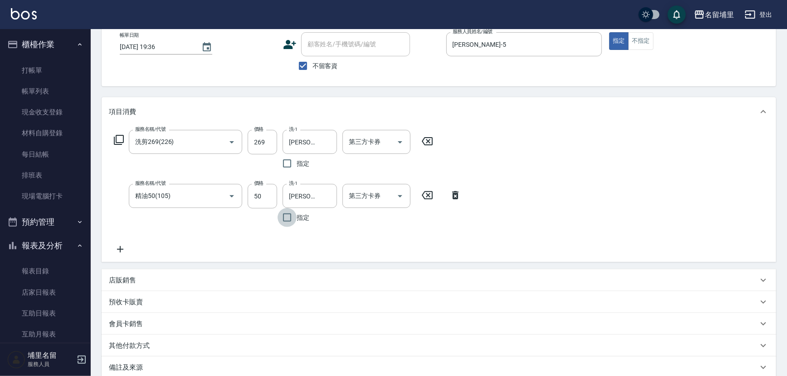
scroll to position [150, 0]
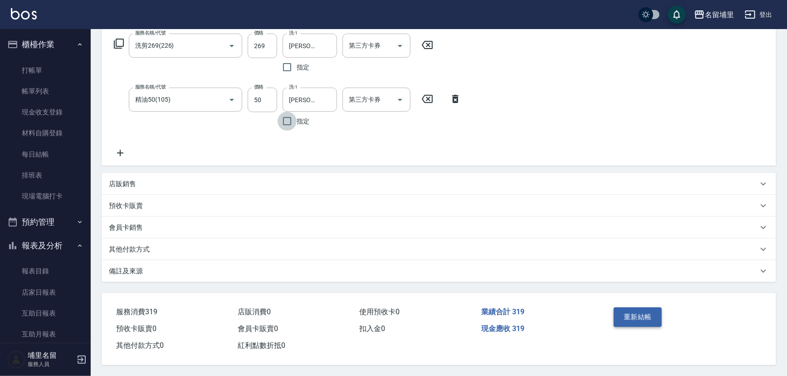
click at [631, 317] on button "重新結帳" at bounding box center [638, 316] width 48 height 19
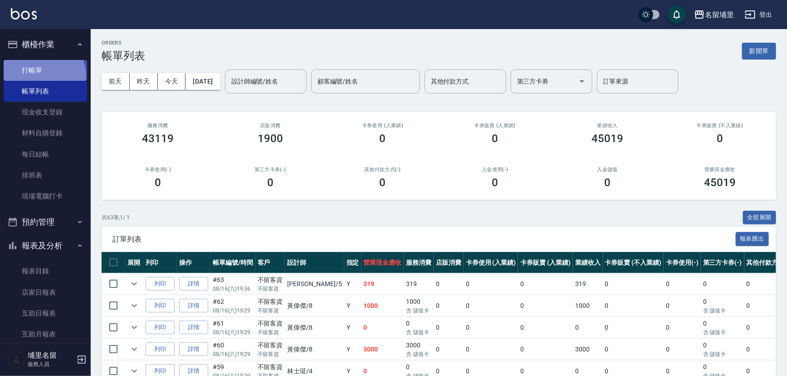
drag, startPoint x: 32, startPoint y: 77, endPoint x: 78, endPoint y: 70, distance: 46.3
click at [33, 77] on link "打帳單" at bounding box center [45, 70] width 83 height 21
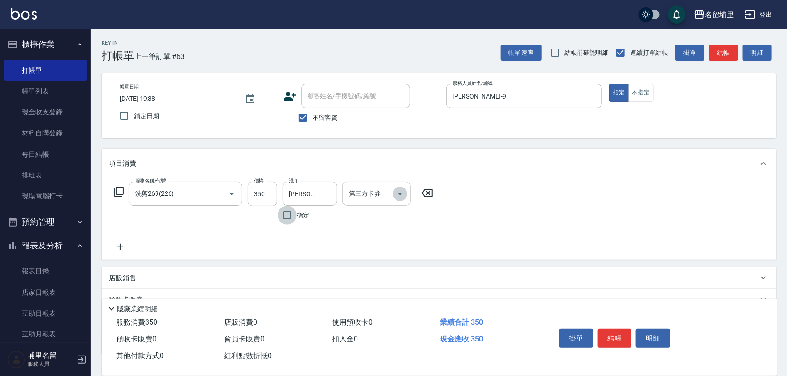
click at [404, 190] on icon "Open" at bounding box center [400, 193] width 11 height 11
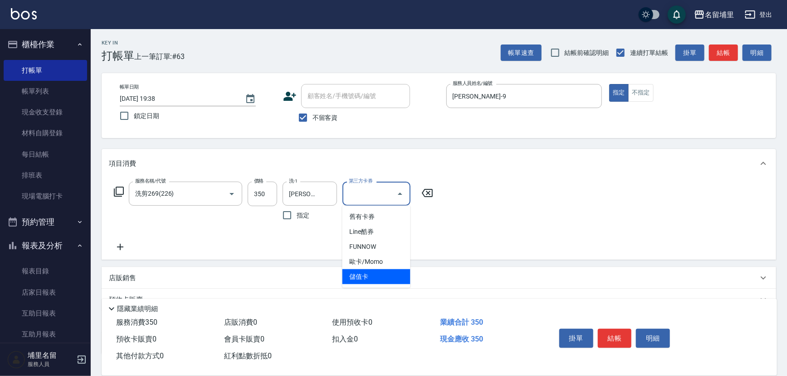
click at [394, 275] on span "儲值卡" at bounding box center [376, 276] width 68 height 15
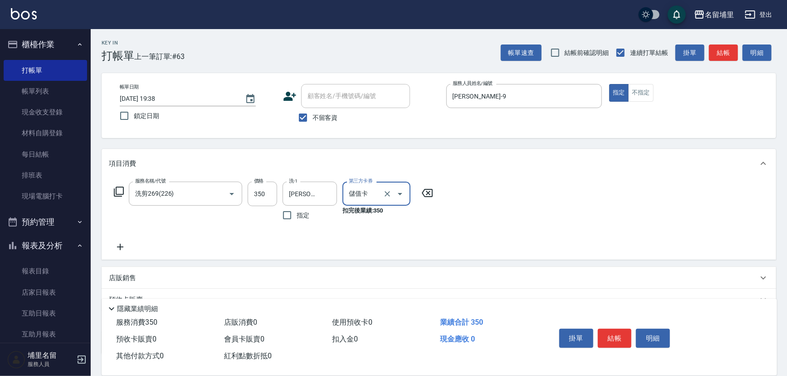
click at [482, 259] on div "服務名稱/代號 洗剪269(226) 服務名稱/代號 價格 350 價格 洗-1 [PERSON_NAME]-45 洗-1 指定 第三方卡券 儲值卡 第三方卡…" at bounding box center [439, 219] width 675 height 82
click at [385, 191] on icon "Clear" at bounding box center [387, 193] width 9 height 9
drag, startPoint x: 384, startPoint y: 231, endPoint x: 400, endPoint y: 234, distance: 15.6
click at [385, 231] on div "服務名稱/代號 洗剪269(226) 服務名稱/代號 價格 350 價格 洗-1 [PERSON_NAME]-45 洗-1 指定 第三方卡券 第三方卡券" at bounding box center [274, 216] width 330 height 71
click at [611, 335] on button "結帳" at bounding box center [615, 337] width 34 height 19
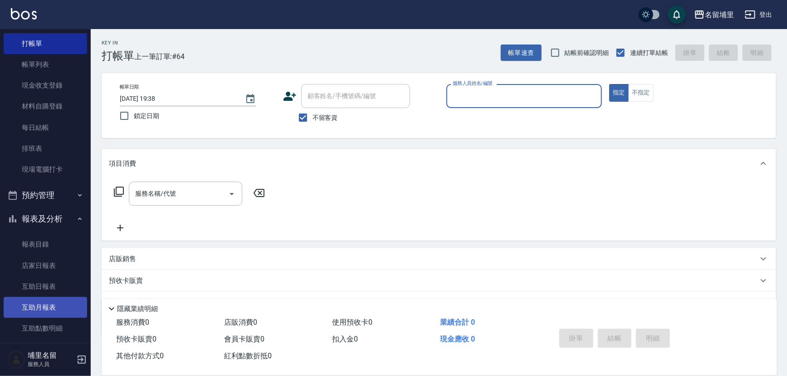
scroll to position [41, 0]
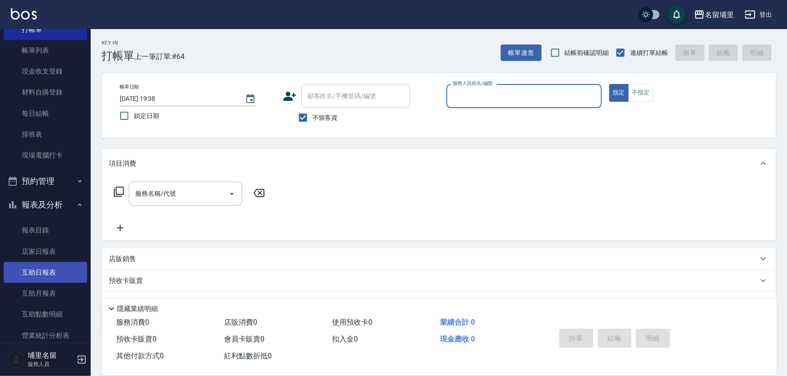
click at [49, 272] on link "互助日報表" at bounding box center [45, 272] width 83 height 21
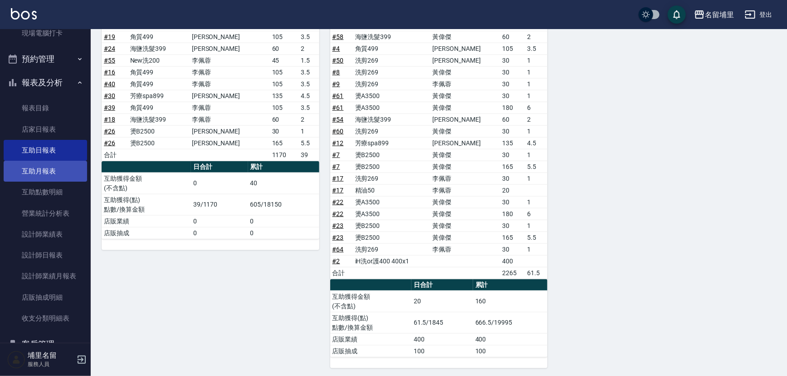
scroll to position [165, 0]
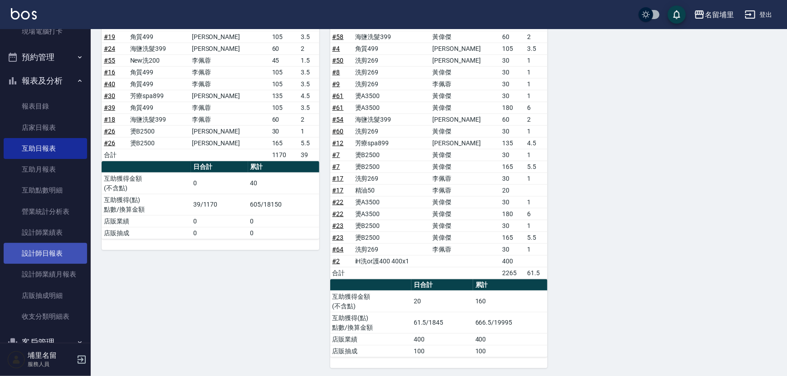
click at [42, 253] on link "設計師日報表" at bounding box center [45, 253] width 83 height 21
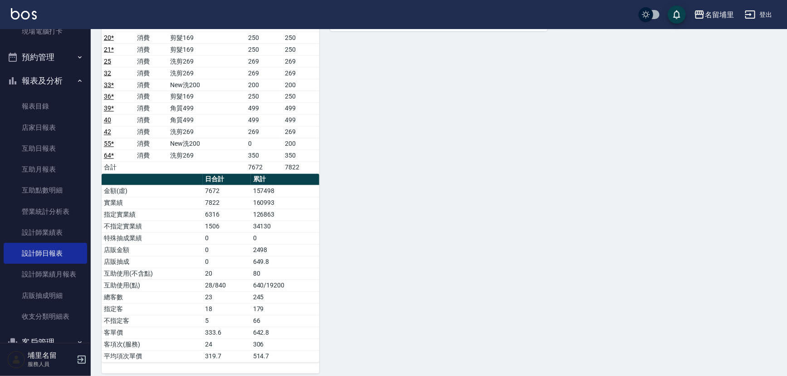
scroll to position [779, 0]
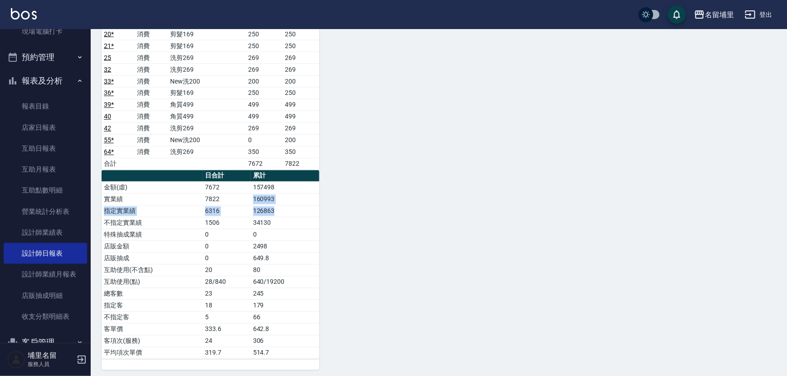
drag, startPoint x: 254, startPoint y: 195, endPoint x: 308, endPoint y: 211, distance: 56.0
click at [308, 211] on tbody "金額(虛) 7672 157498 實業績 7822 160993 指定實業績 6316 126863 不指定實業績 1506 34130 特殊抽成業績 0 …" at bounding box center [211, 269] width 218 height 177
click at [308, 211] on td "126863" at bounding box center [285, 211] width 68 height 12
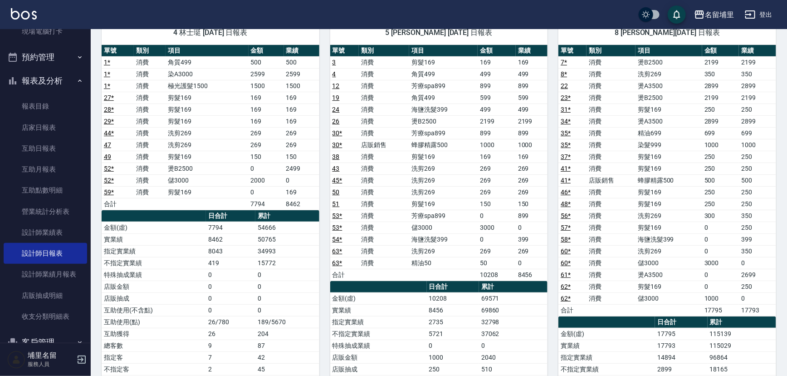
scroll to position [78, 0]
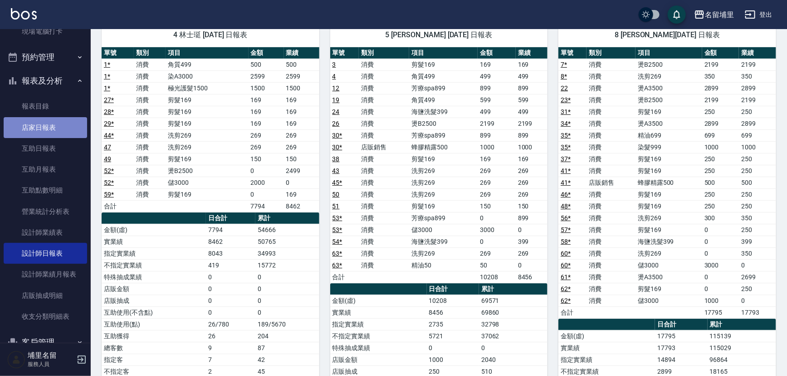
click at [49, 131] on link "店家日報表" at bounding box center [45, 127] width 83 height 21
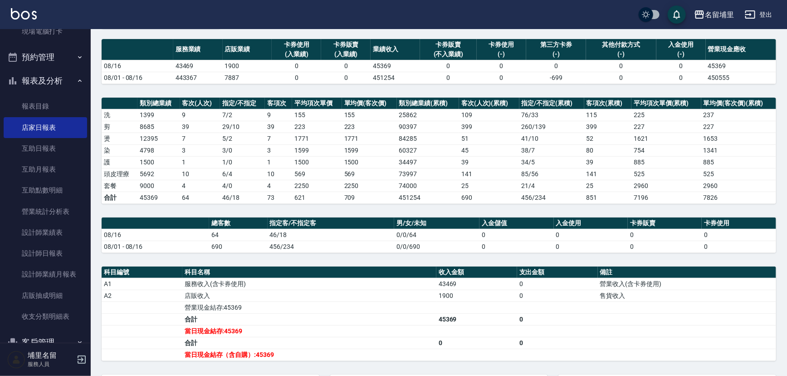
scroll to position [123, 0]
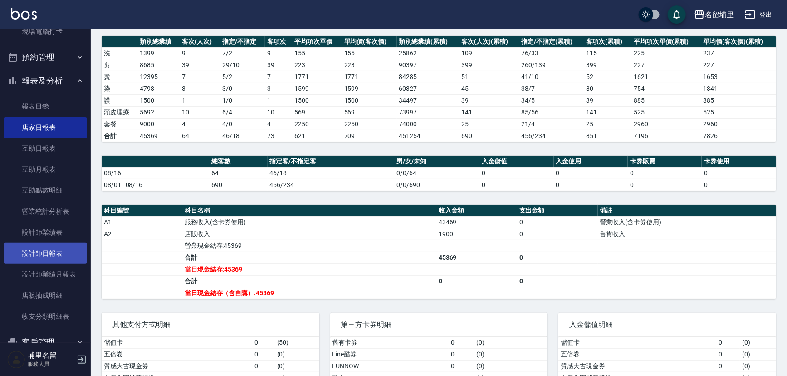
click at [49, 245] on link "設計師日報表" at bounding box center [45, 253] width 83 height 21
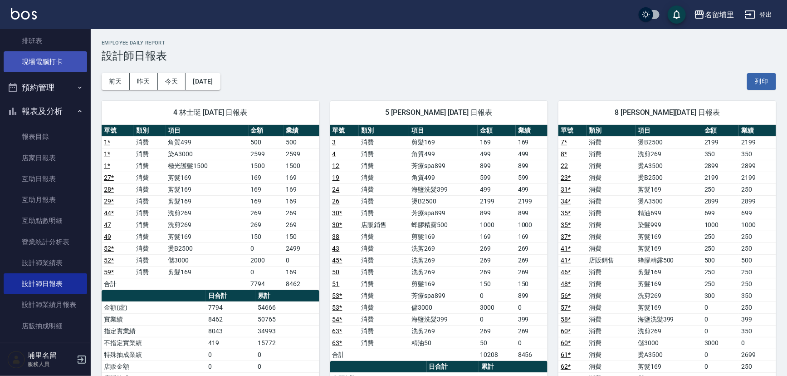
scroll to position [82, 0]
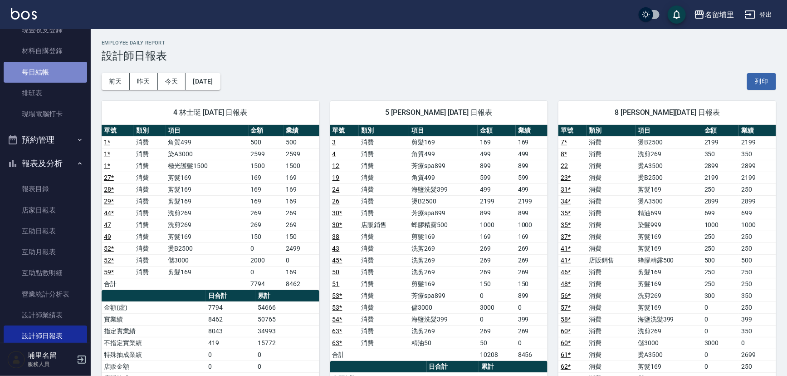
click at [68, 73] on link "每日結帳" at bounding box center [45, 72] width 83 height 21
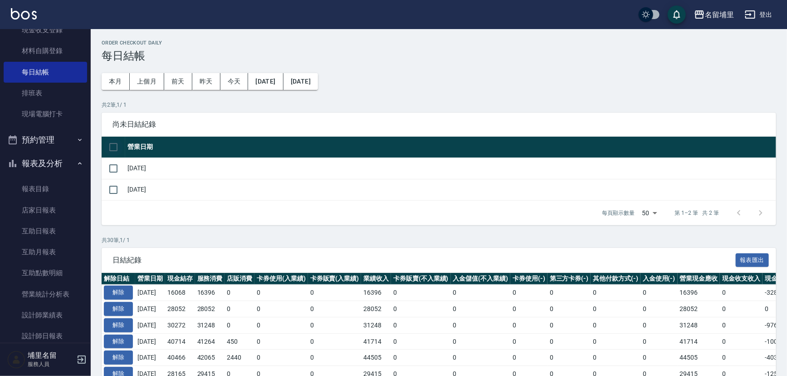
click at [117, 144] on input "checkbox" at bounding box center [113, 146] width 19 height 19
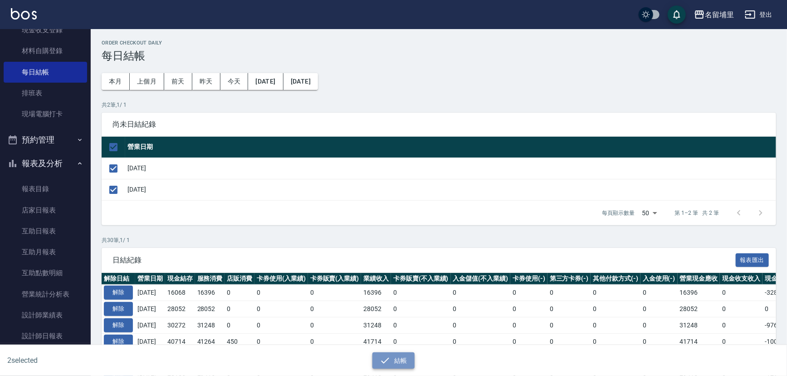
click at [399, 363] on button "結帳" at bounding box center [393, 360] width 42 height 17
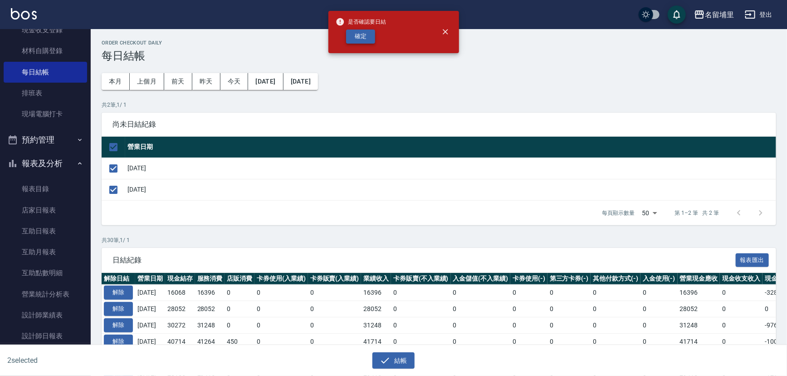
click at [370, 32] on button "確定" at bounding box center [360, 36] width 29 height 14
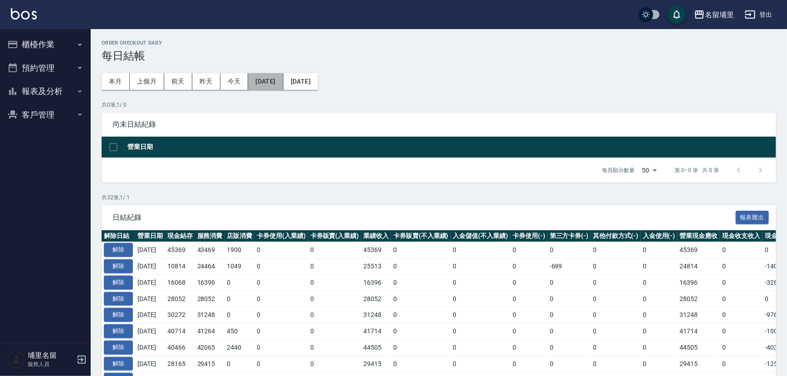
click at [278, 79] on button "[DATE]" at bounding box center [265, 81] width 35 height 17
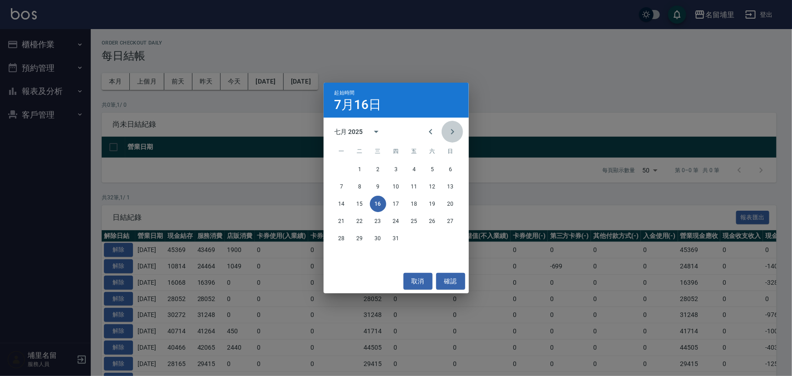
click at [455, 125] on button "Next month" at bounding box center [452, 132] width 22 height 22
click at [451, 186] on button "10" at bounding box center [450, 186] width 16 height 16
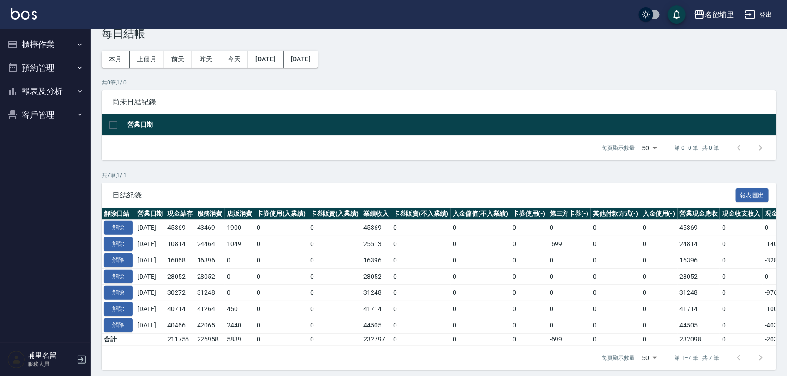
scroll to position [32, 0]
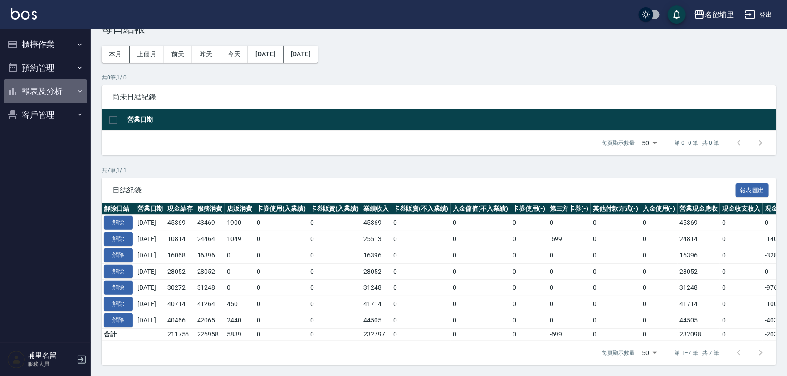
click at [70, 92] on button "報表及分析" at bounding box center [45, 91] width 83 height 24
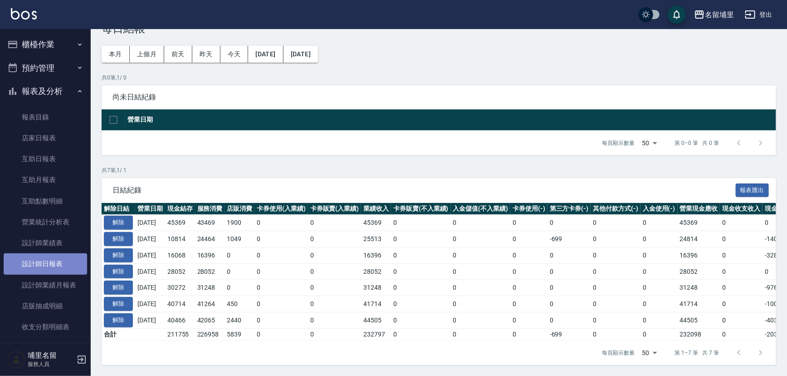
click at [59, 266] on link "設計師日報表" at bounding box center [45, 263] width 83 height 21
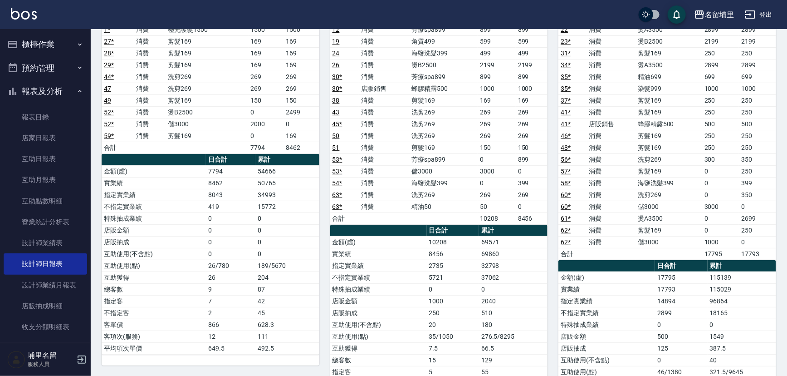
scroll to position [123, 0]
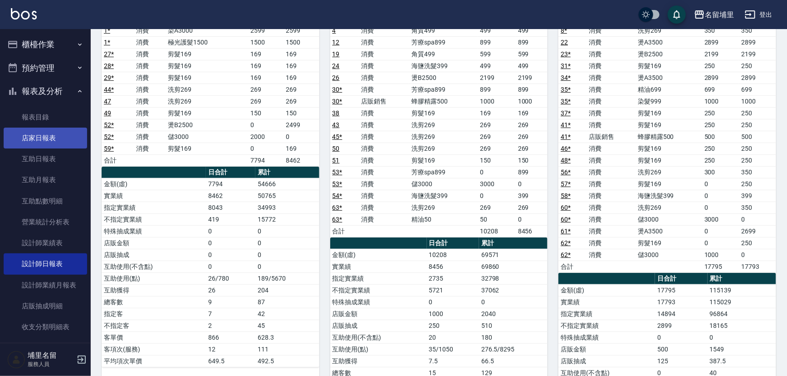
click at [32, 139] on link "店家日報表" at bounding box center [45, 137] width 83 height 21
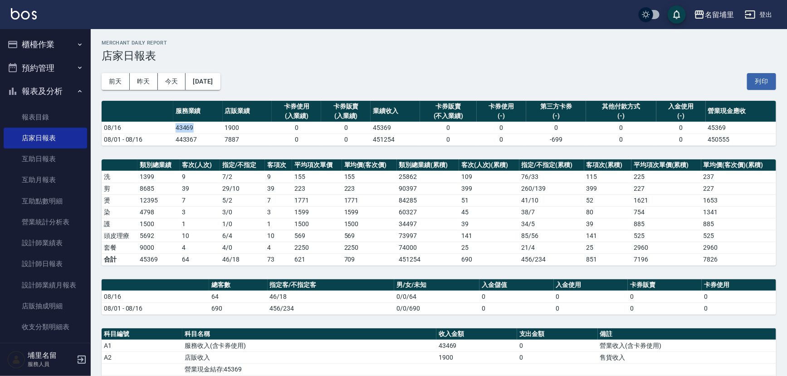
drag, startPoint x: 174, startPoint y: 126, endPoint x: 202, endPoint y: 125, distance: 28.1
click at [202, 125] on tr "08/16 43469 1900 0 0 45369 0 0 0 0 0 45369" at bounding box center [439, 128] width 675 height 12
click at [202, 125] on td "43469" at bounding box center [197, 128] width 49 height 12
drag, startPoint x: 200, startPoint y: 127, endPoint x: 164, endPoint y: 130, distance: 36.4
click at [164, 130] on tr "08/16 43469 1900 0 0 45369 0 0 0 0 0 45369" at bounding box center [439, 128] width 675 height 12
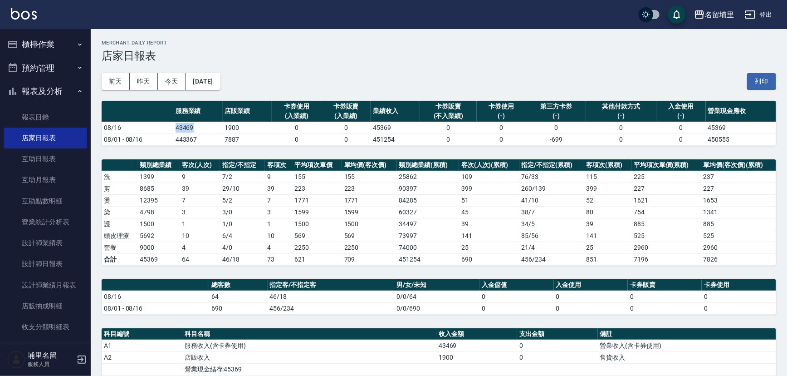
click at [164, 130] on td "08/16" at bounding box center [138, 128] width 72 height 12
drag, startPoint x: 220, startPoint y: 129, endPoint x: 259, endPoint y: 128, distance: 38.6
click at [259, 128] on tr "08/16 43469 1900 0 0 45369 0 0 0 0 0 45369" at bounding box center [439, 128] width 675 height 12
click at [259, 128] on td "1900" at bounding box center [247, 128] width 49 height 12
drag, startPoint x: 211, startPoint y: 236, endPoint x: 171, endPoint y: 235, distance: 39.5
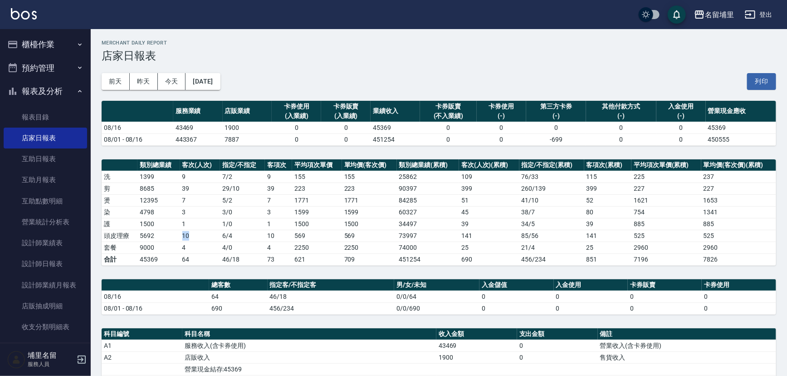
click at [171, 235] on tr "頭皮理療 5692 10 6 / 4 10 569 569 73997 141 85 / 56 141 525 525" at bounding box center [439, 236] width 675 height 12
drag, startPoint x: 171, startPoint y: 235, endPoint x: 165, endPoint y: 223, distance: 13.4
click at [171, 235] on td "5692" at bounding box center [158, 236] width 42 height 12
click at [205, 264] on table "類別總業績 客次(人次) 指定/不指定 客項次 平均項次單價 單均價(客次價) 類別總業績(累積) 客次(人次)(累積) 指定/不指定(累積) 客項次(累積)…" at bounding box center [439, 212] width 675 height 106
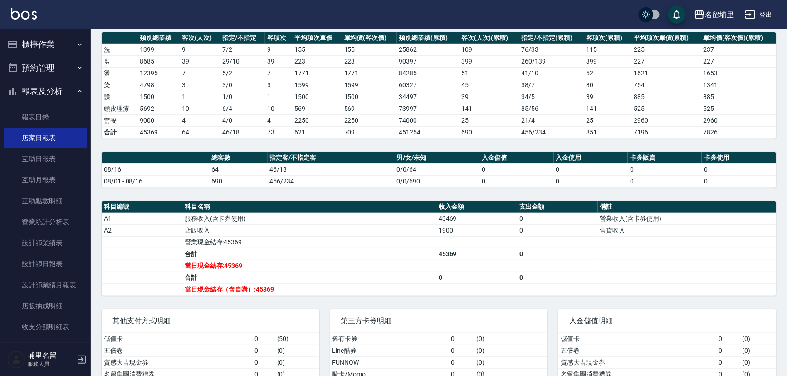
scroll to position [81, 0]
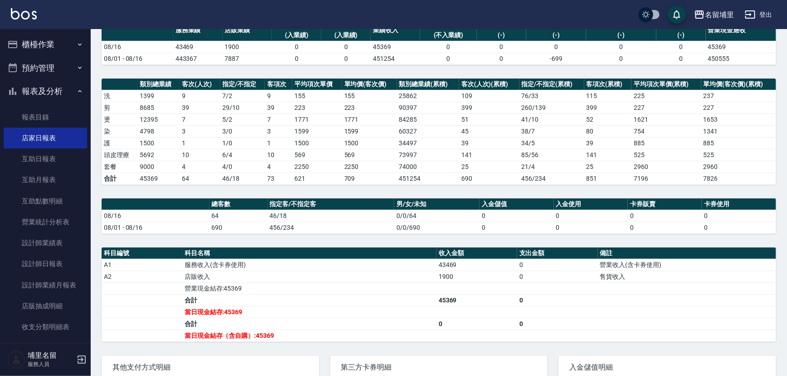
click at [33, 47] on button "櫃檯作業" at bounding box center [45, 45] width 83 height 24
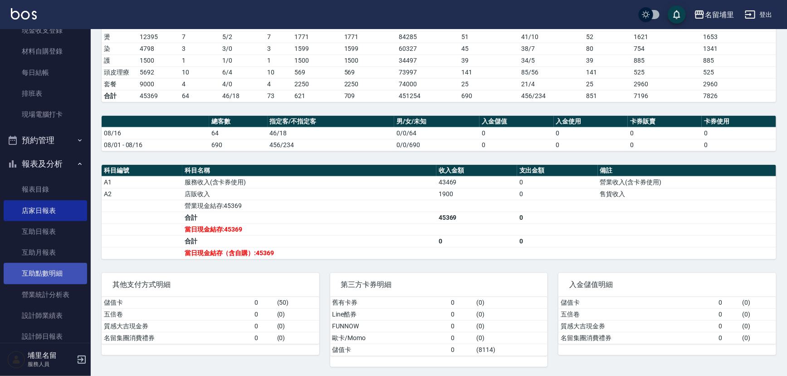
scroll to position [82, 0]
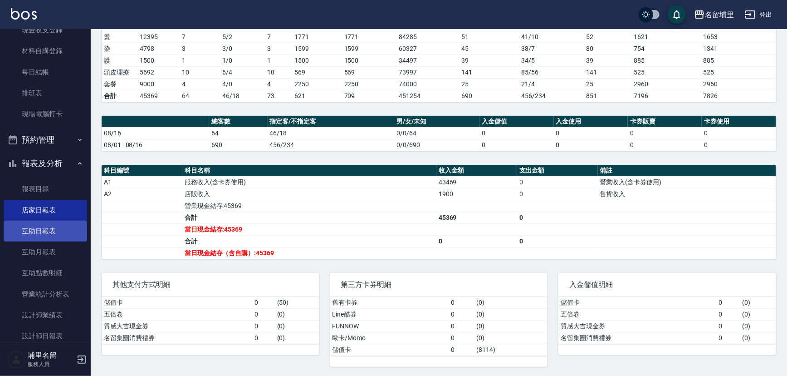
click at [49, 230] on link "互助日報表" at bounding box center [45, 230] width 83 height 21
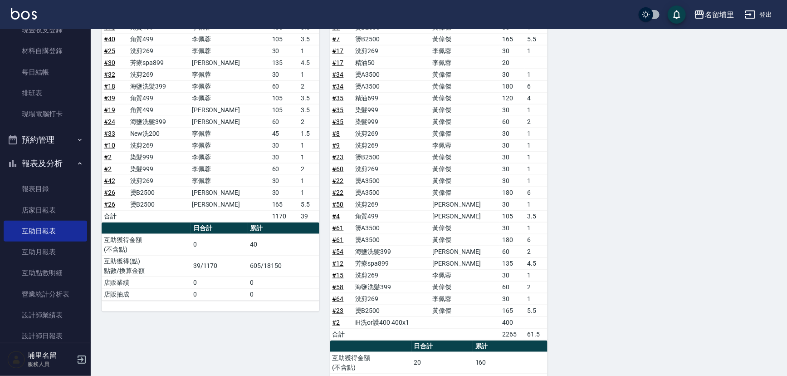
scroll to position [474, 0]
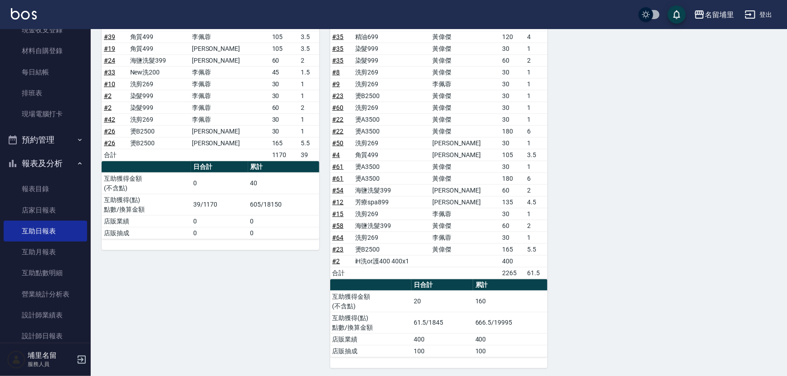
click at [718, 245] on div "4 林士珽 08/16/2025 互助報表 # 項目 設計師 金額 點 # 47 洗剪269 林士珽 30 1 # 1 角質499 林士珽 105 3.5 #…" at bounding box center [433, 7] width 685 height 719
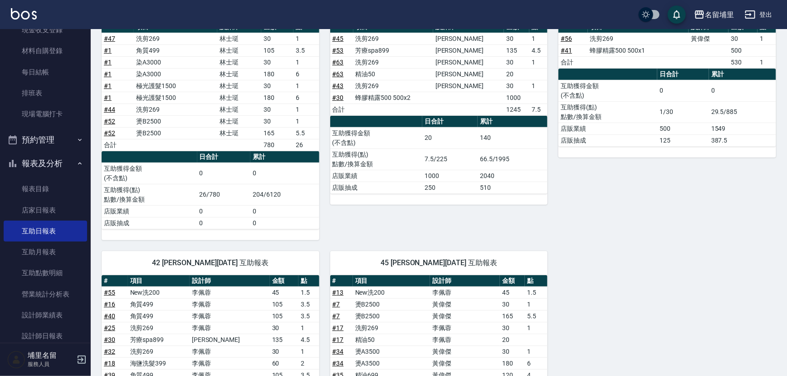
scroll to position [62, 0]
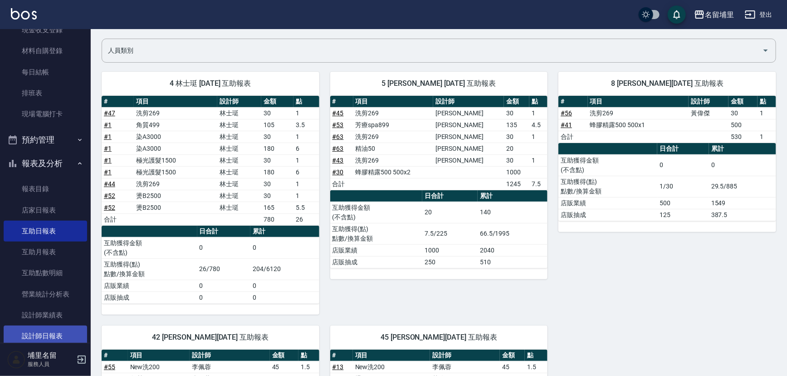
click at [57, 327] on link "設計師日報表" at bounding box center [45, 335] width 83 height 21
